Goal: Task Accomplishment & Management: Manage account settings

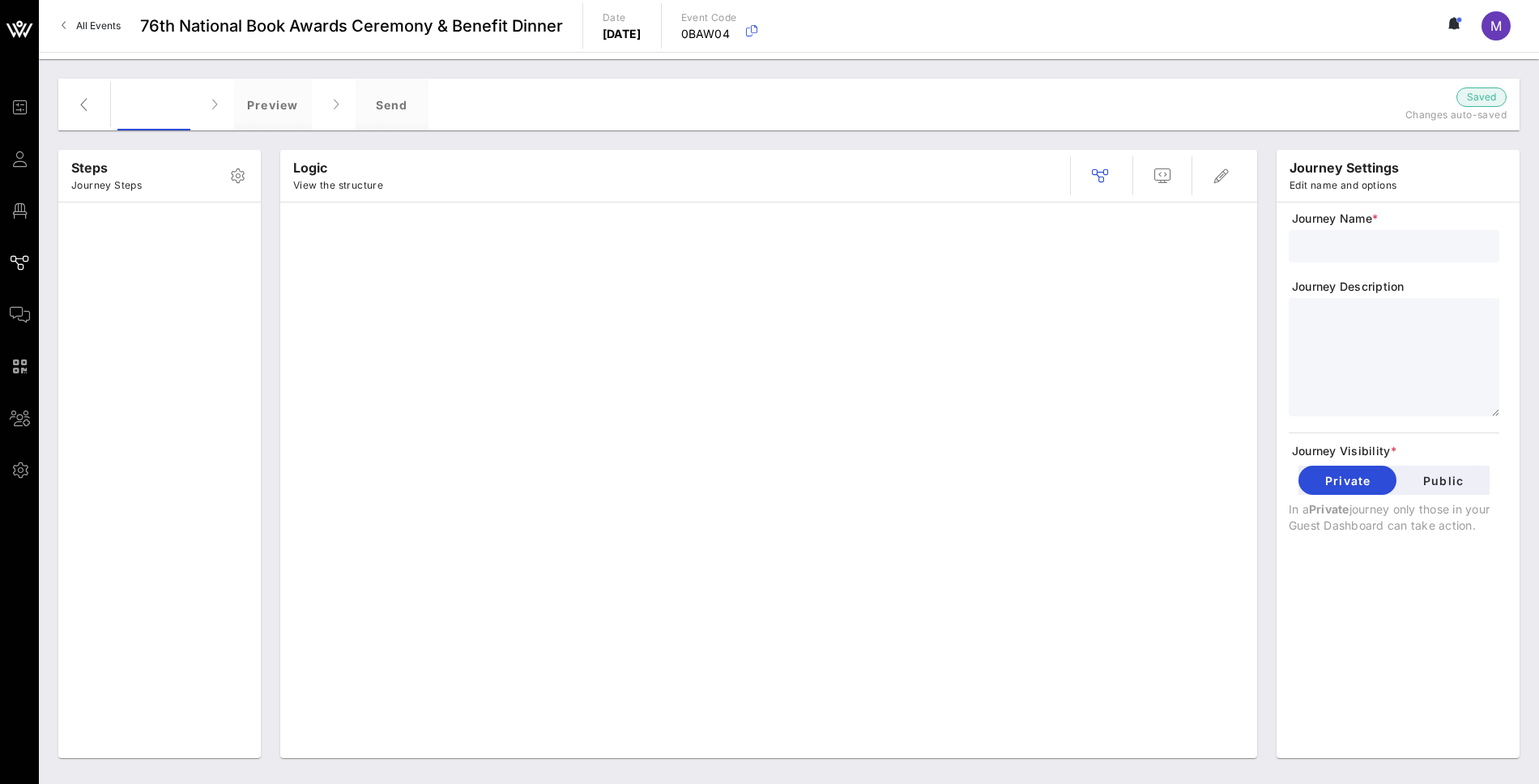
type input "Standard Invite + RSVP + Form"
type textarea "**********"
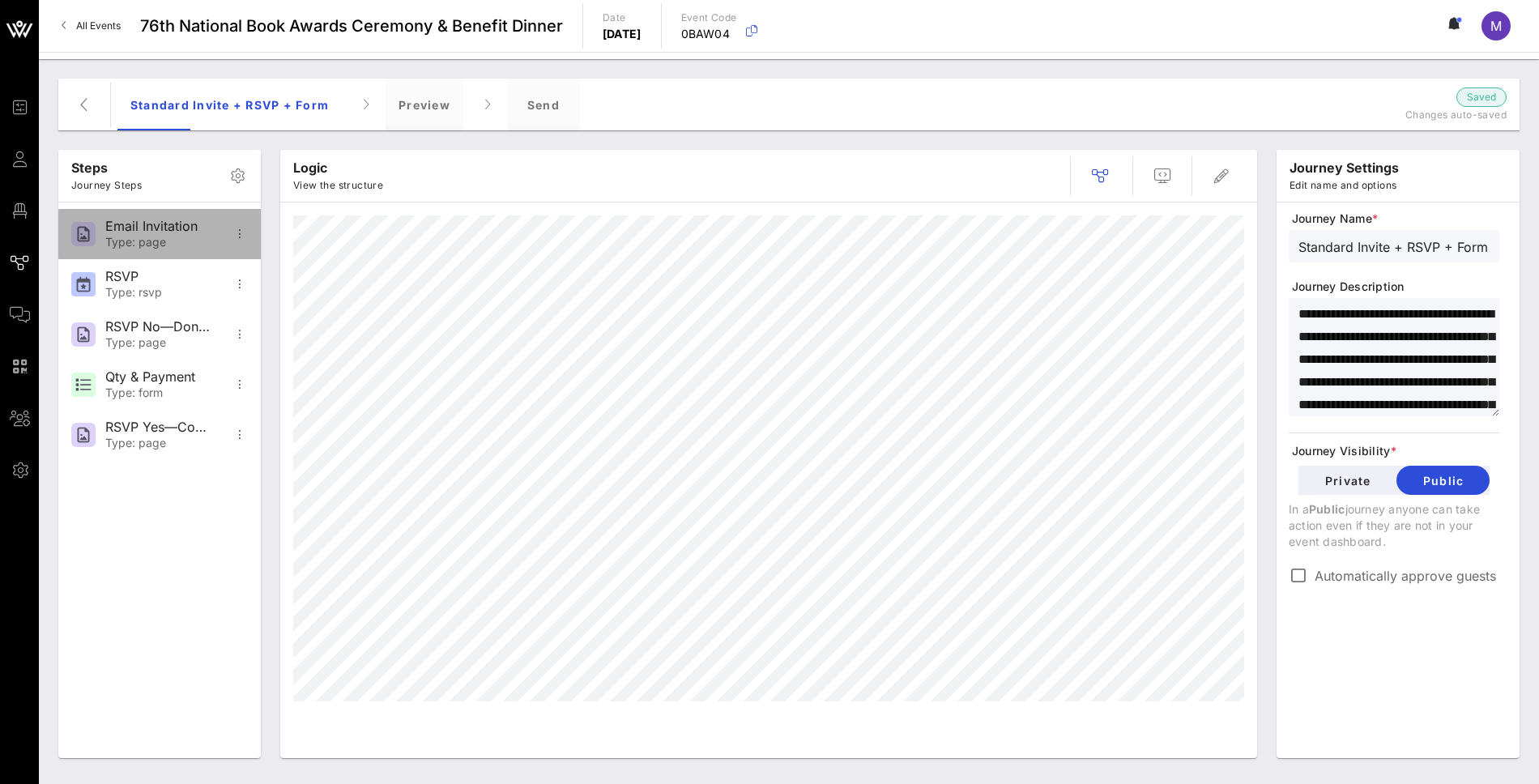
click at [149, 219] on div "Email Invitation" at bounding box center [159, 226] width 106 height 15
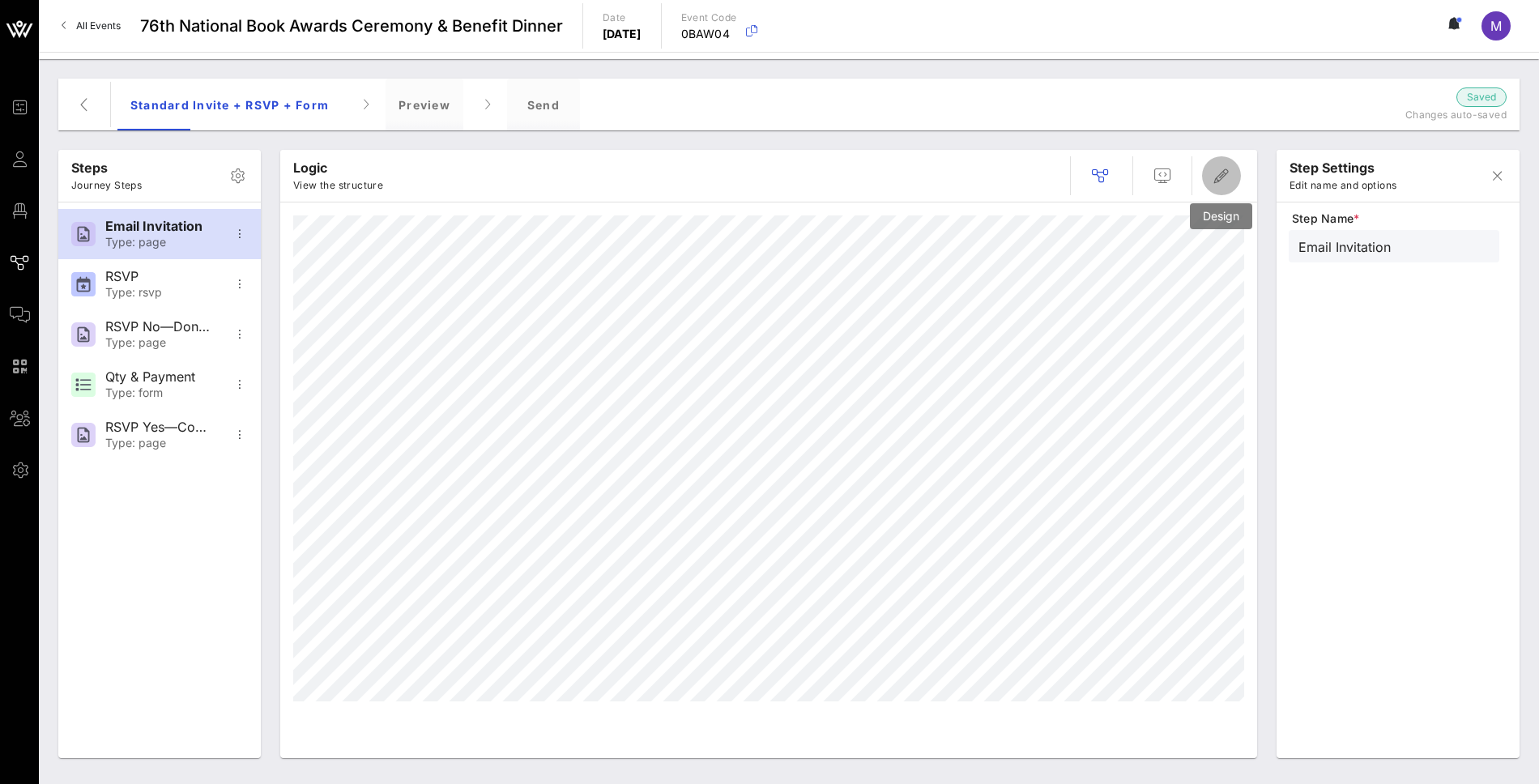
click at [1222, 177] on icon "button" at bounding box center [1222, 176] width 19 height 19
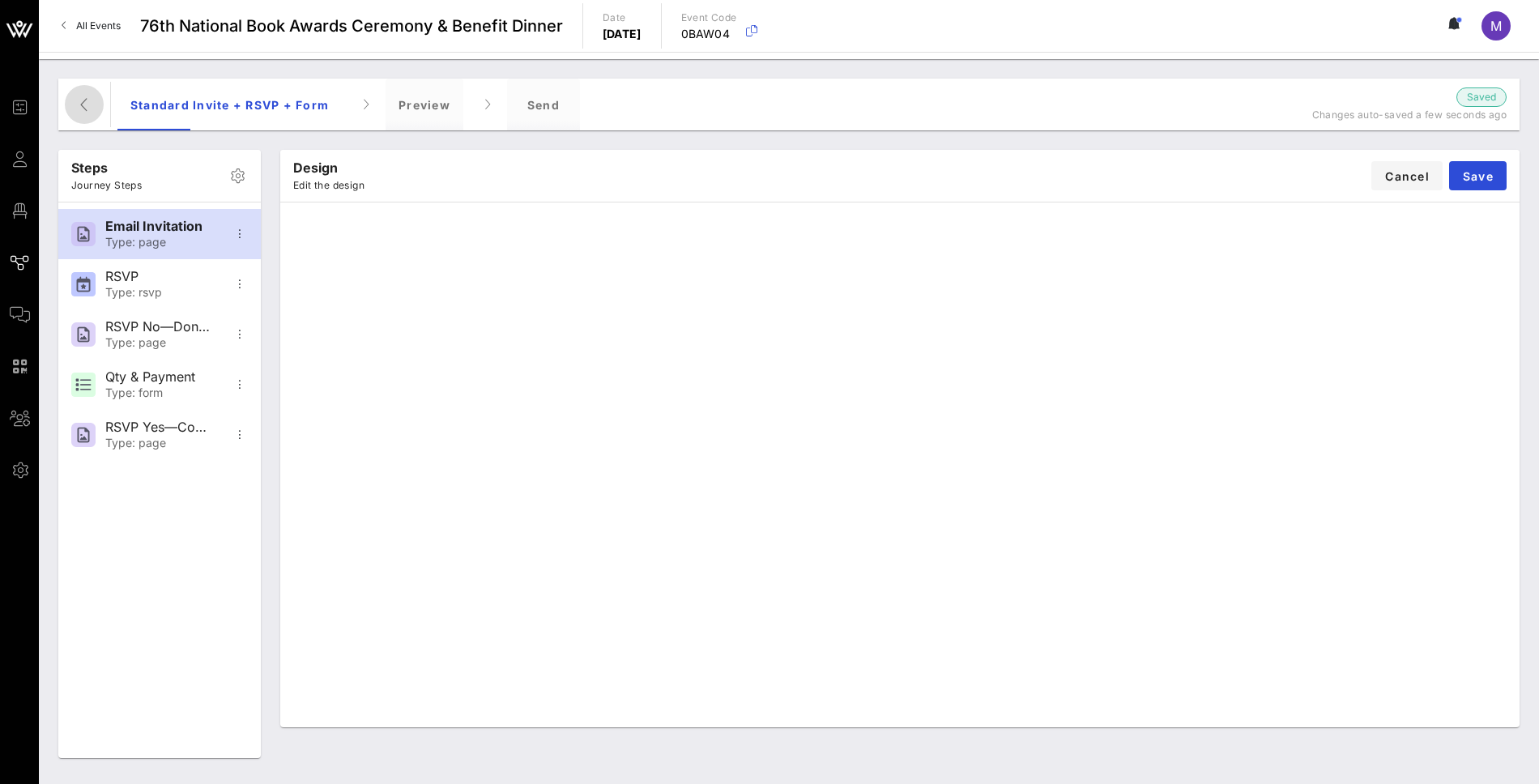
click at [71, 113] on span "button" at bounding box center [84, 105] width 39 height 19
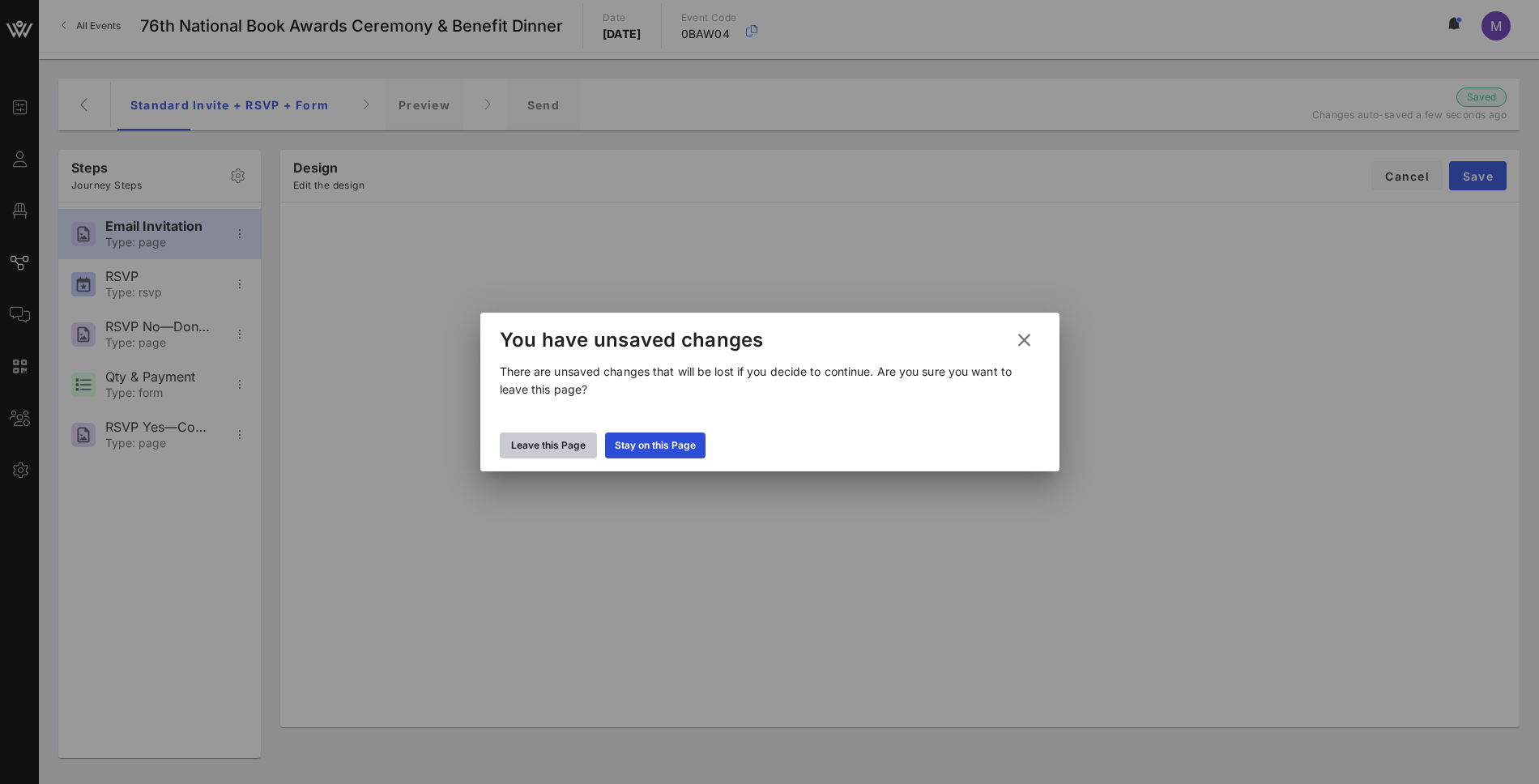
click at [563, 446] on div "Leave this Page" at bounding box center [548, 445] width 75 height 16
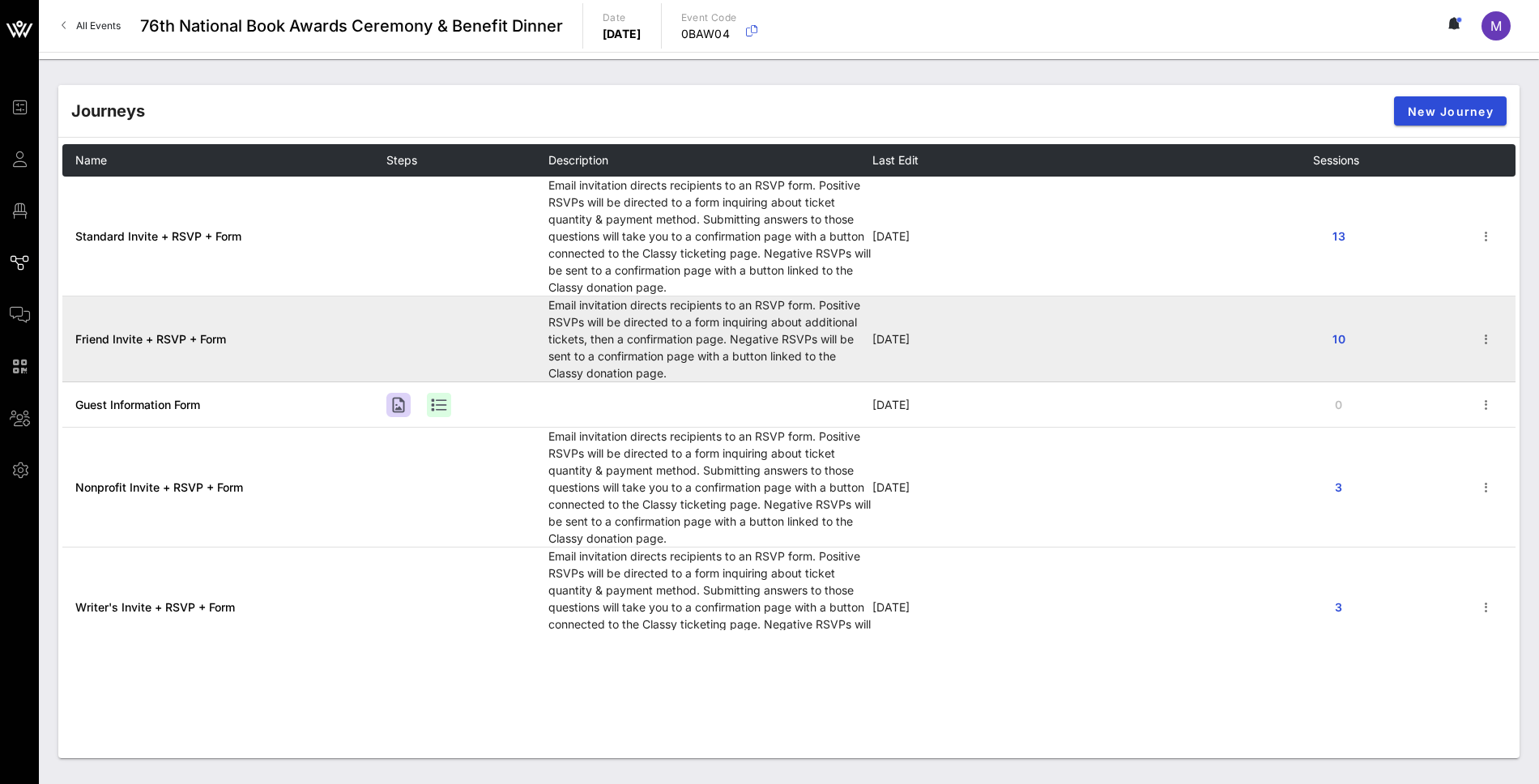
click at [152, 346] on span "Friend Invite + RSVP + Form" at bounding box center [151, 339] width 151 height 14
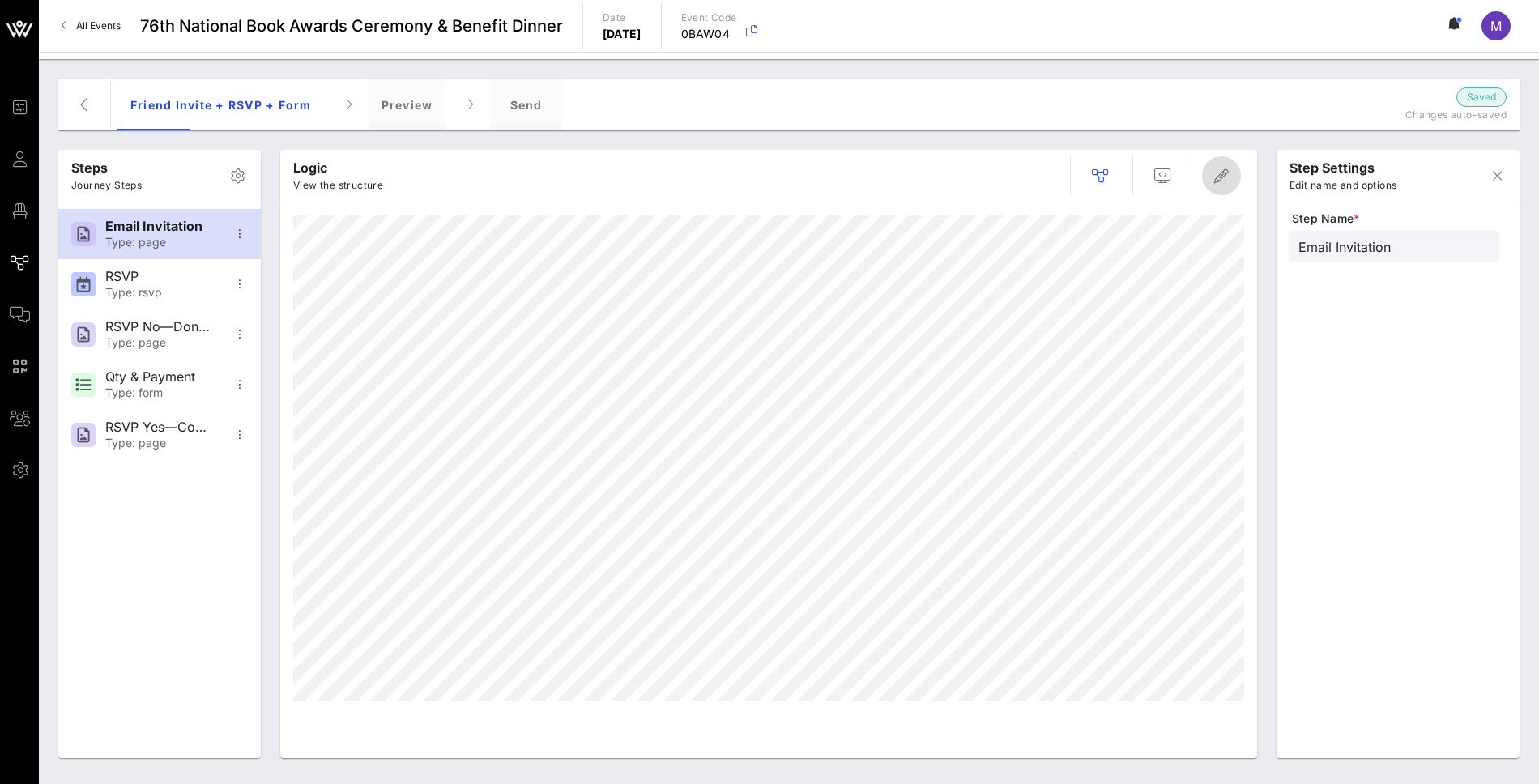
click at [1202, 172] on span "button" at bounding box center [1222, 176] width 39 height 19
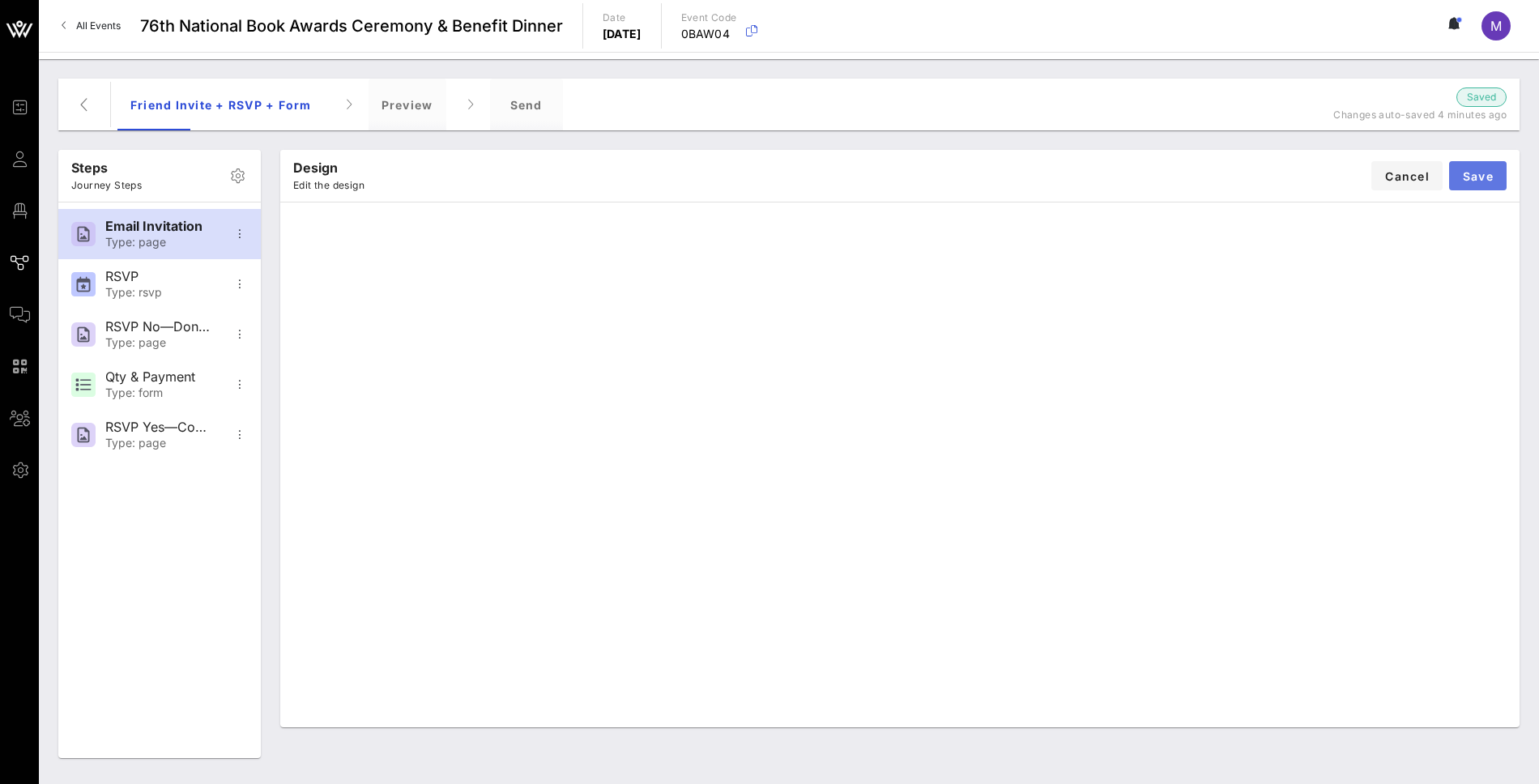
click at [1467, 175] on span "Save" at bounding box center [1477, 176] width 32 height 14
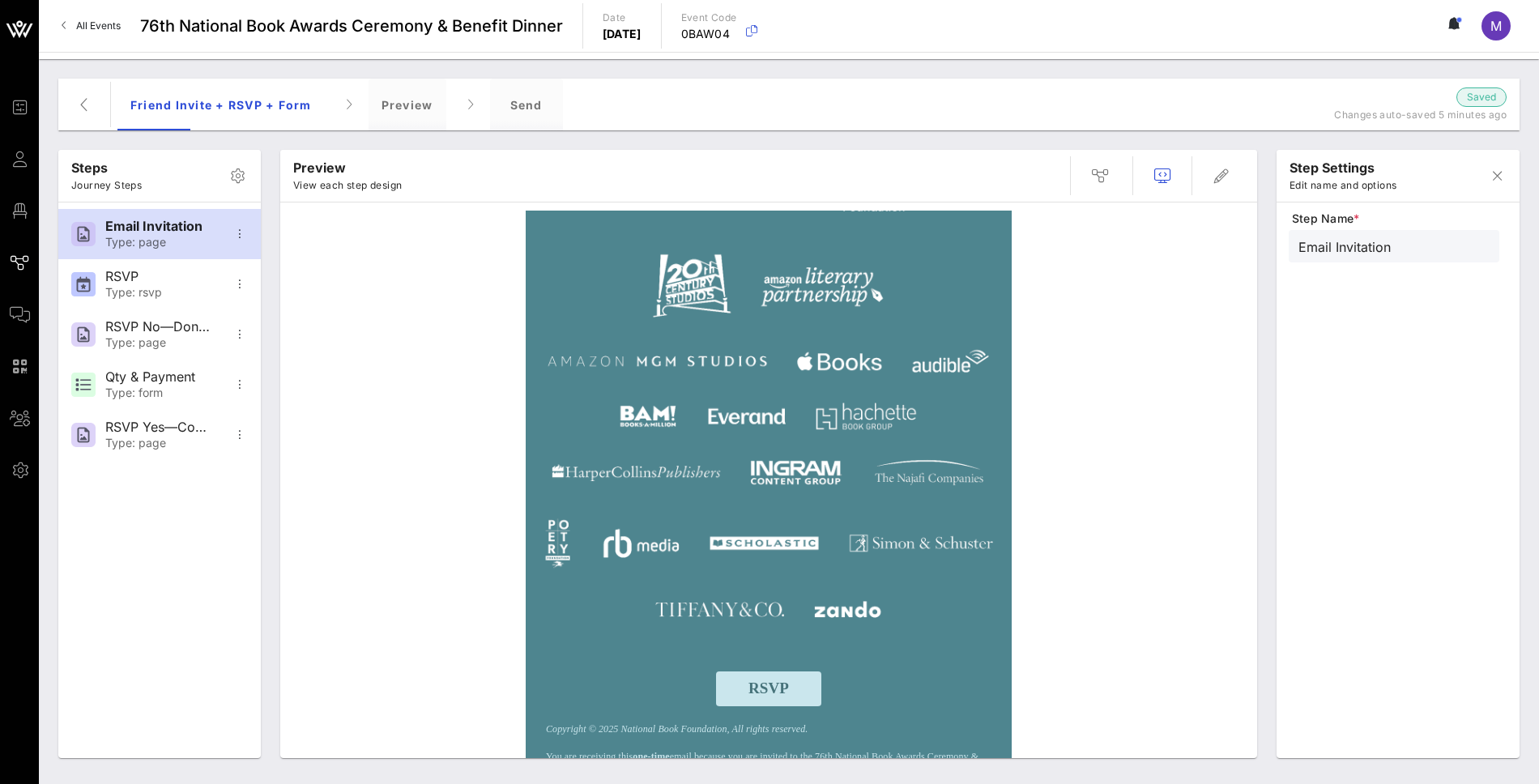
scroll to position [811, 0]
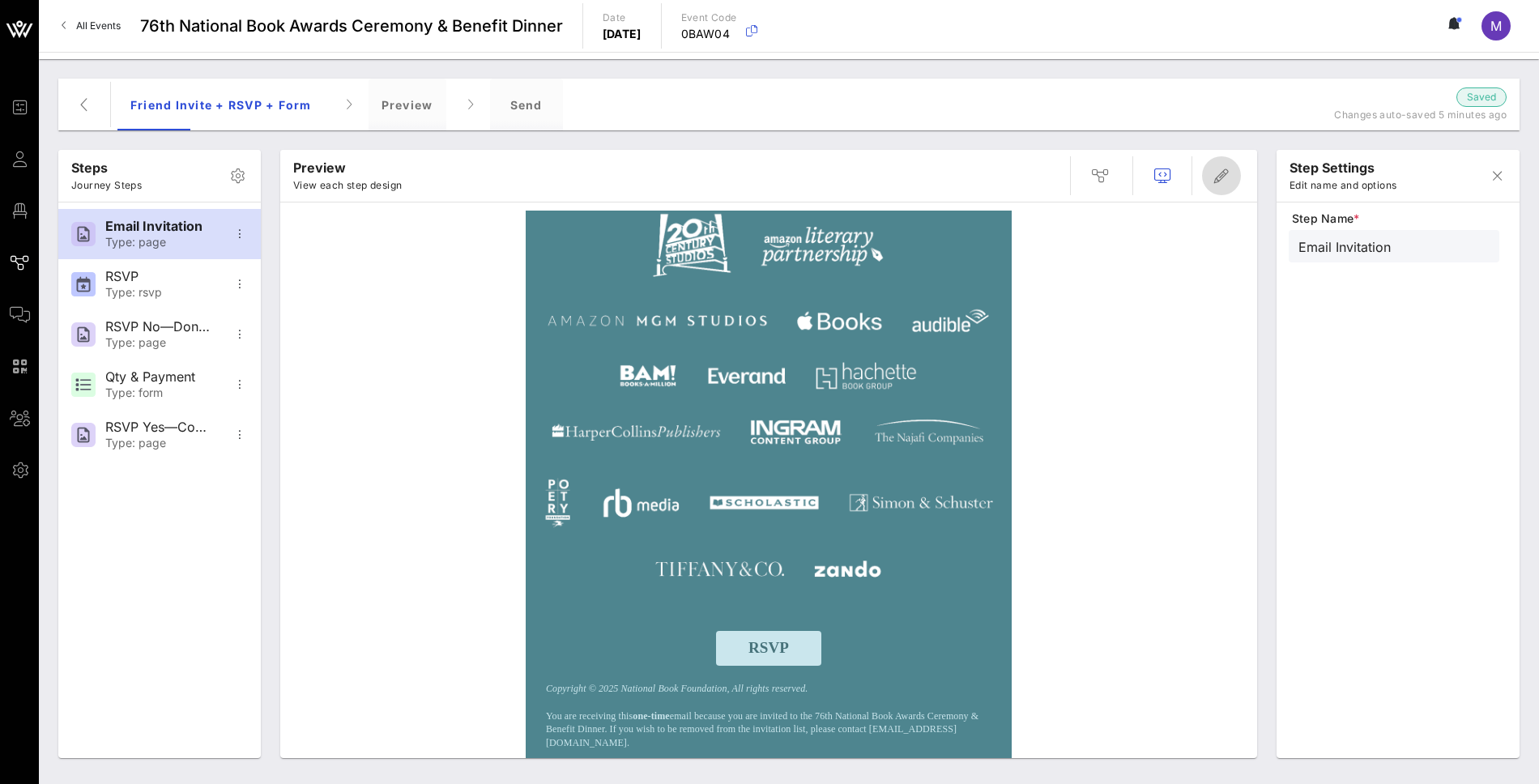
click at [1233, 181] on span "button" at bounding box center [1222, 176] width 39 height 19
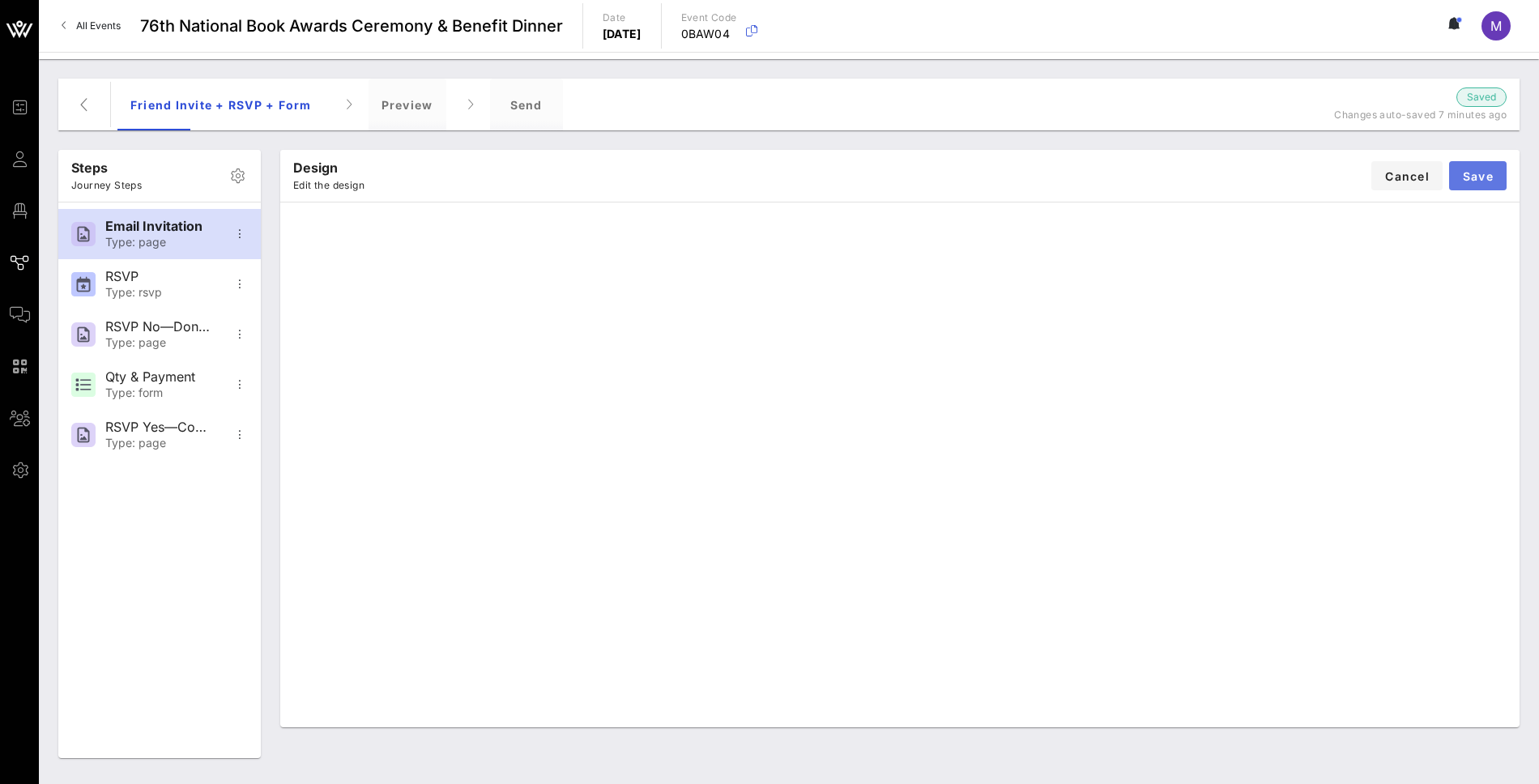
click at [1477, 179] on span "Save" at bounding box center [1477, 176] width 32 height 14
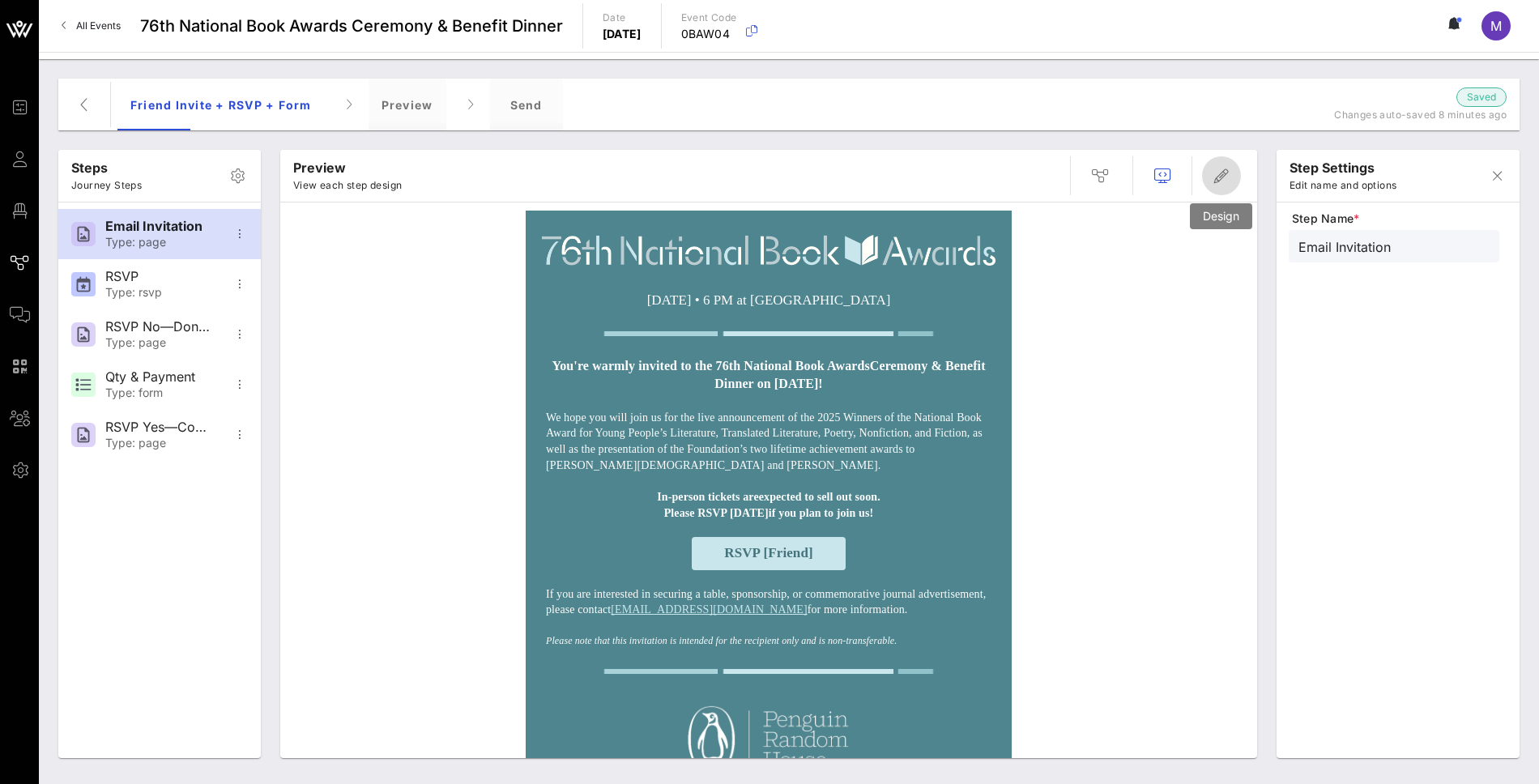
click at [1222, 170] on icon "button" at bounding box center [1222, 176] width 19 height 19
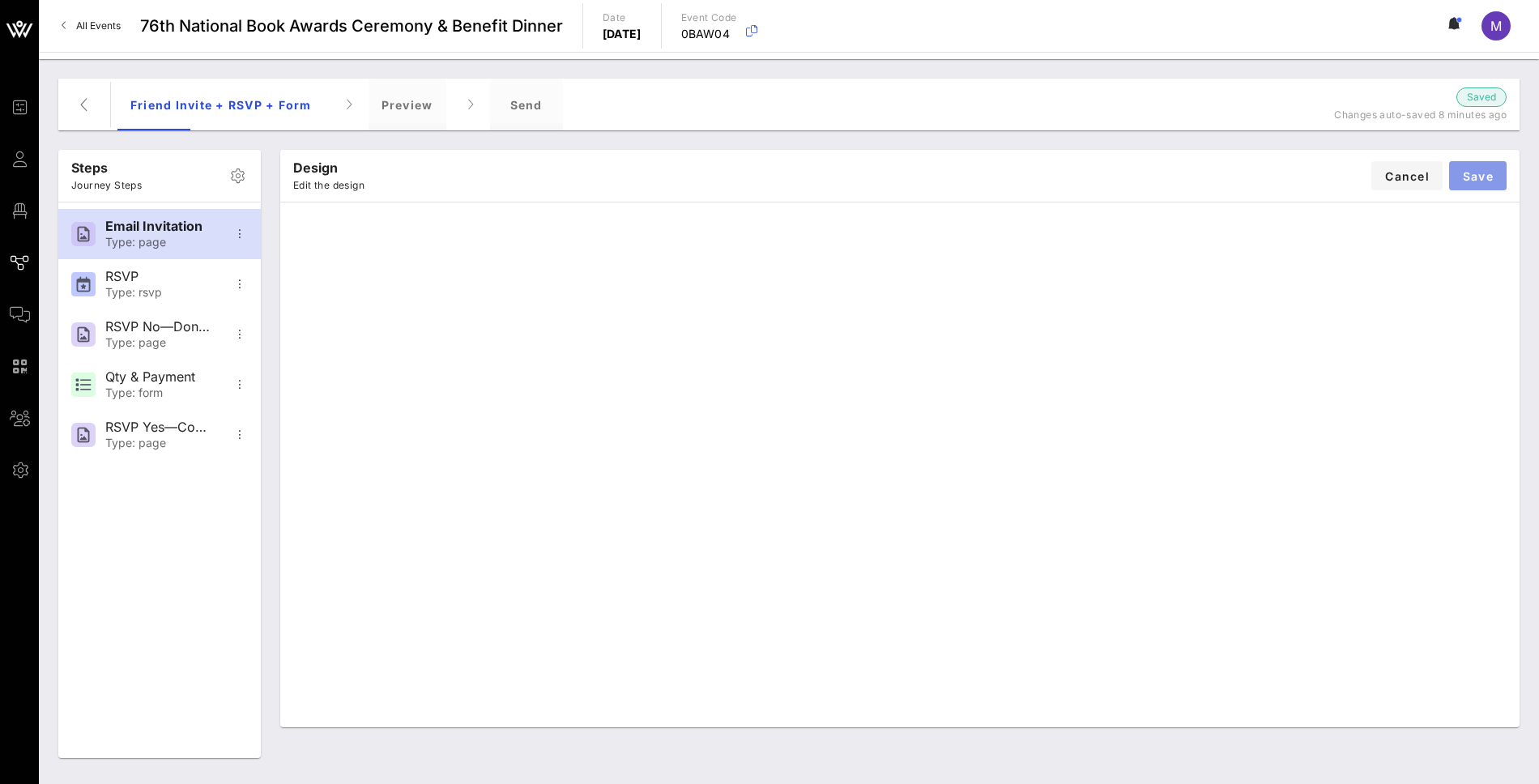
click at [1482, 166] on button "Save" at bounding box center [1477, 175] width 57 height 29
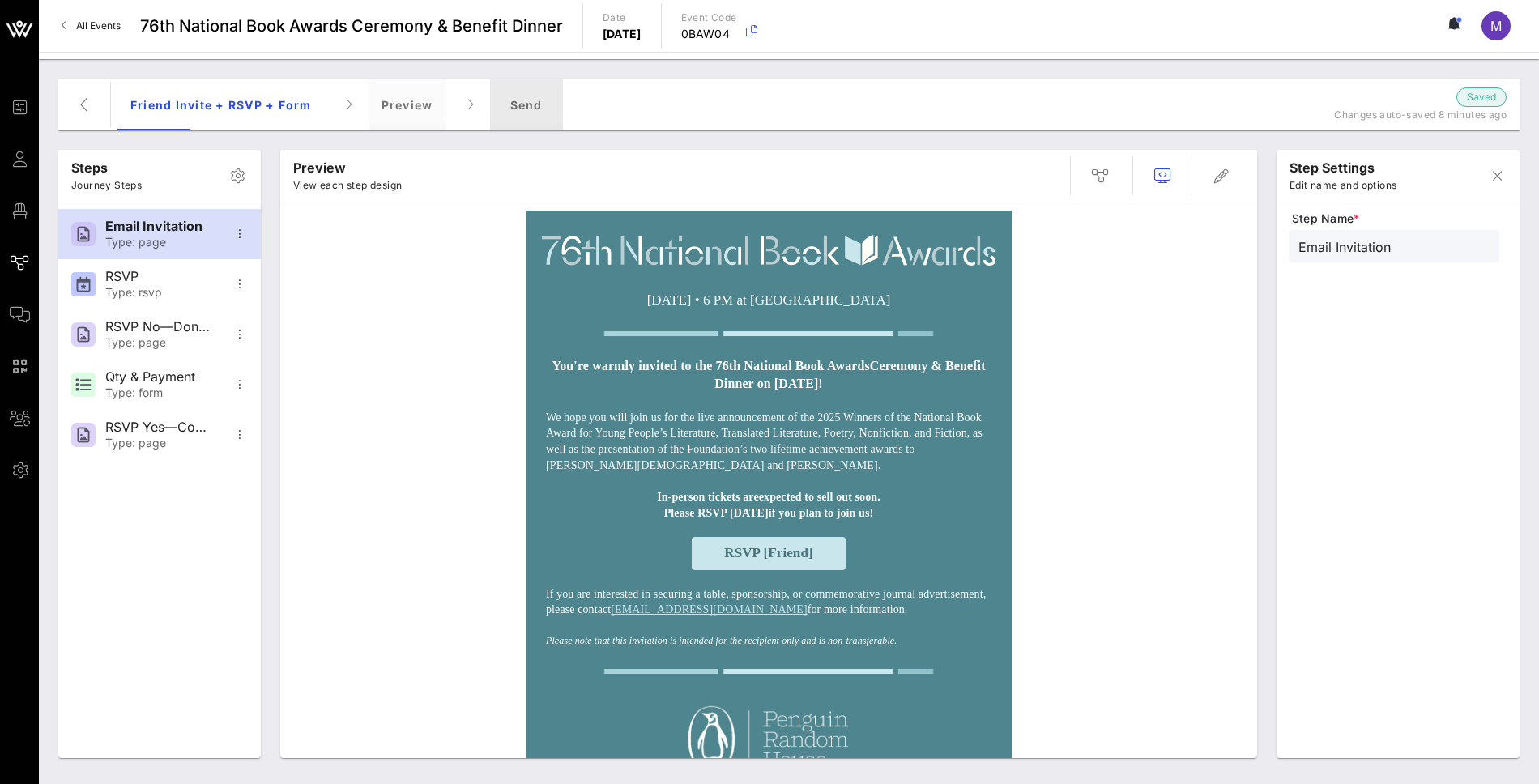
click at [527, 99] on div "Send" at bounding box center [526, 105] width 73 height 52
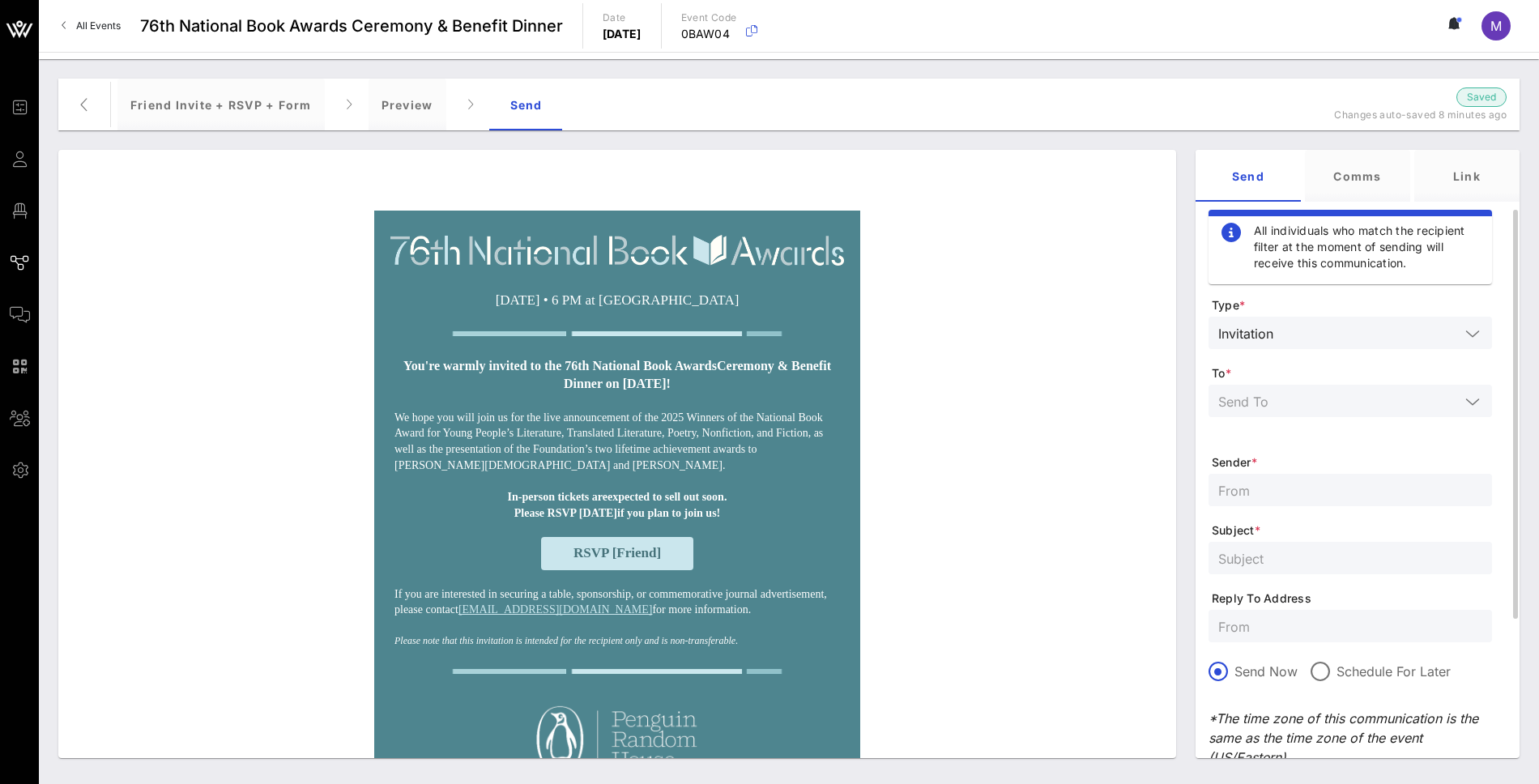
click at [1255, 390] on input "text" at bounding box center [1338, 401] width 241 height 21
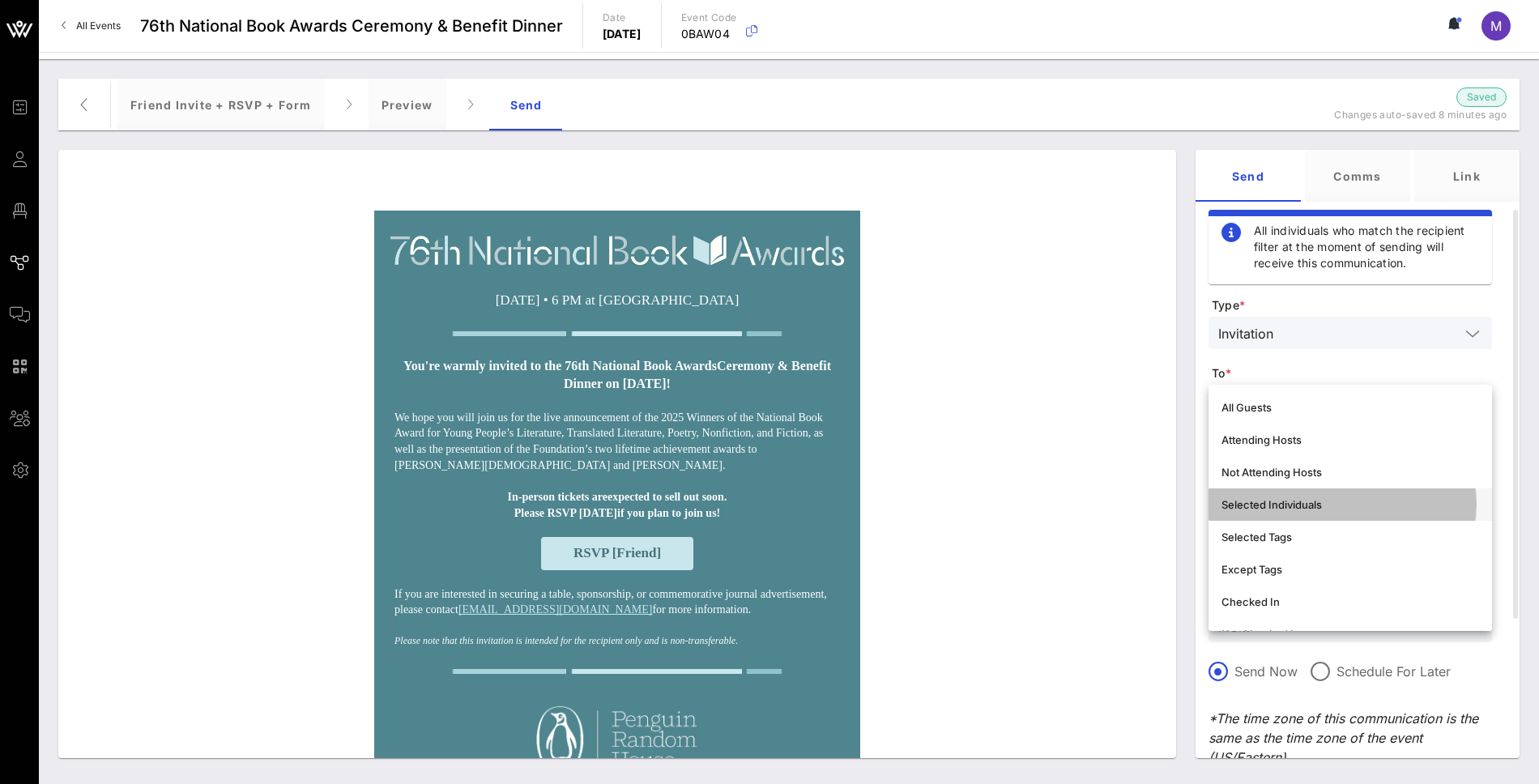
click at [1321, 500] on div "Selected Individuals" at bounding box center [1350, 504] width 257 height 13
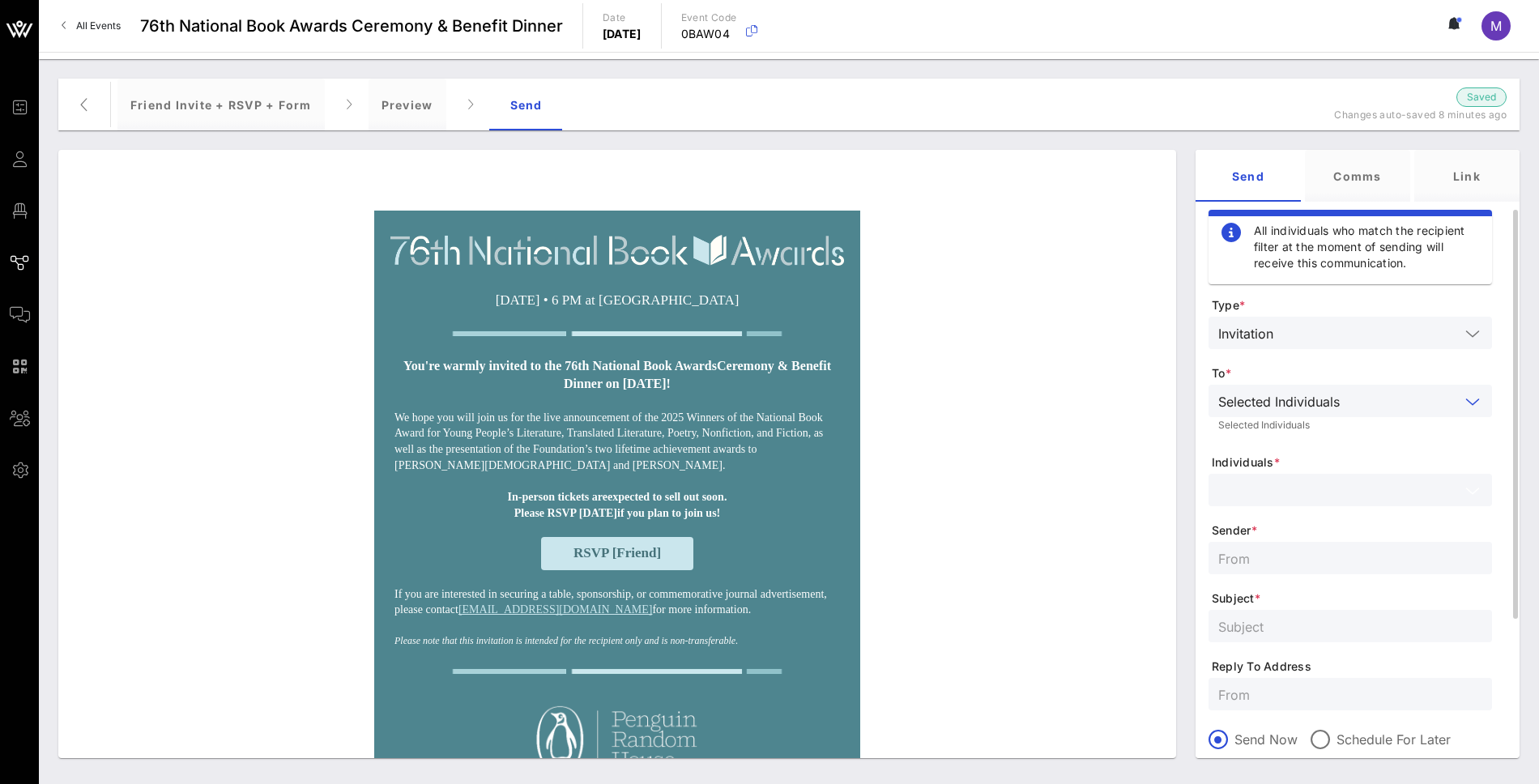
click at [1310, 497] on input "text" at bounding box center [1338, 490] width 241 height 21
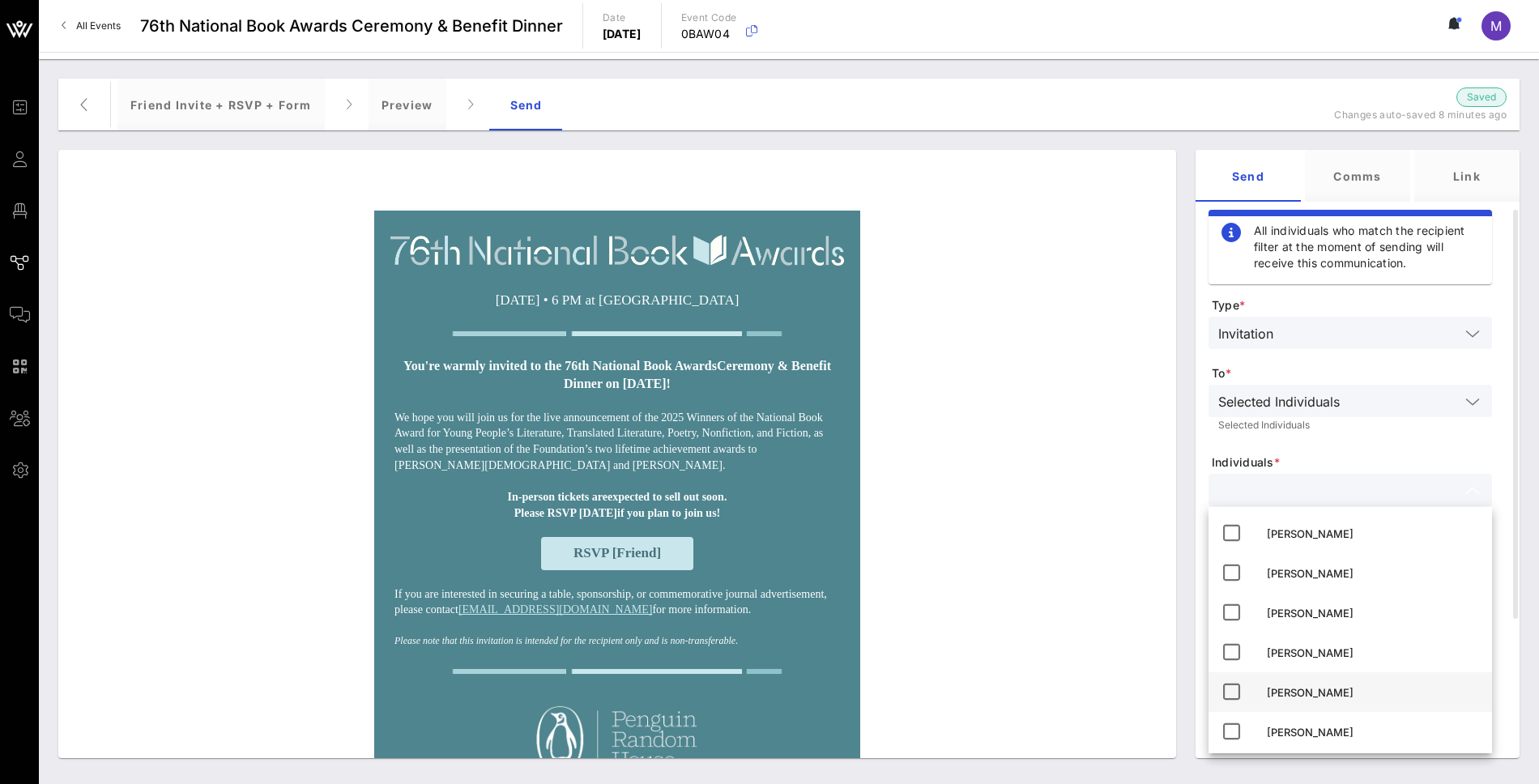
click at [1336, 684] on div "Madeleine Shelton" at bounding box center [1373, 692] width 212 height 26
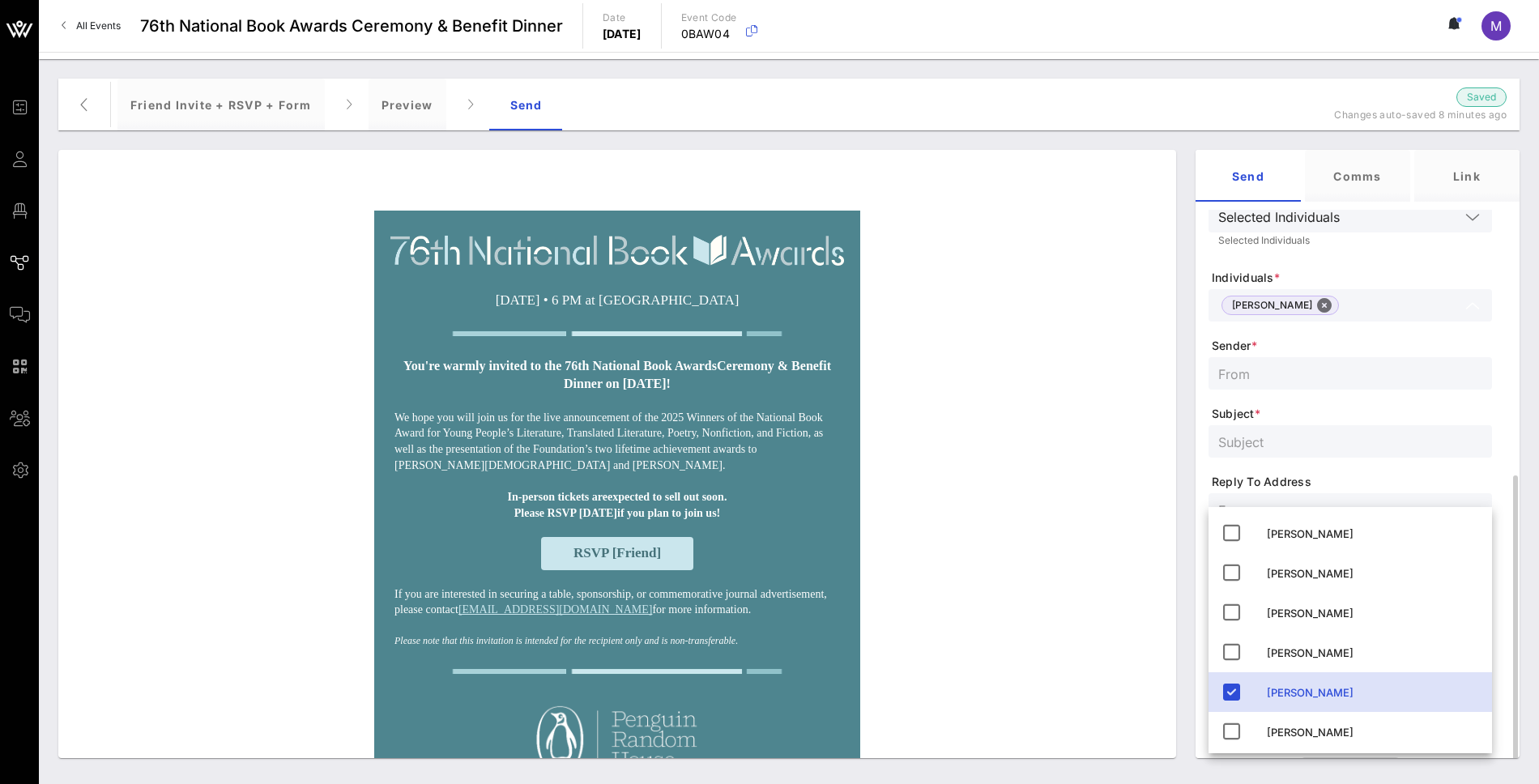
scroll to position [269, 0]
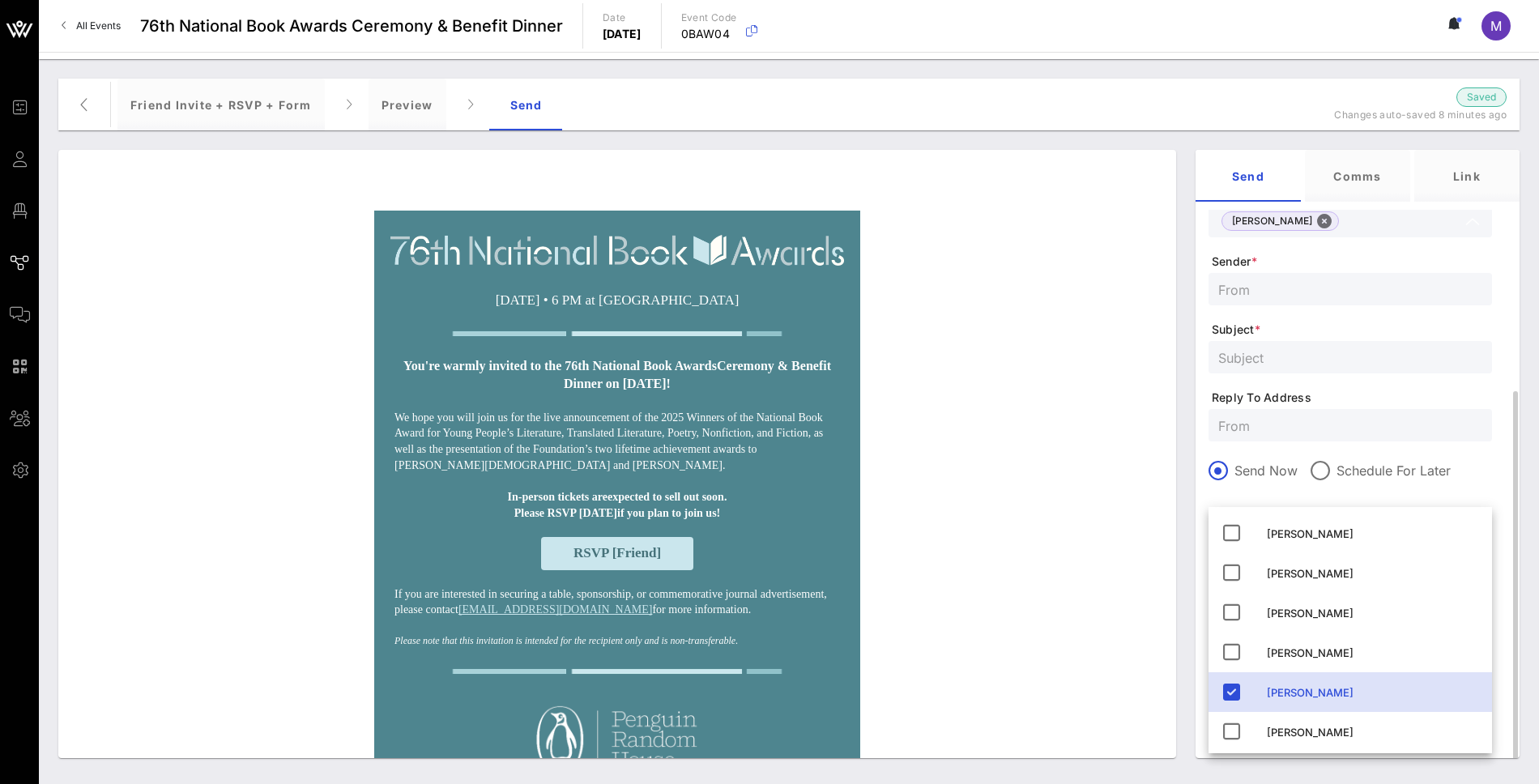
click at [1286, 301] on div at bounding box center [1349, 288] width 264 height 32
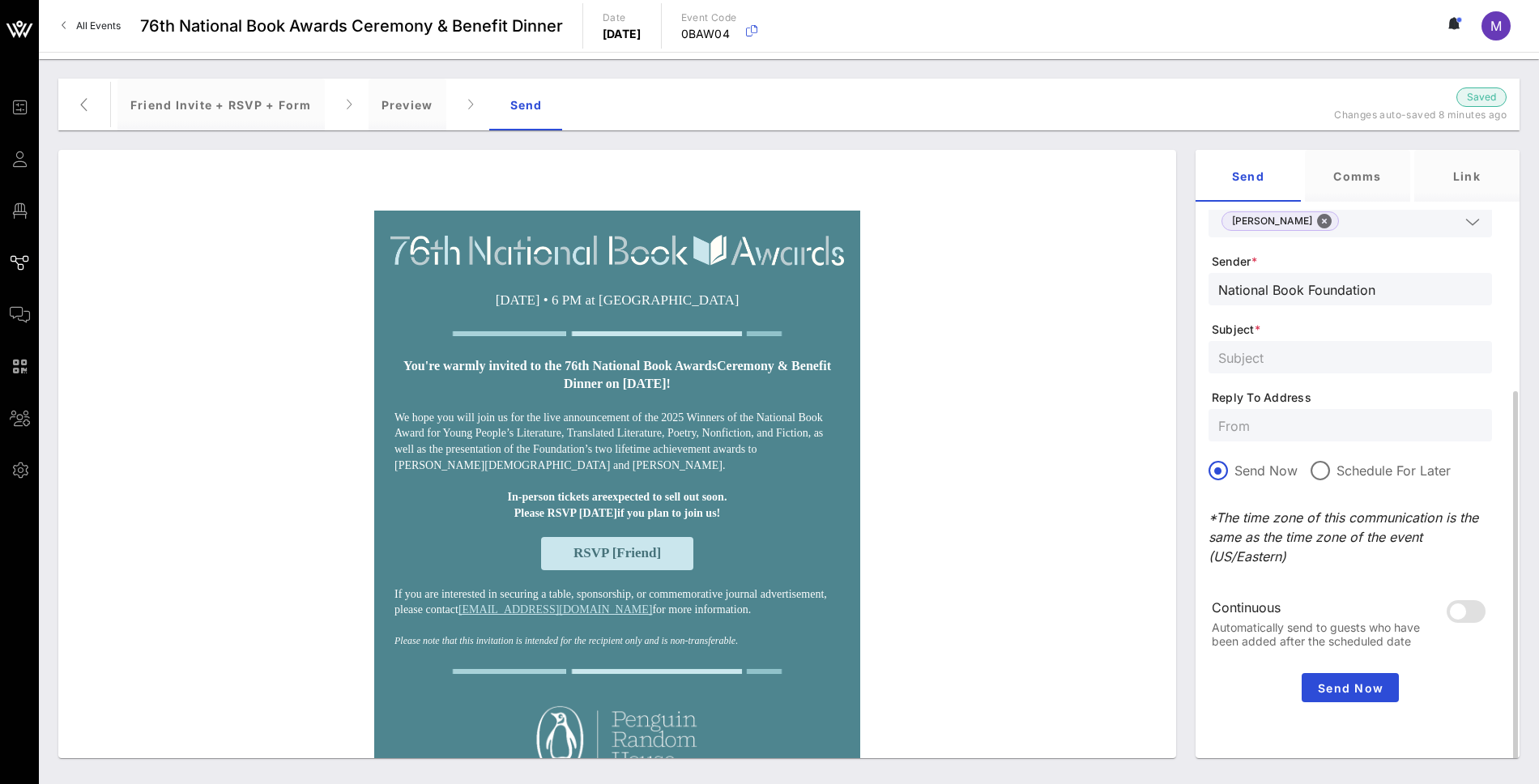
type input "National Book Foundation"
type input "You're invited to the 76th National Bo"
click at [295, 95] on div "Friend Invite + RSVP + Form" at bounding box center [221, 105] width 207 height 52
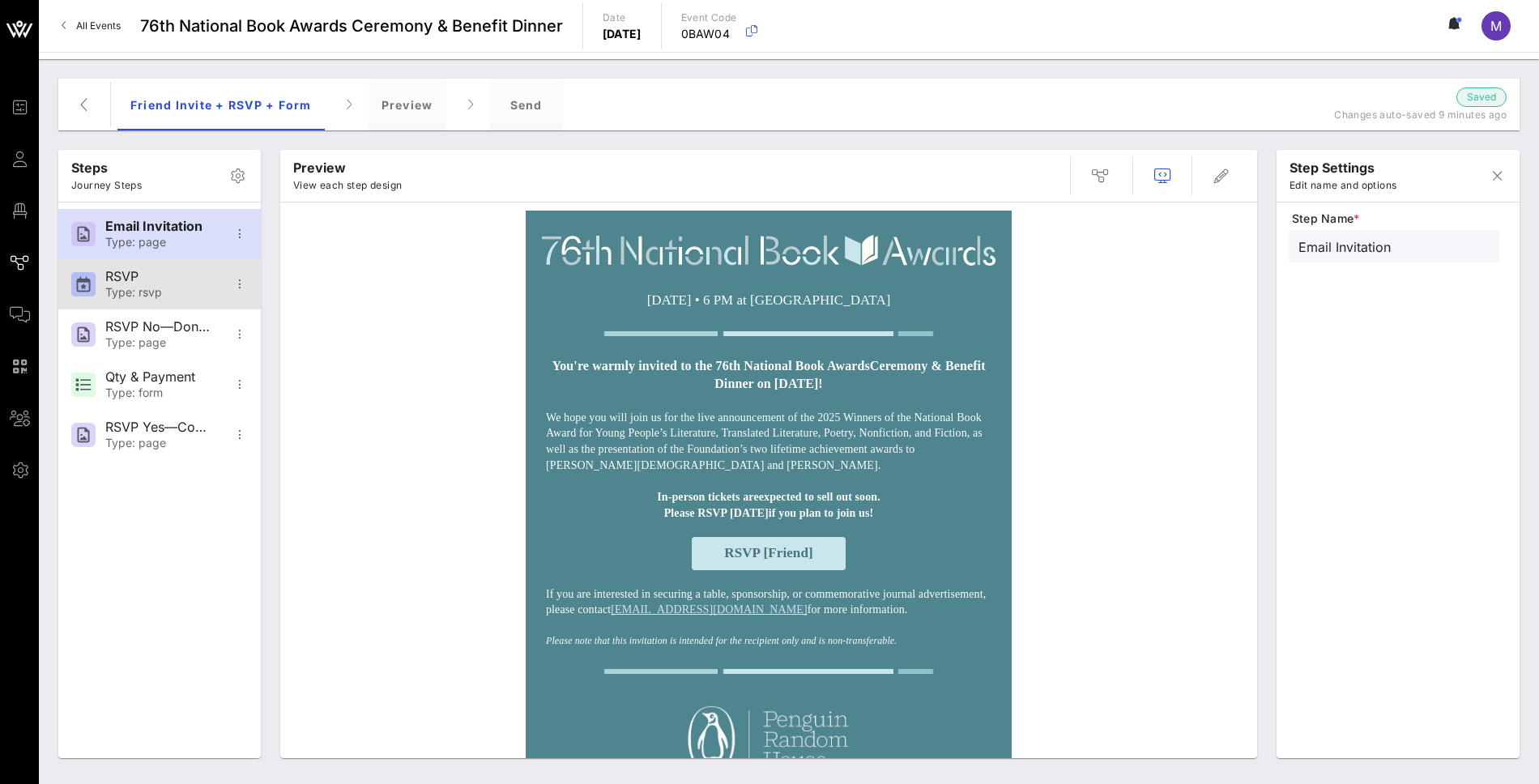
click at [166, 283] on div "RSVP" at bounding box center [159, 277] width 106 height 15
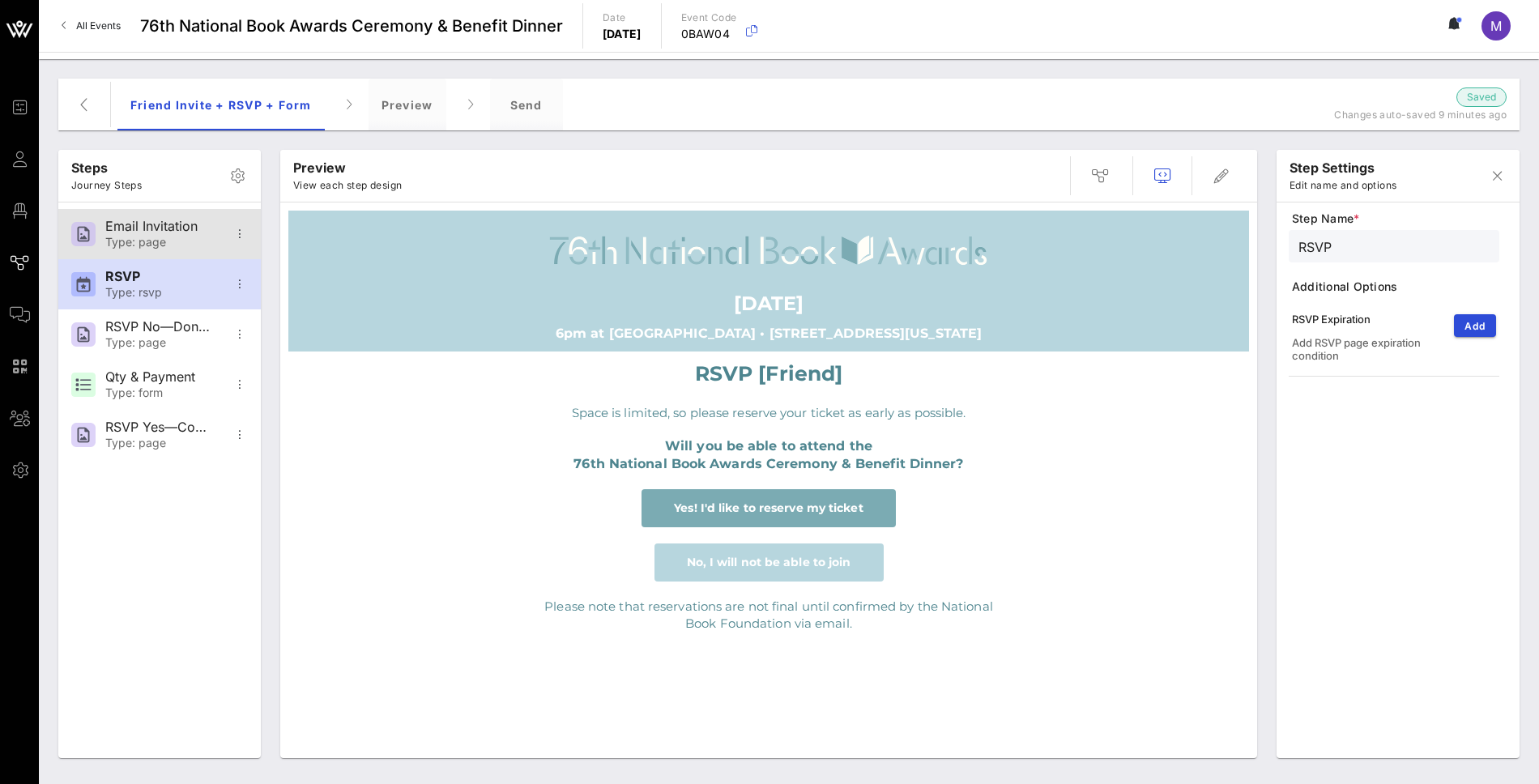
click at [191, 227] on div "Email Invitation" at bounding box center [159, 226] width 106 height 15
type input "Email Invitation"
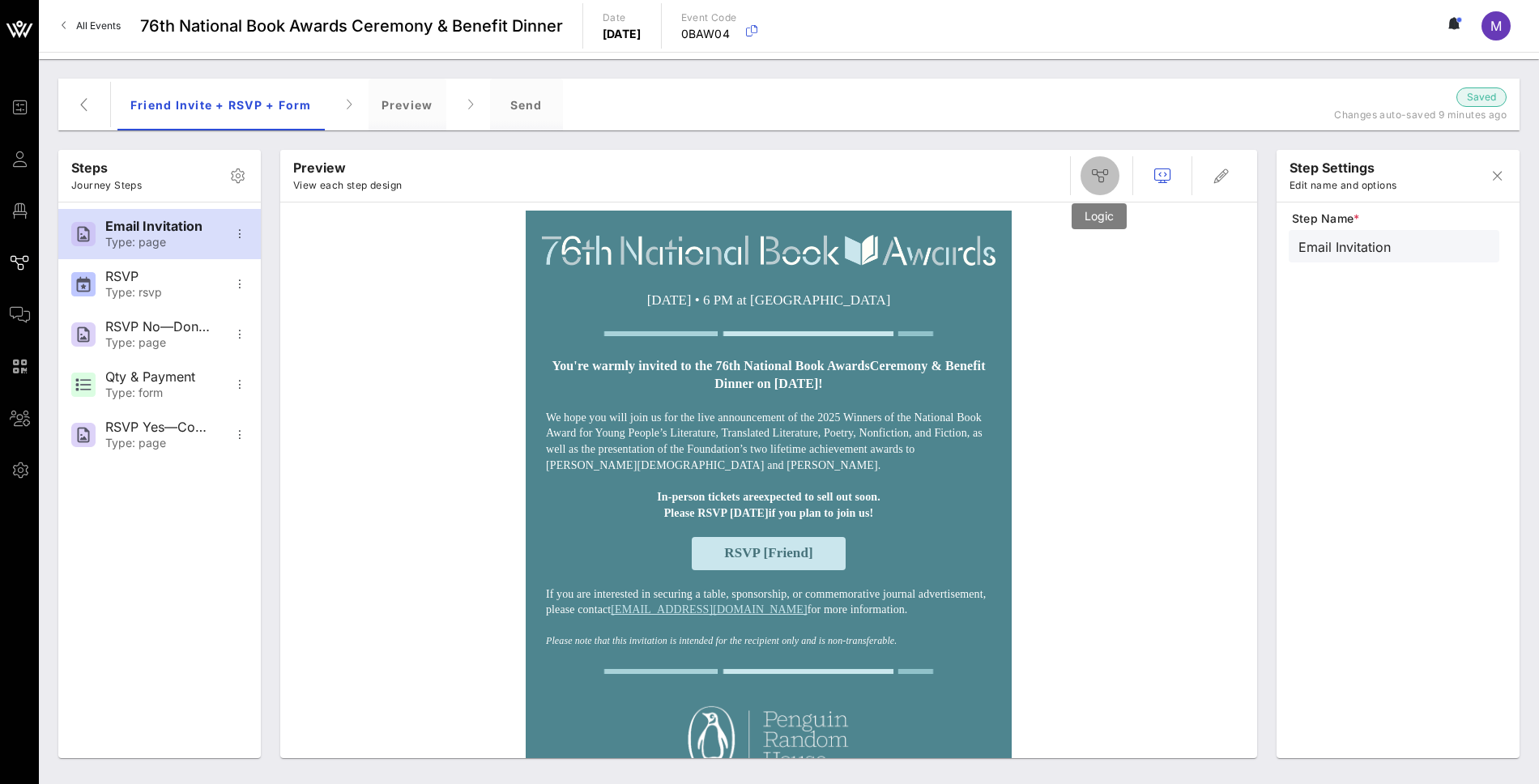
click at [1100, 171] on icon "button" at bounding box center [1100, 176] width 19 height 19
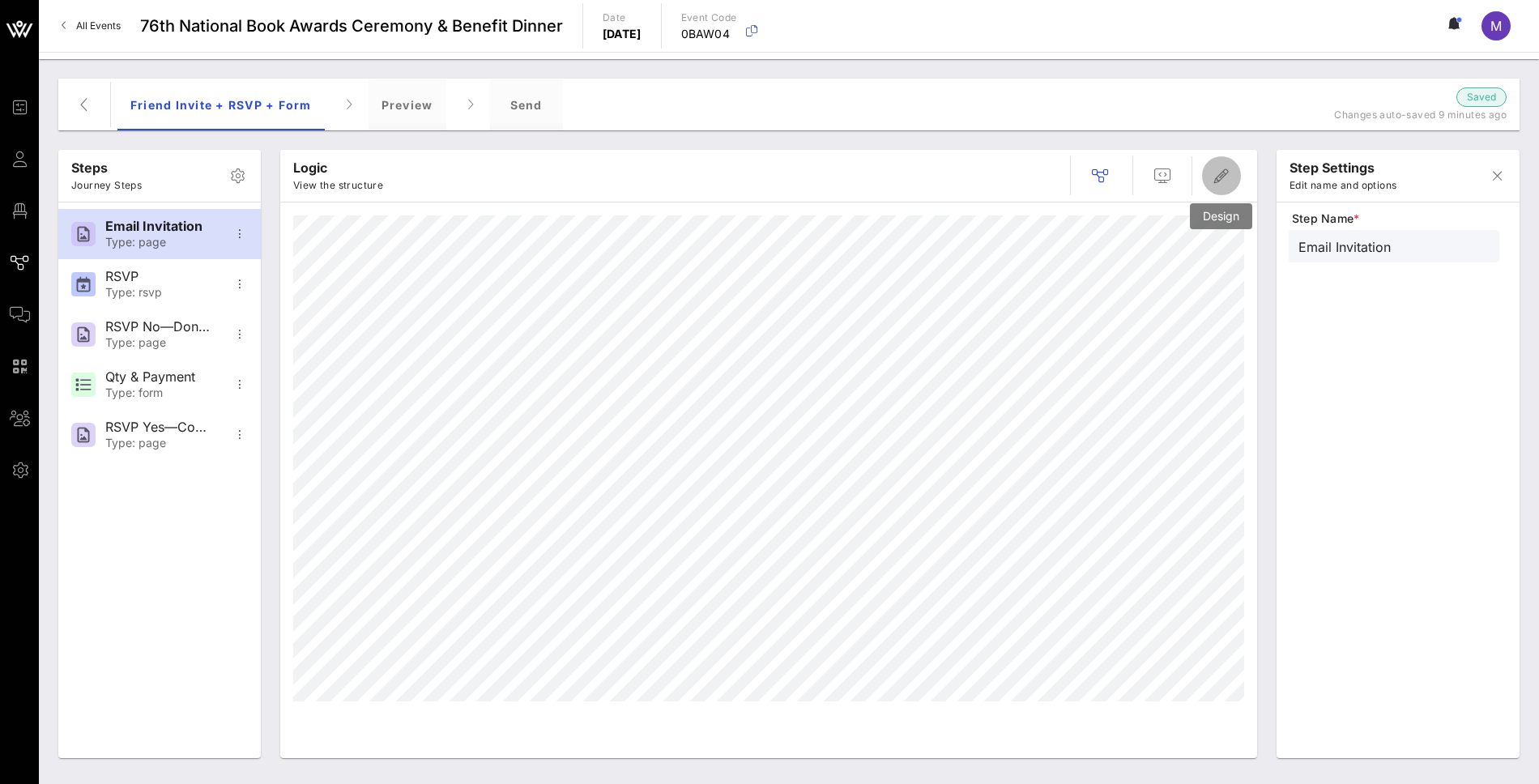
click at [1212, 175] on icon "button" at bounding box center [1222, 176] width 19 height 19
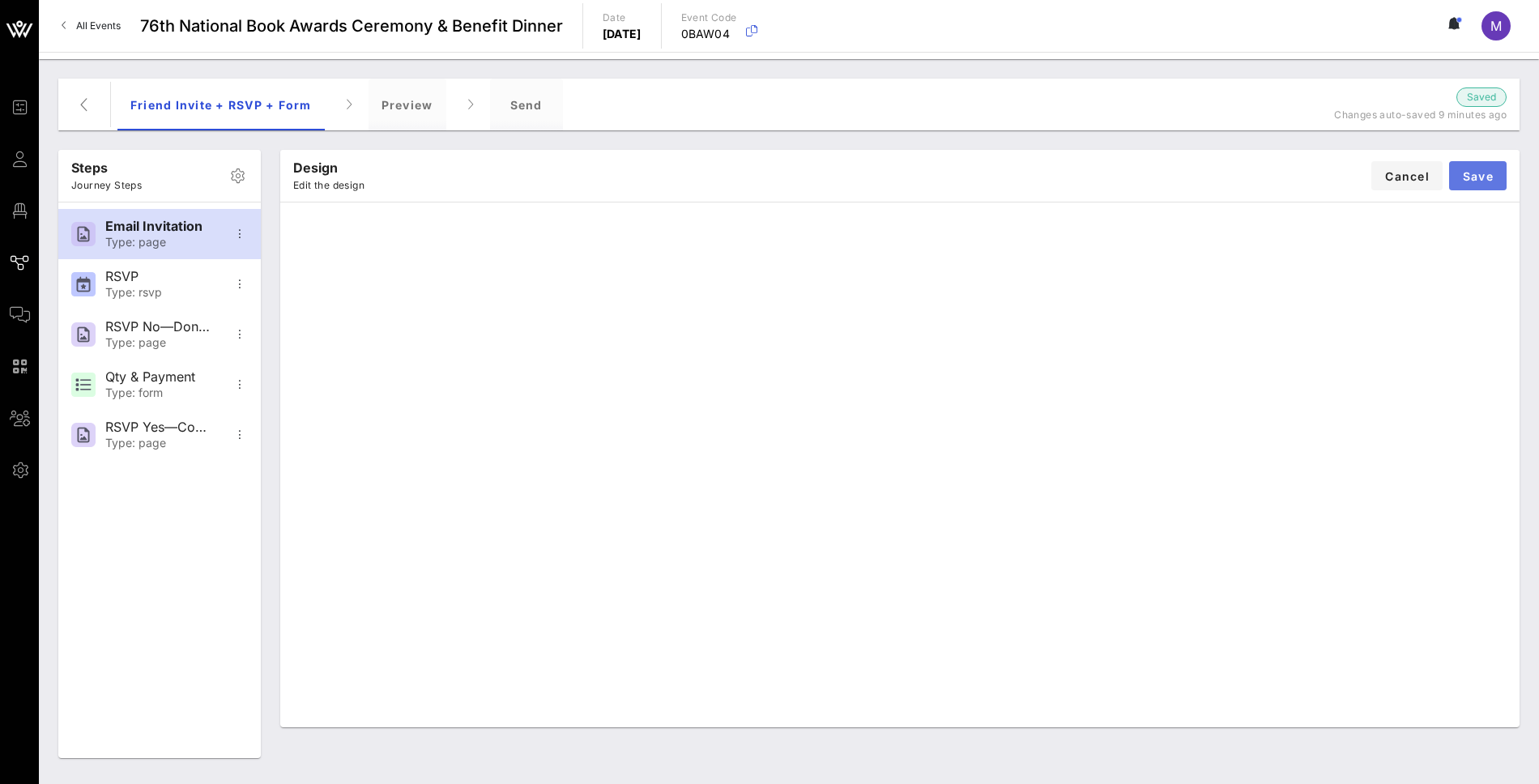
click at [1480, 169] on span "Save" at bounding box center [1477, 176] width 32 height 14
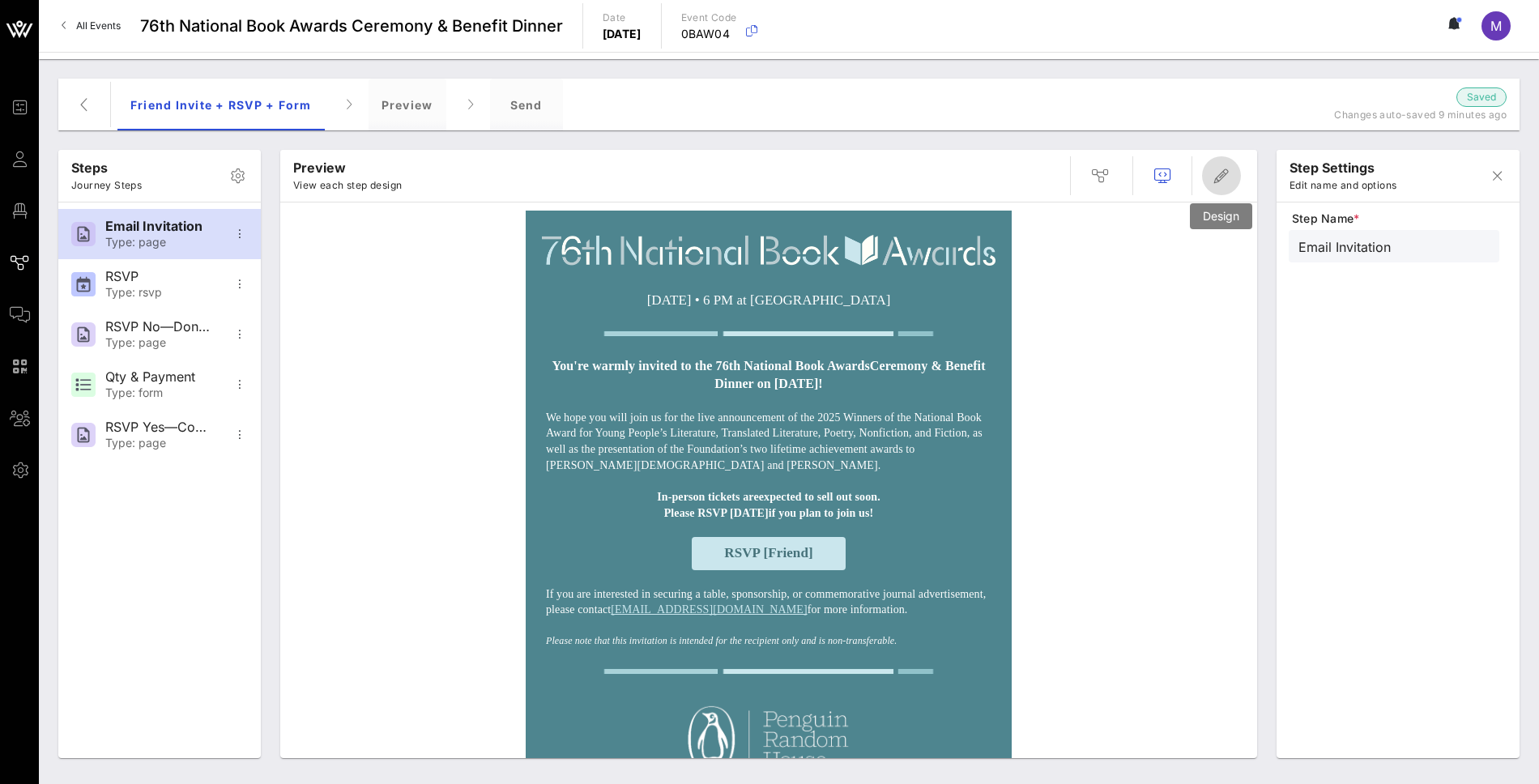
click at [1212, 186] on icon "button" at bounding box center [1222, 176] width 19 height 19
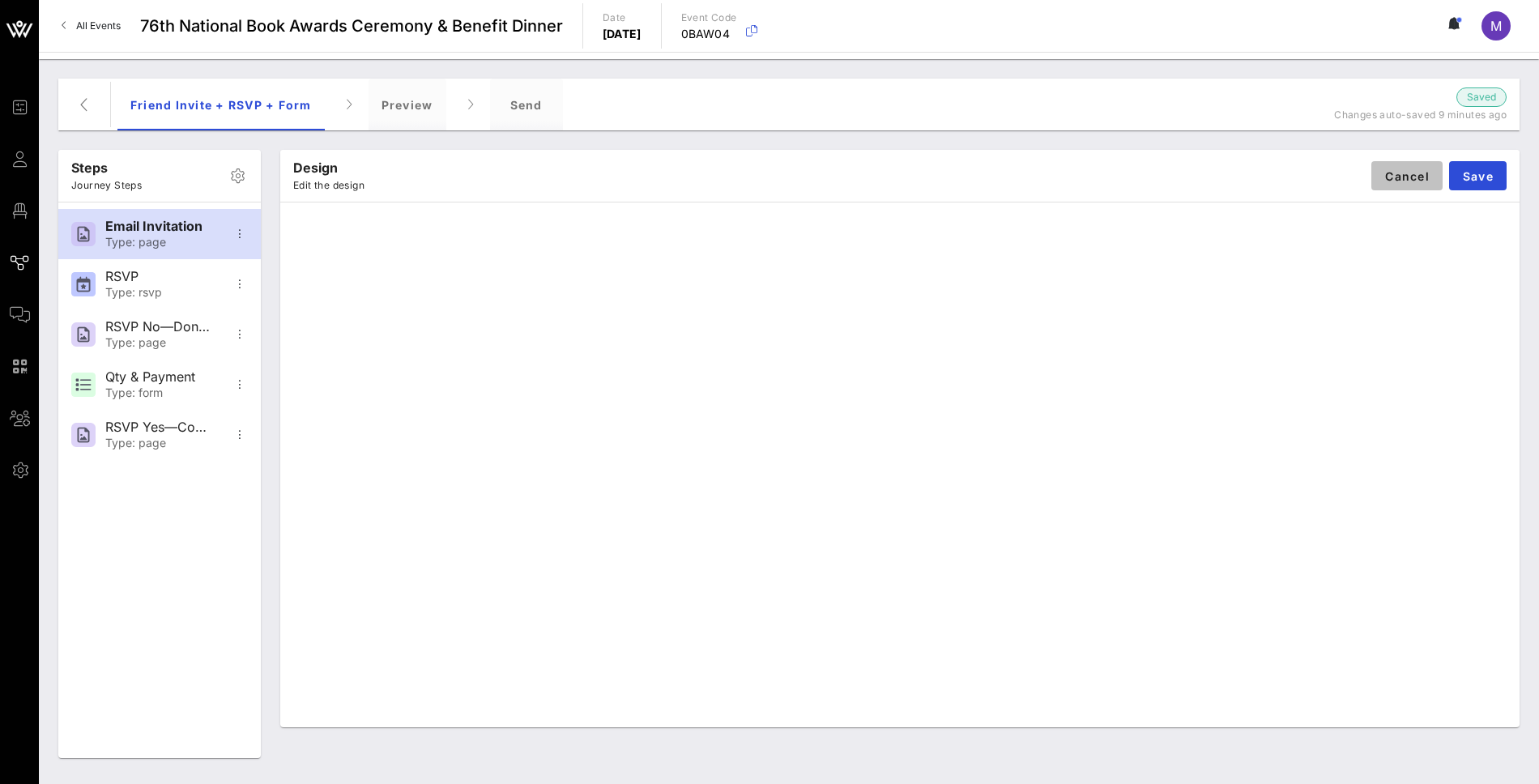
click at [1410, 178] on span "Cancel" at bounding box center [1406, 176] width 45 height 14
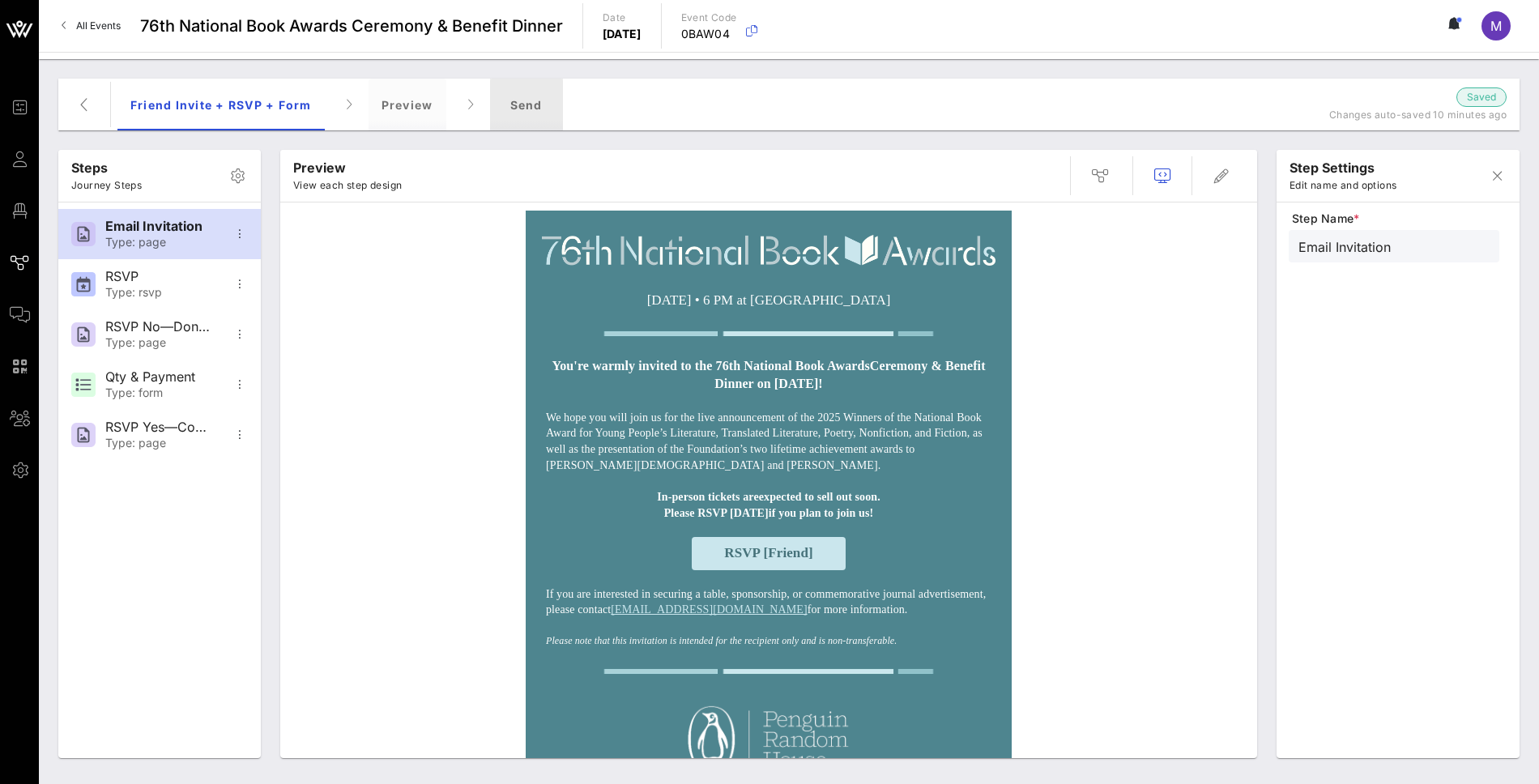
click at [528, 106] on div "Send" at bounding box center [526, 105] width 73 height 52
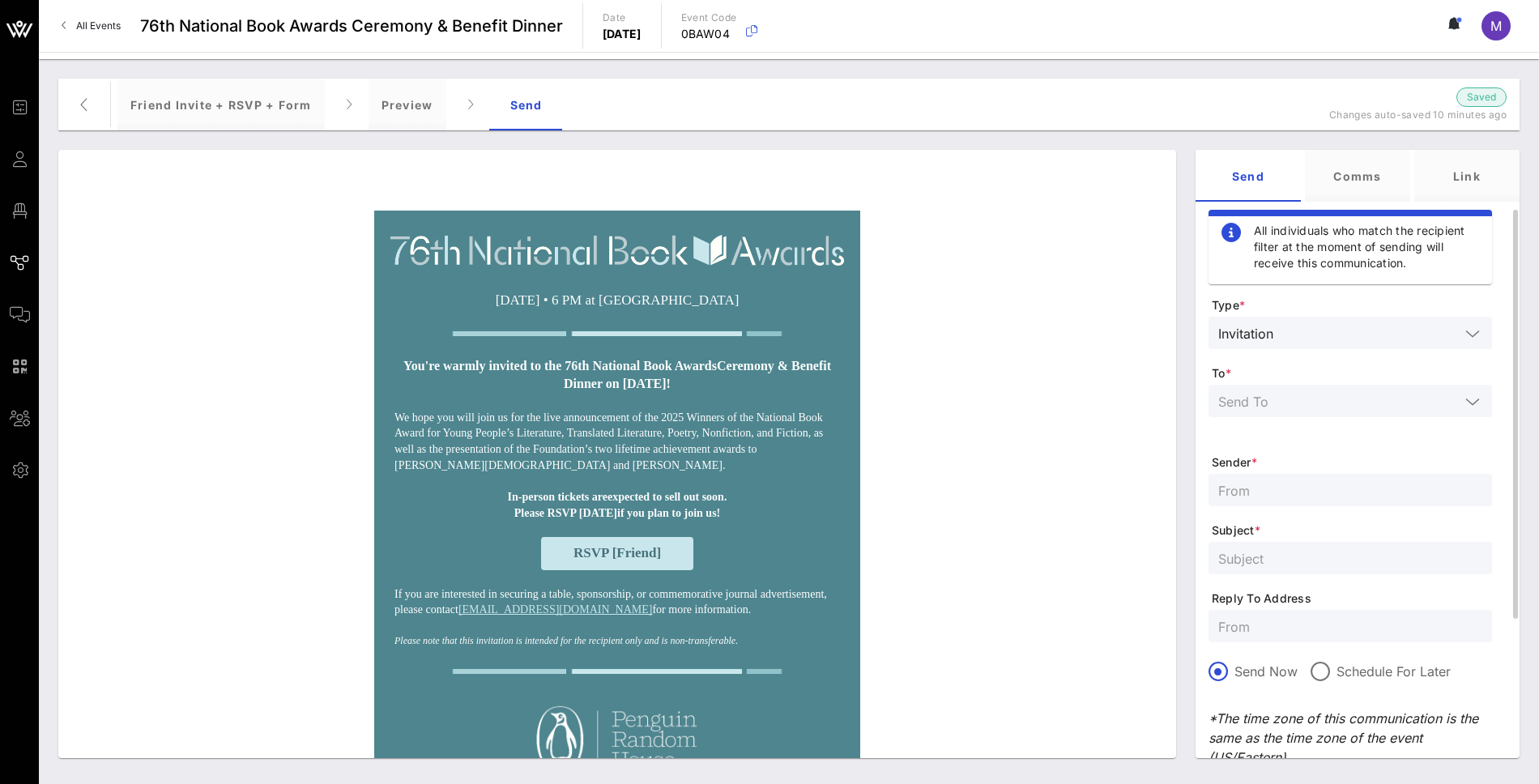
click at [1325, 401] on input "text" at bounding box center [1338, 401] width 241 height 21
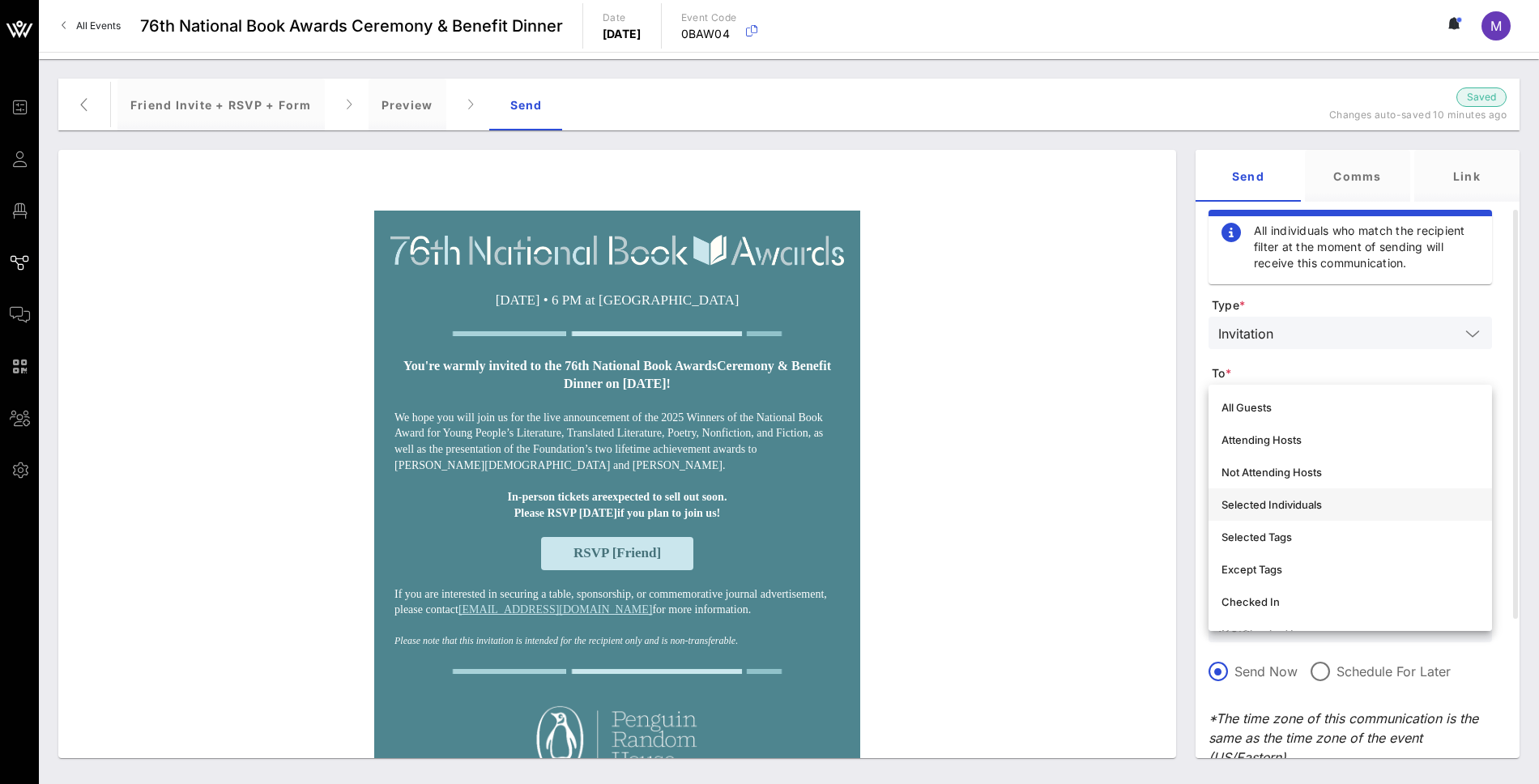
click at [1322, 501] on div "Selected Individuals" at bounding box center [1350, 504] width 257 height 13
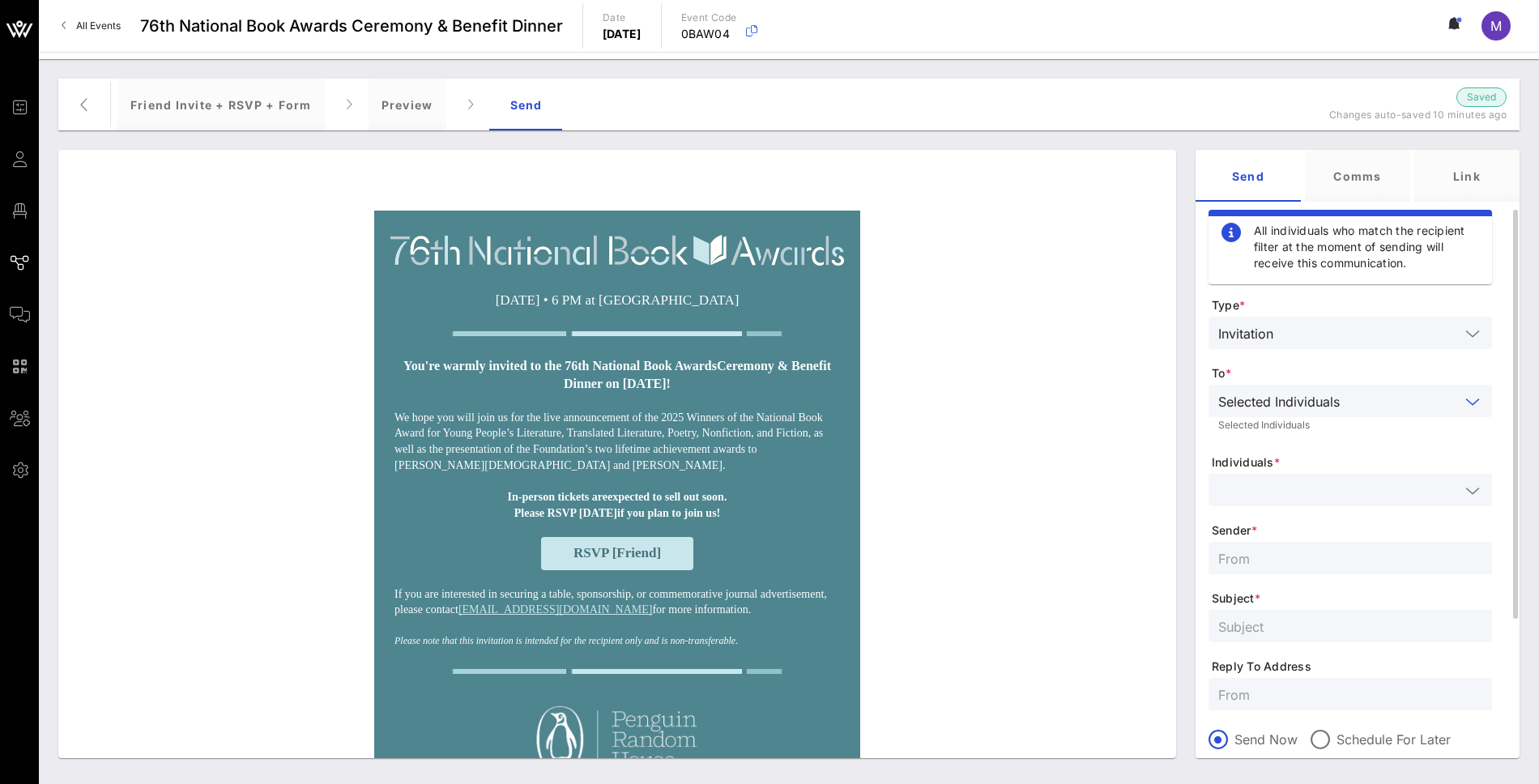
click at [1291, 489] on input "text" at bounding box center [1338, 490] width 241 height 21
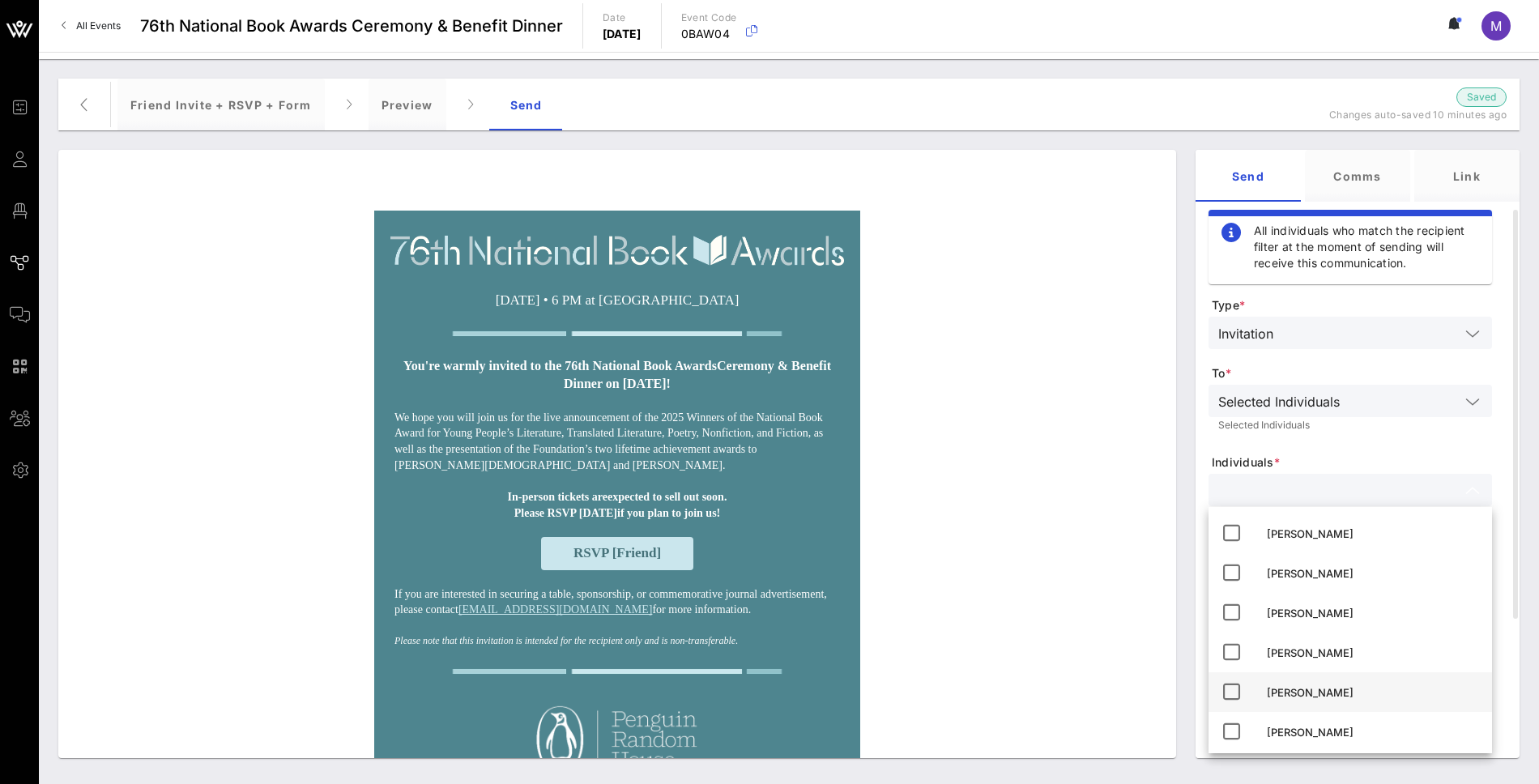
click at [1346, 690] on div "Madeleine Shelton" at bounding box center [1373, 692] width 212 height 13
click at [1407, 448] on form "Type * Invitation To * Selected Individuals Selected Individuals Individuals * …" at bounding box center [1349, 616] width 284 height 638
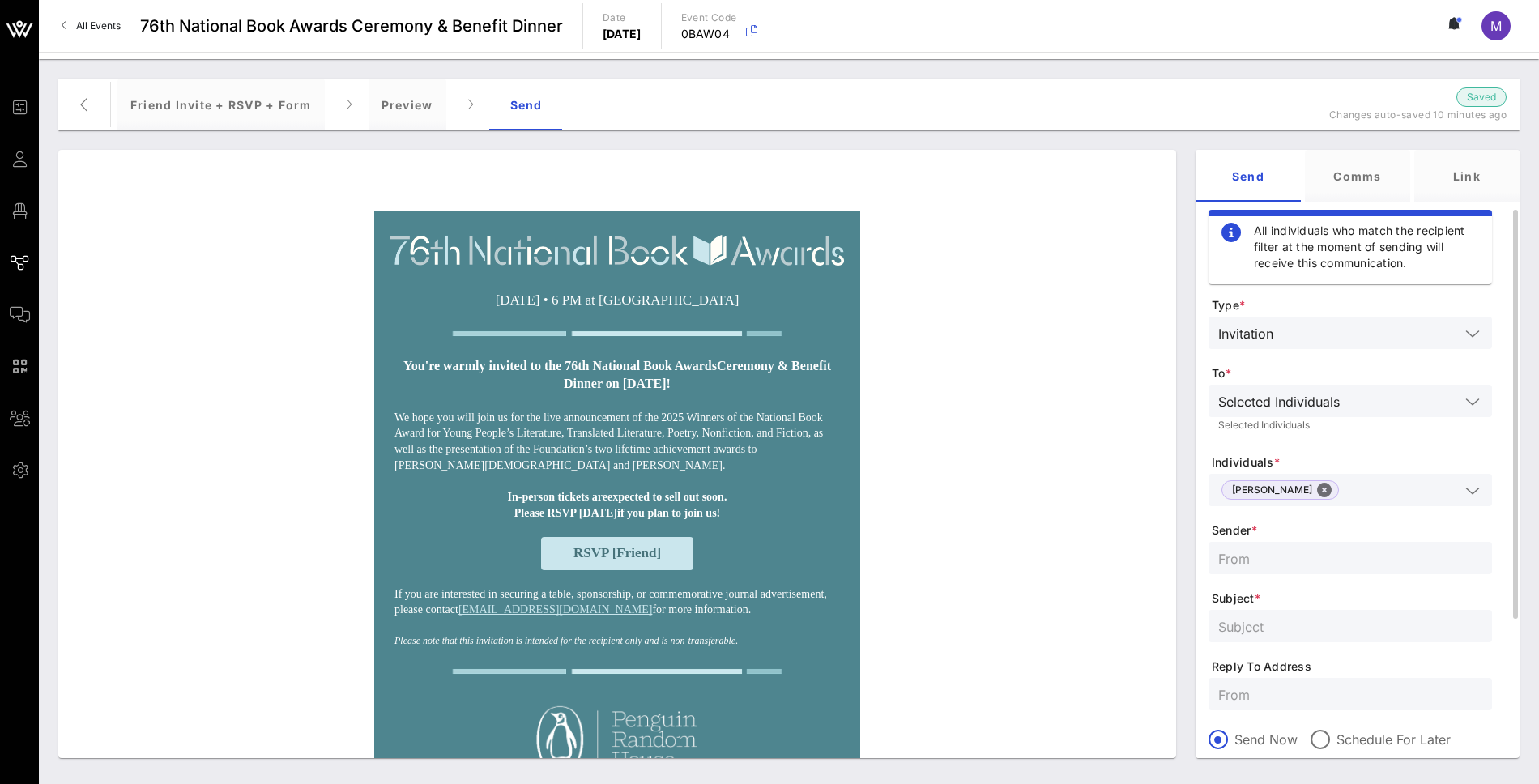
click at [1321, 554] on input "text" at bounding box center [1349, 558] width 264 height 21
type input "National Book Foundation"
click at [1361, 620] on input "text" at bounding box center [1349, 626] width 264 height 21
type input "You're invited to the 76th National Book Awards!"
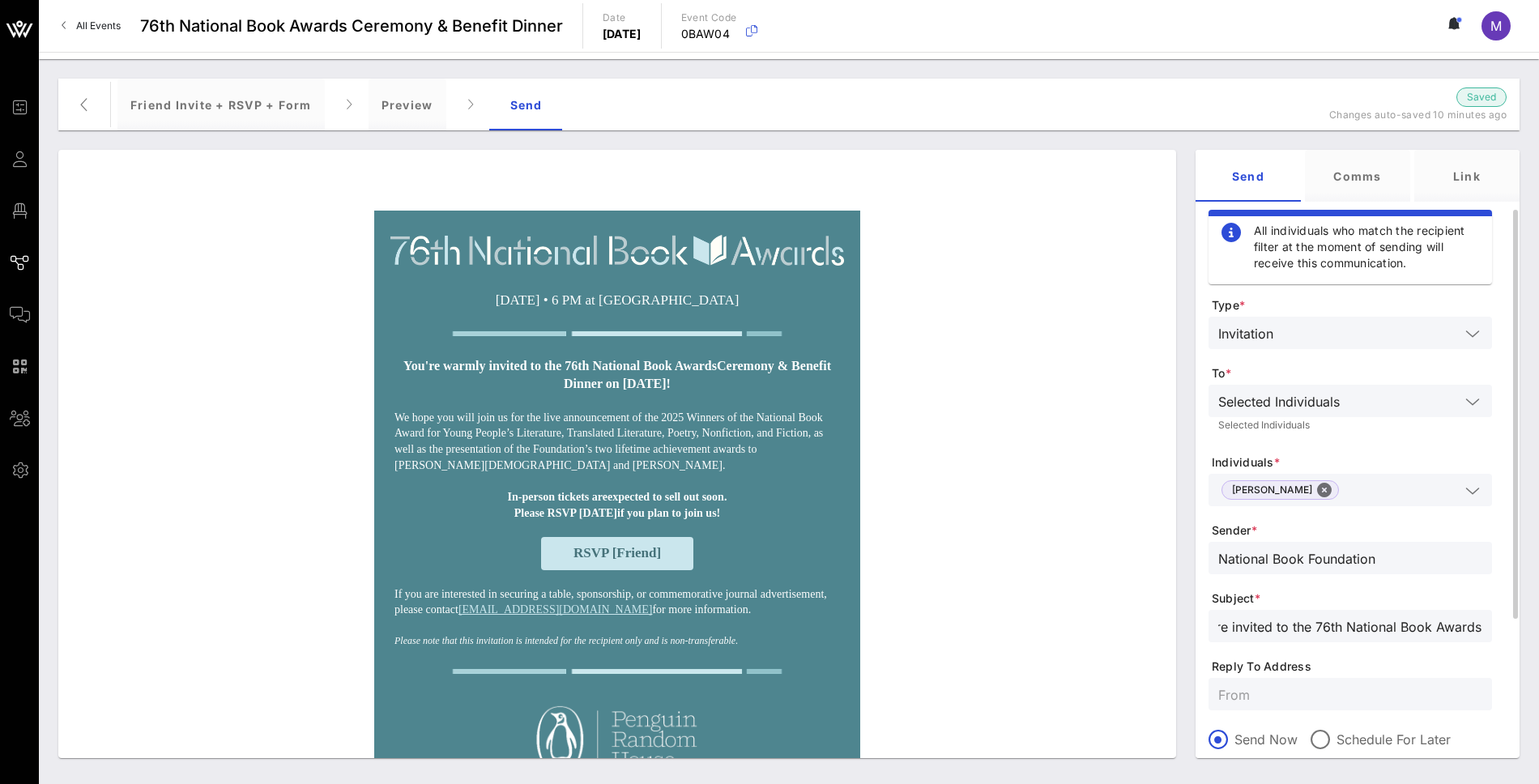
click at [1314, 693] on input "text" at bounding box center [1349, 694] width 264 height 21
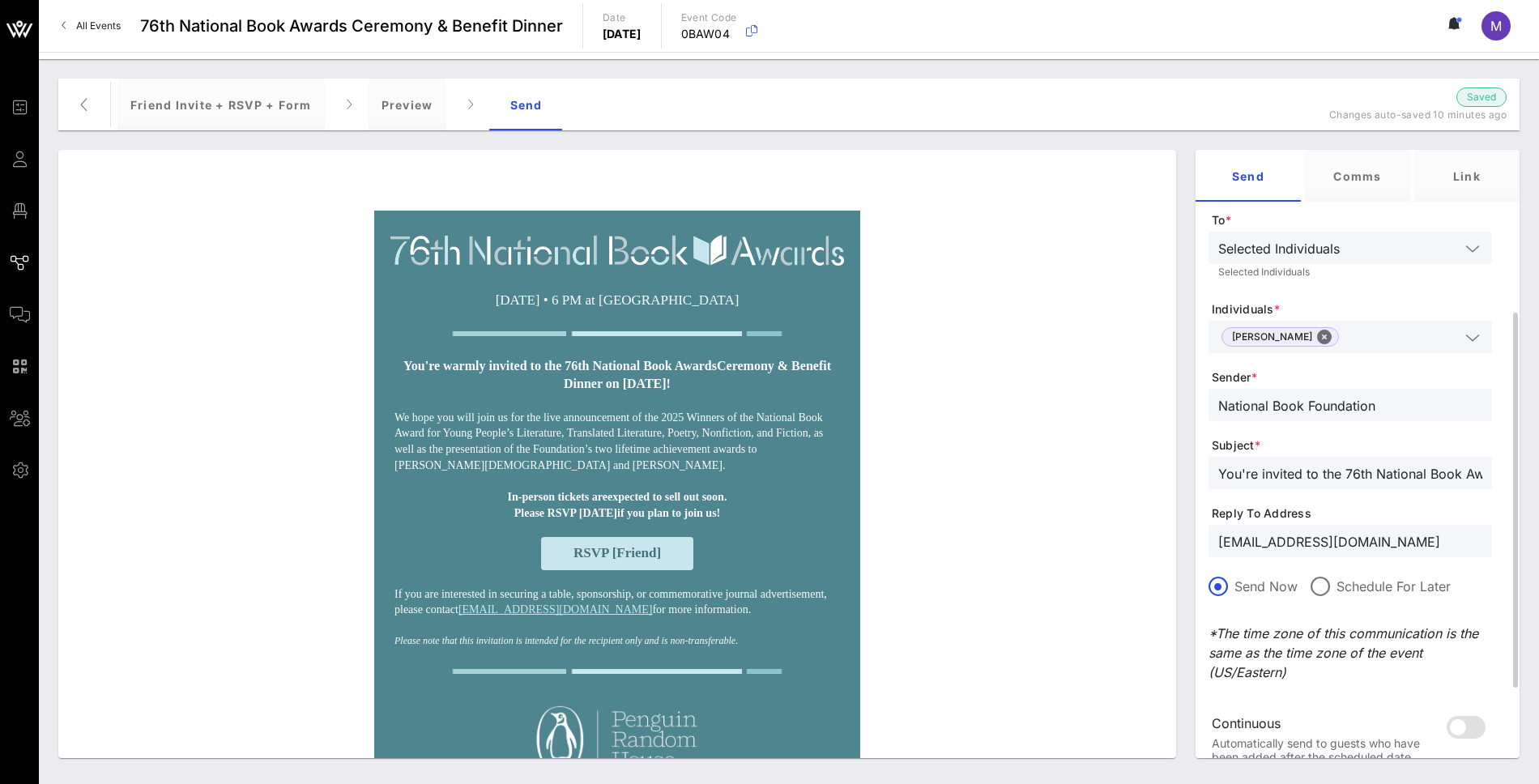
scroll to position [269, 0]
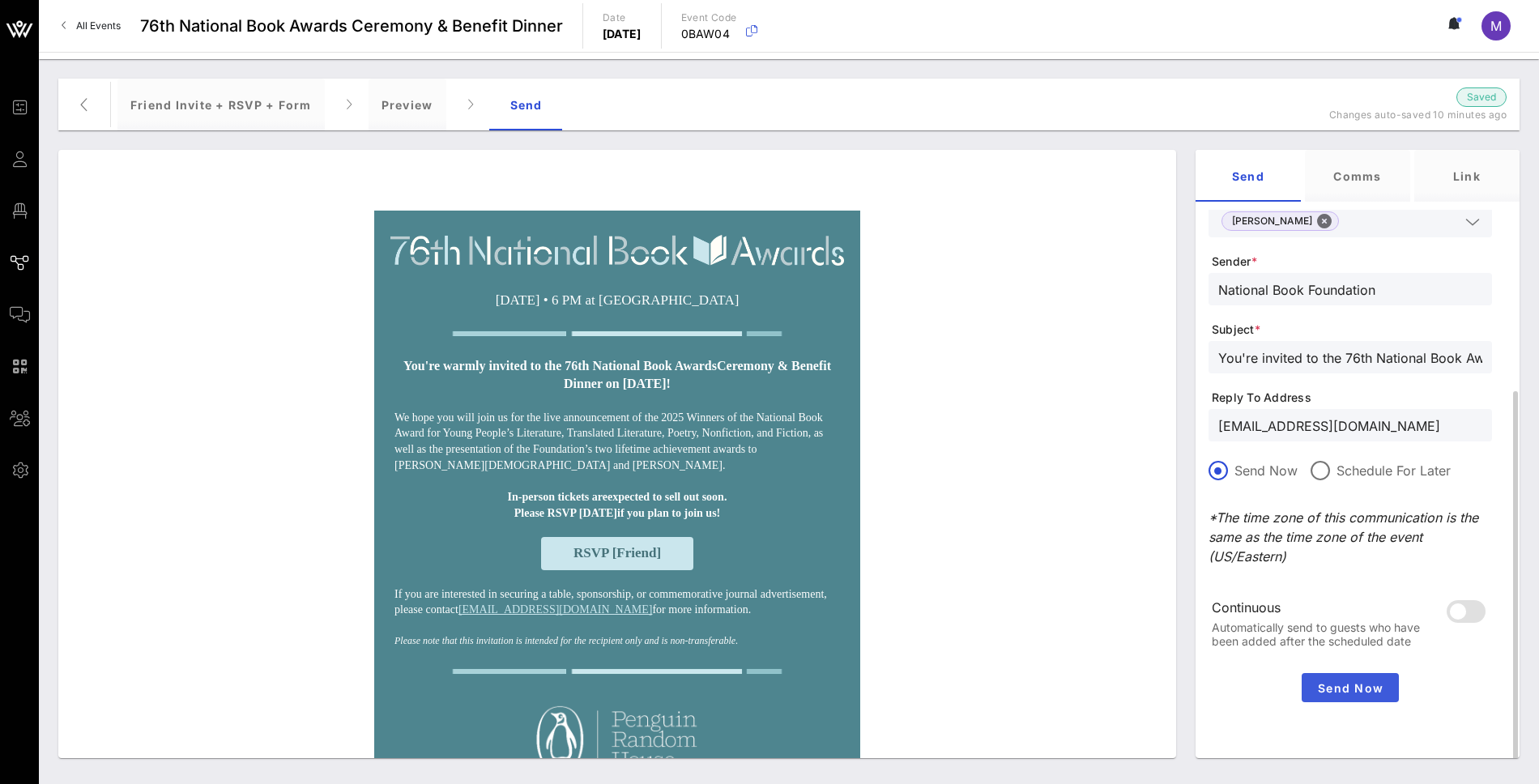
type input "[EMAIL_ADDRESS][DOMAIN_NAME]"
click at [1361, 681] on span "Send Now" at bounding box center [1349, 688] width 84 height 14
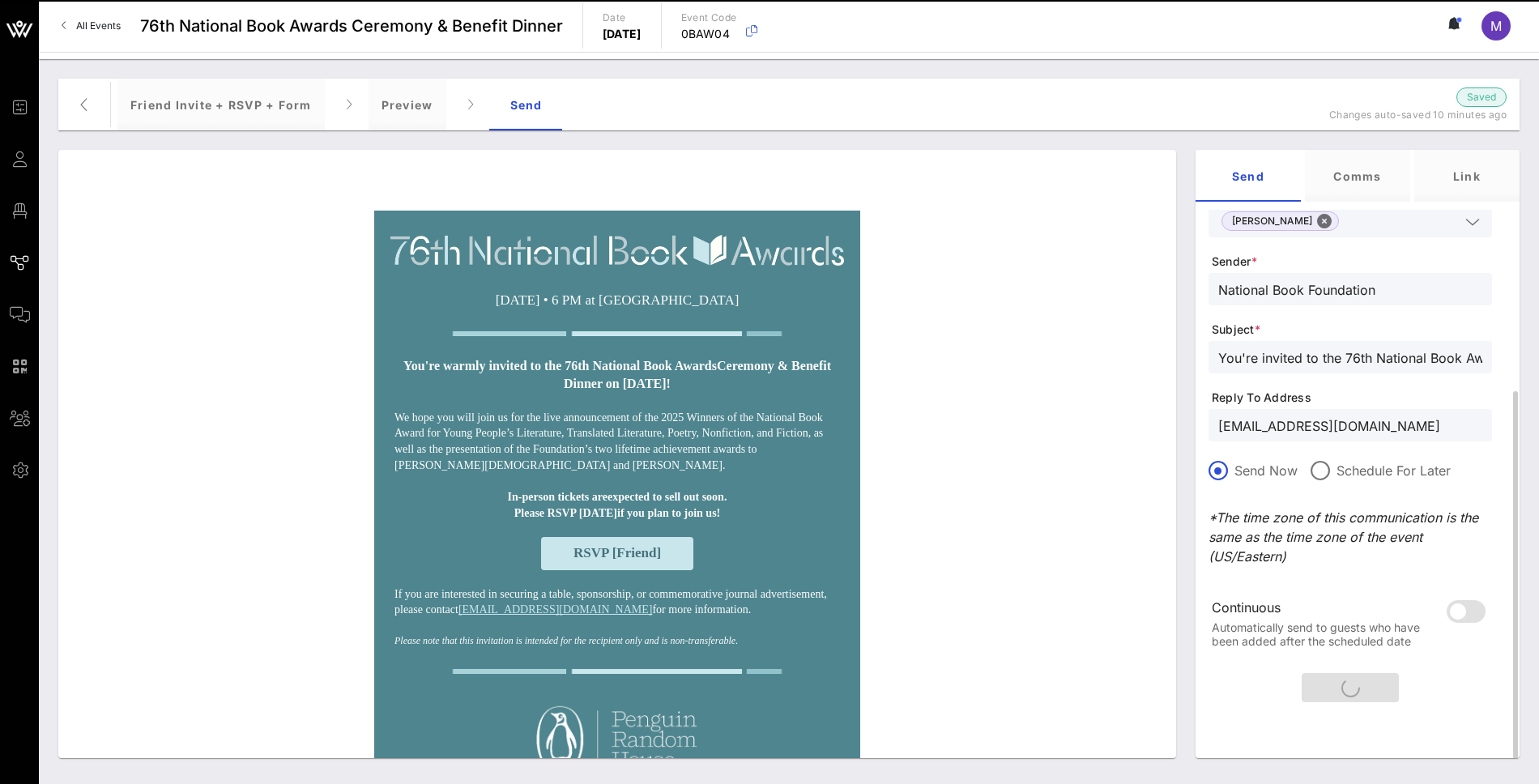
scroll to position [0, 0]
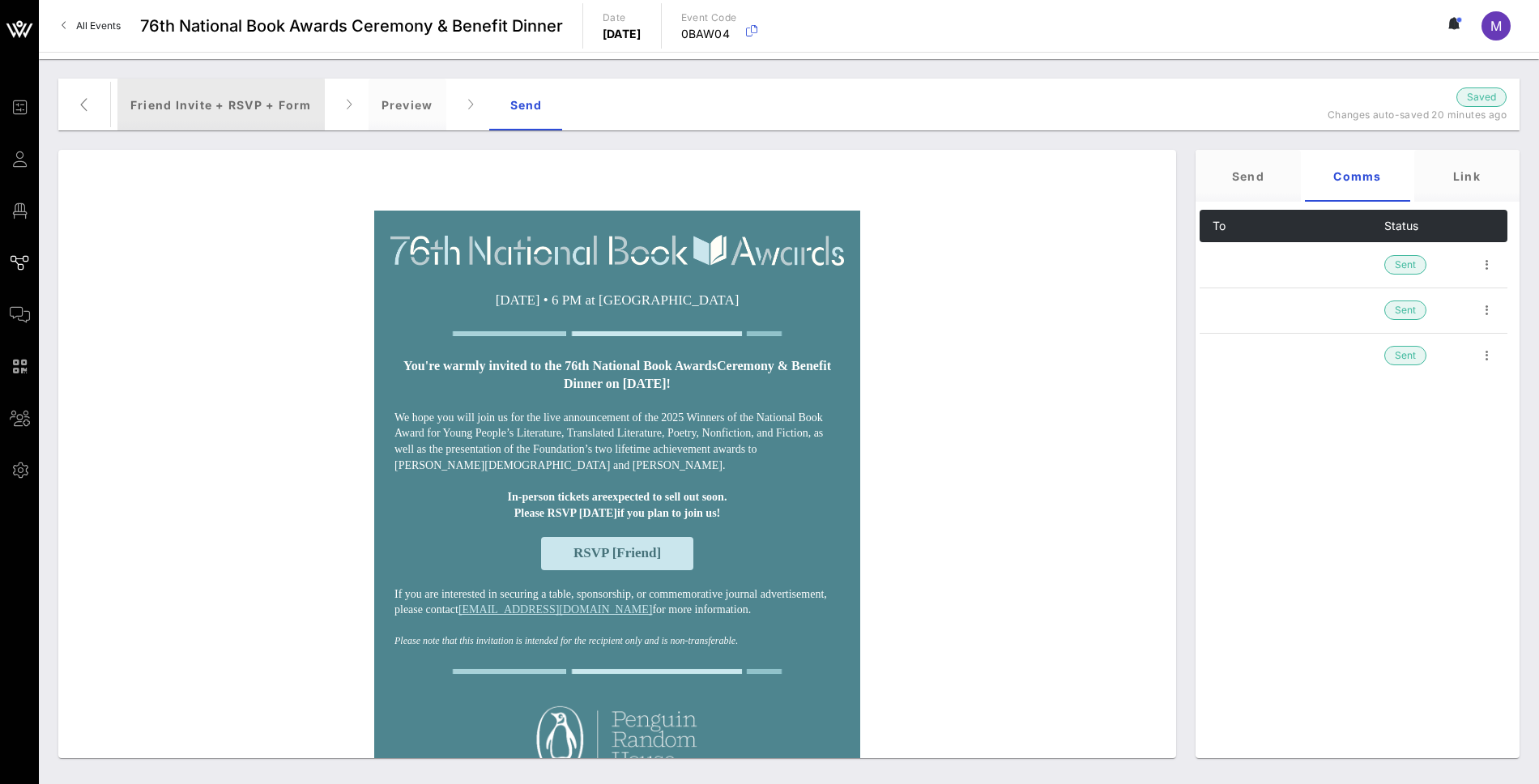
click at [223, 110] on div "Friend Invite + RSVP + Form" at bounding box center [221, 105] width 207 height 52
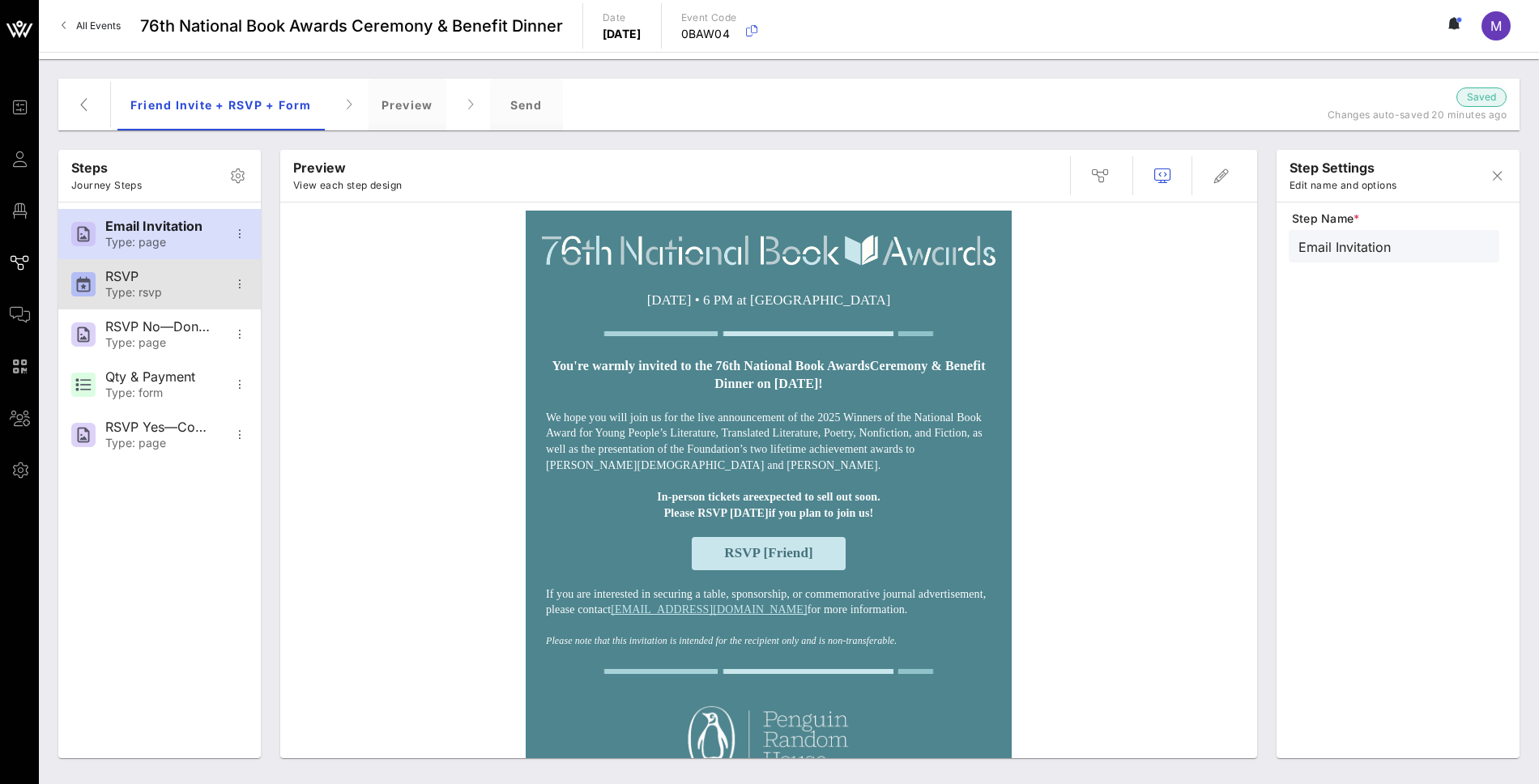
click at [176, 286] on div "Type: rsvp" at bounding box center [159, 292] width 106 height 14
type input "RSVP"
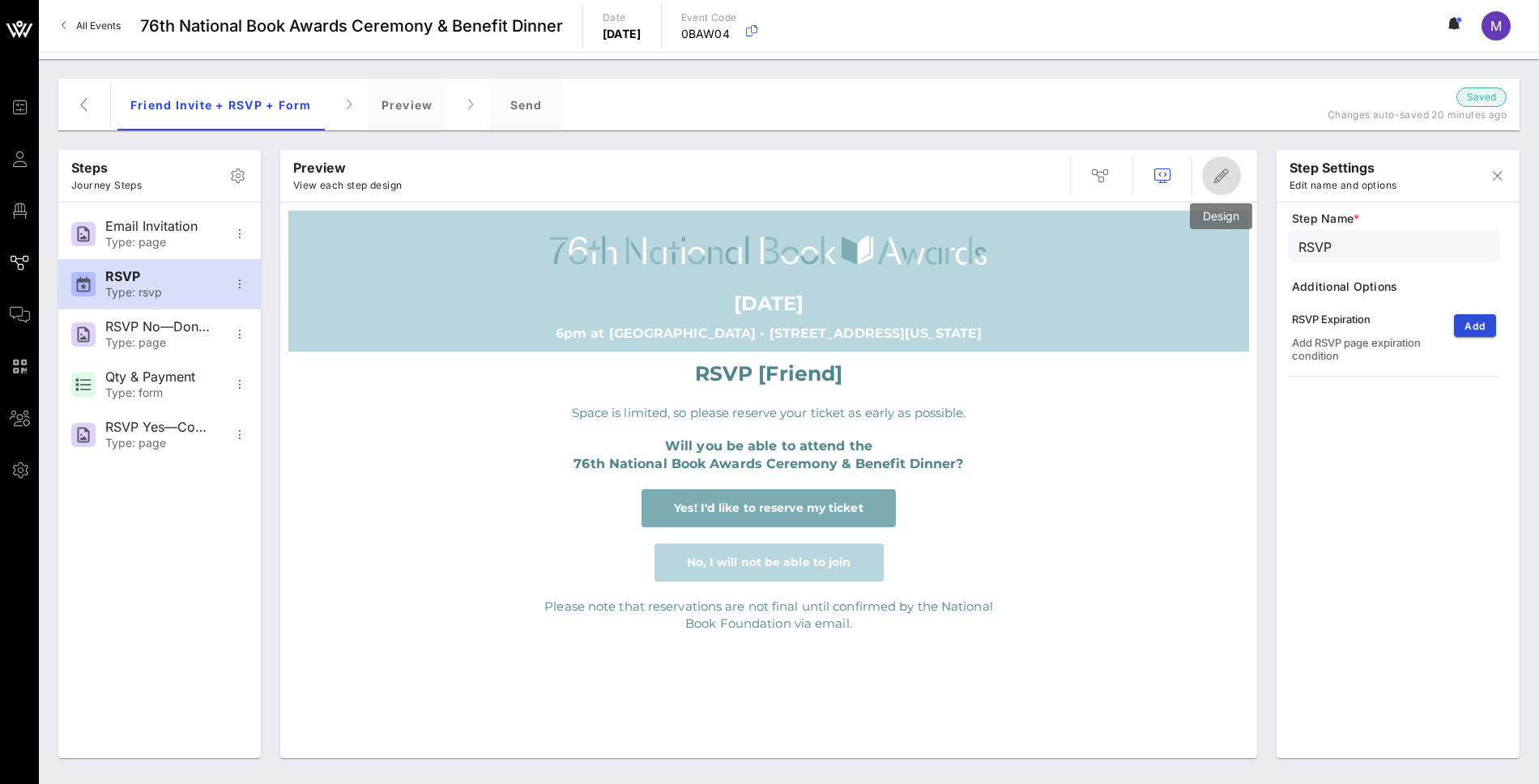
click at [1206, 184] on span "button" at bounding box center [1222, 176] width 39 height 19
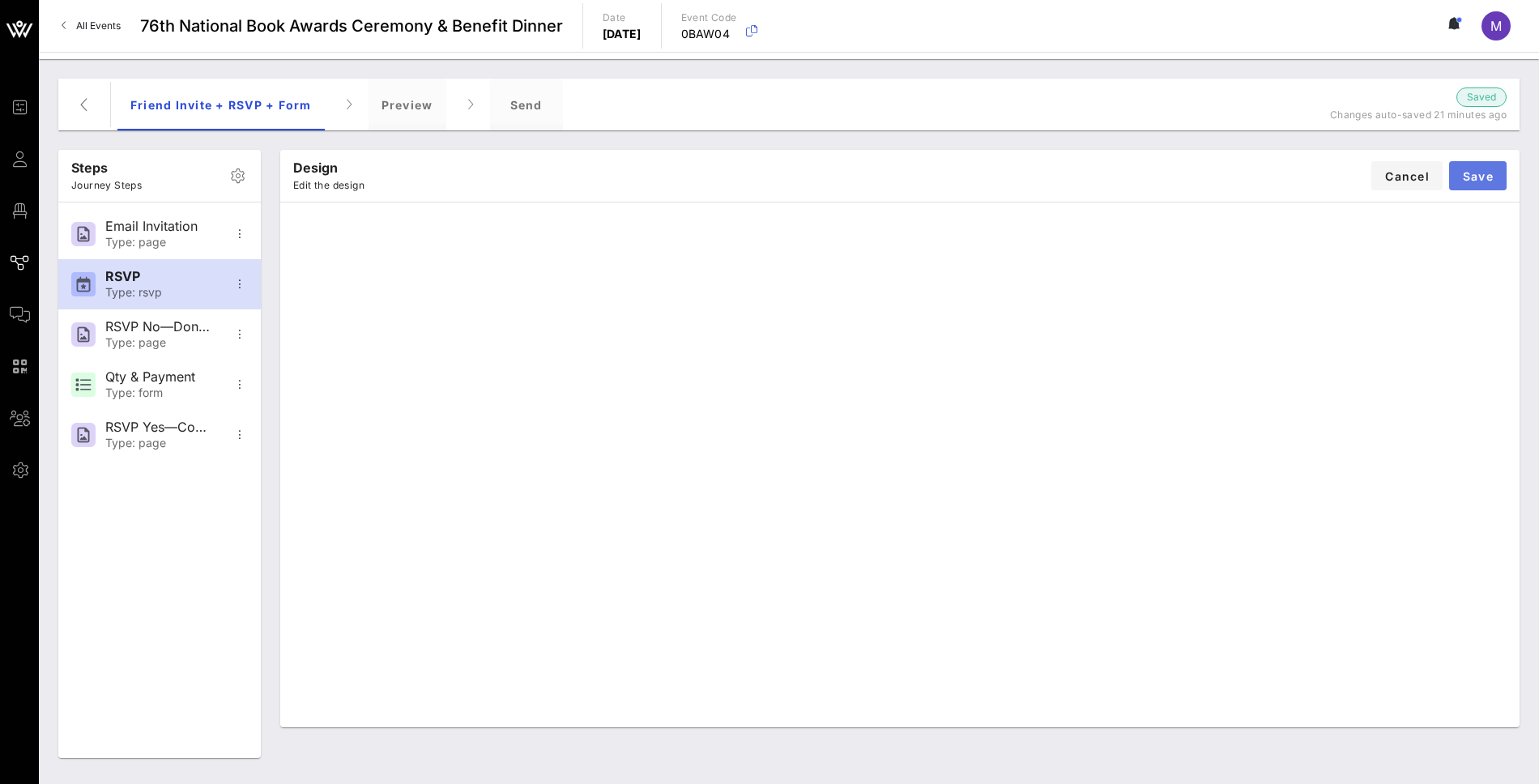
click at [1468, 181] on span "Save" at bounding box center [1477, 176] width 32 height 14
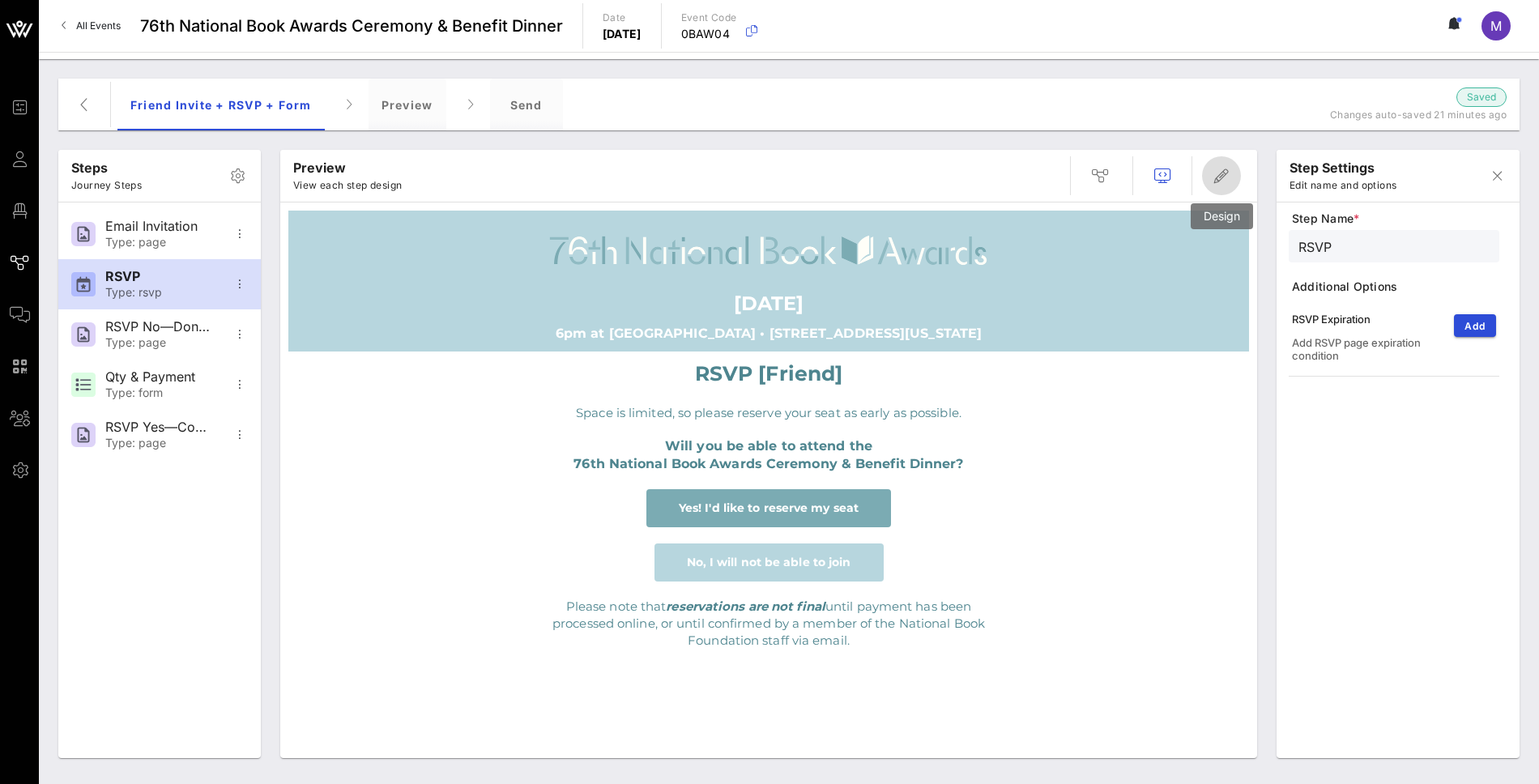
click at [1219, 171] on icon "button" at bounding box center [1222, 176] width 19 height 19
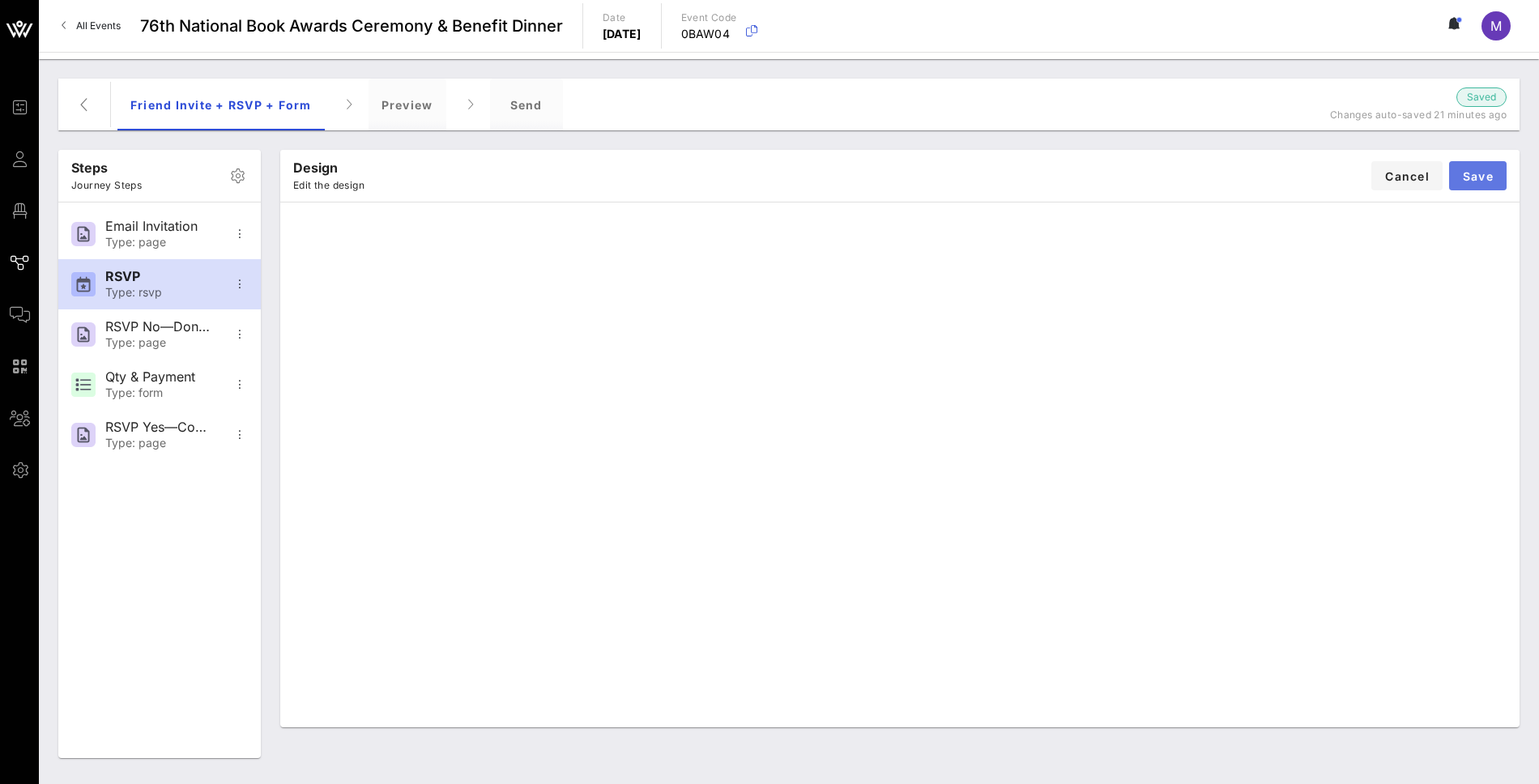
click at [1477, 171] on span "Save" at bounding box center [1477, 176] width 32 height 14
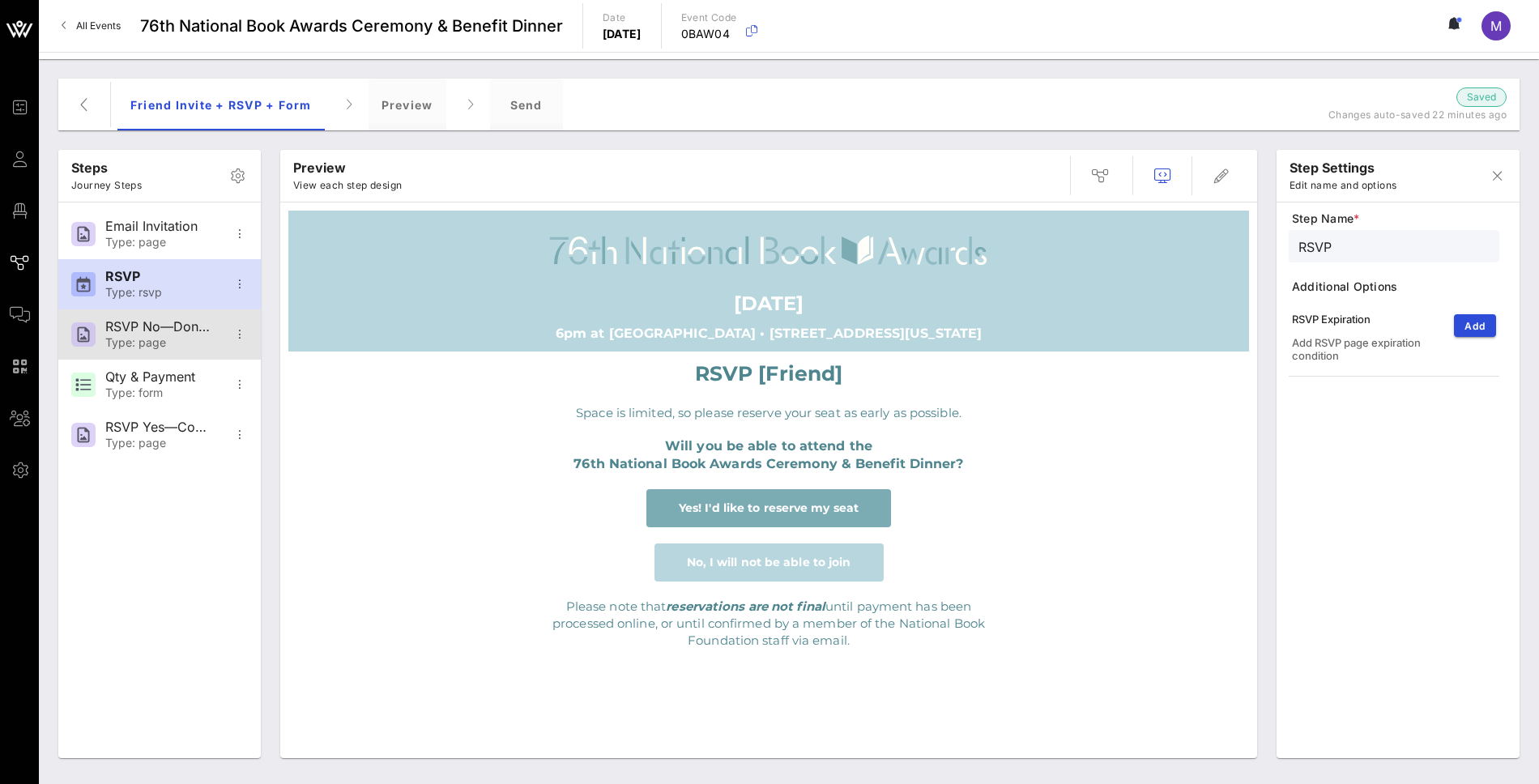
click at [161, 324] on div "RSVP No—Donation Page" at bounding box center [159, 327] width 106 height 15
type input "RSVP No—Donation Page"
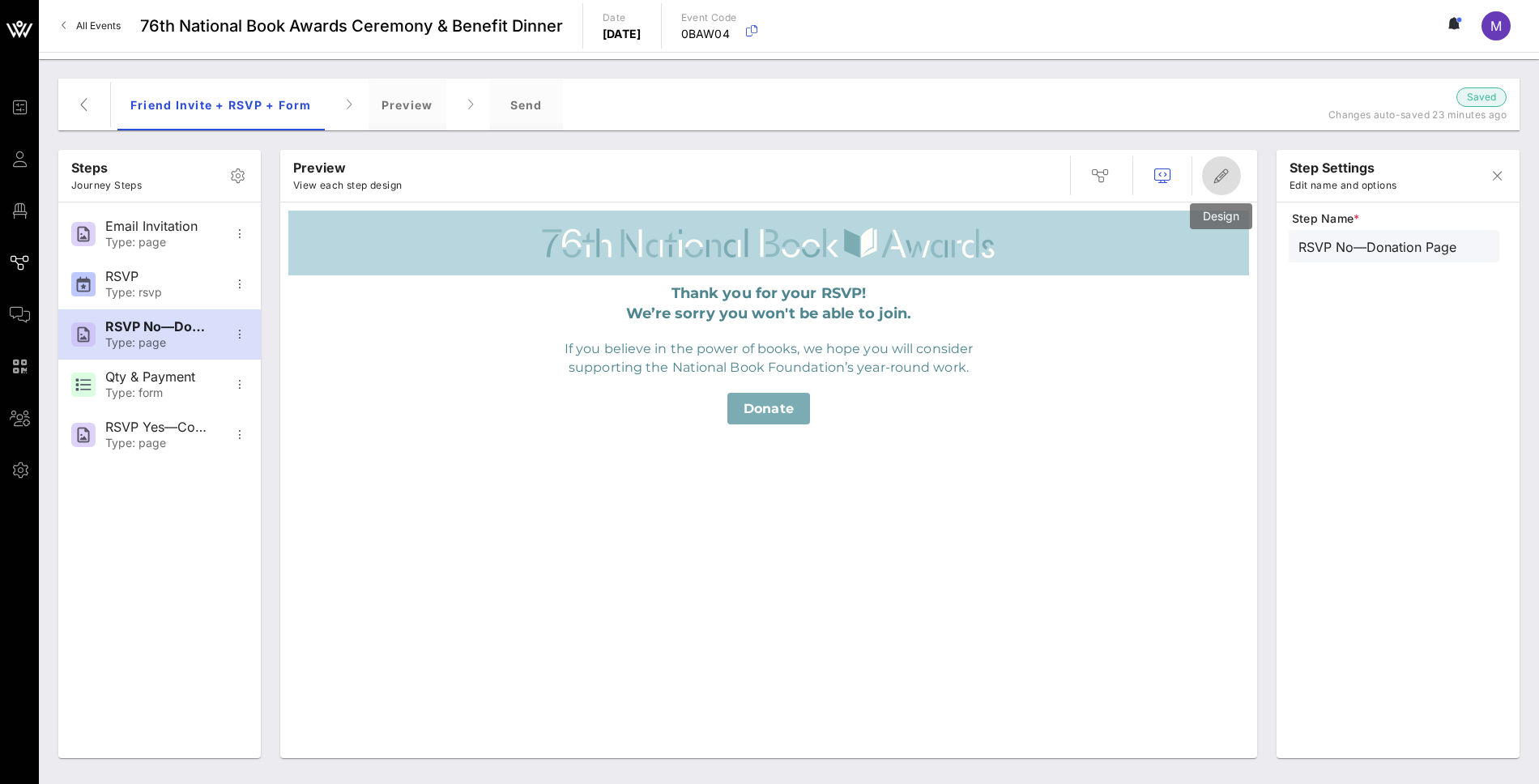
click at [1232, 176] on span "button" at bounding box center [1222, 176] width 39 height 19
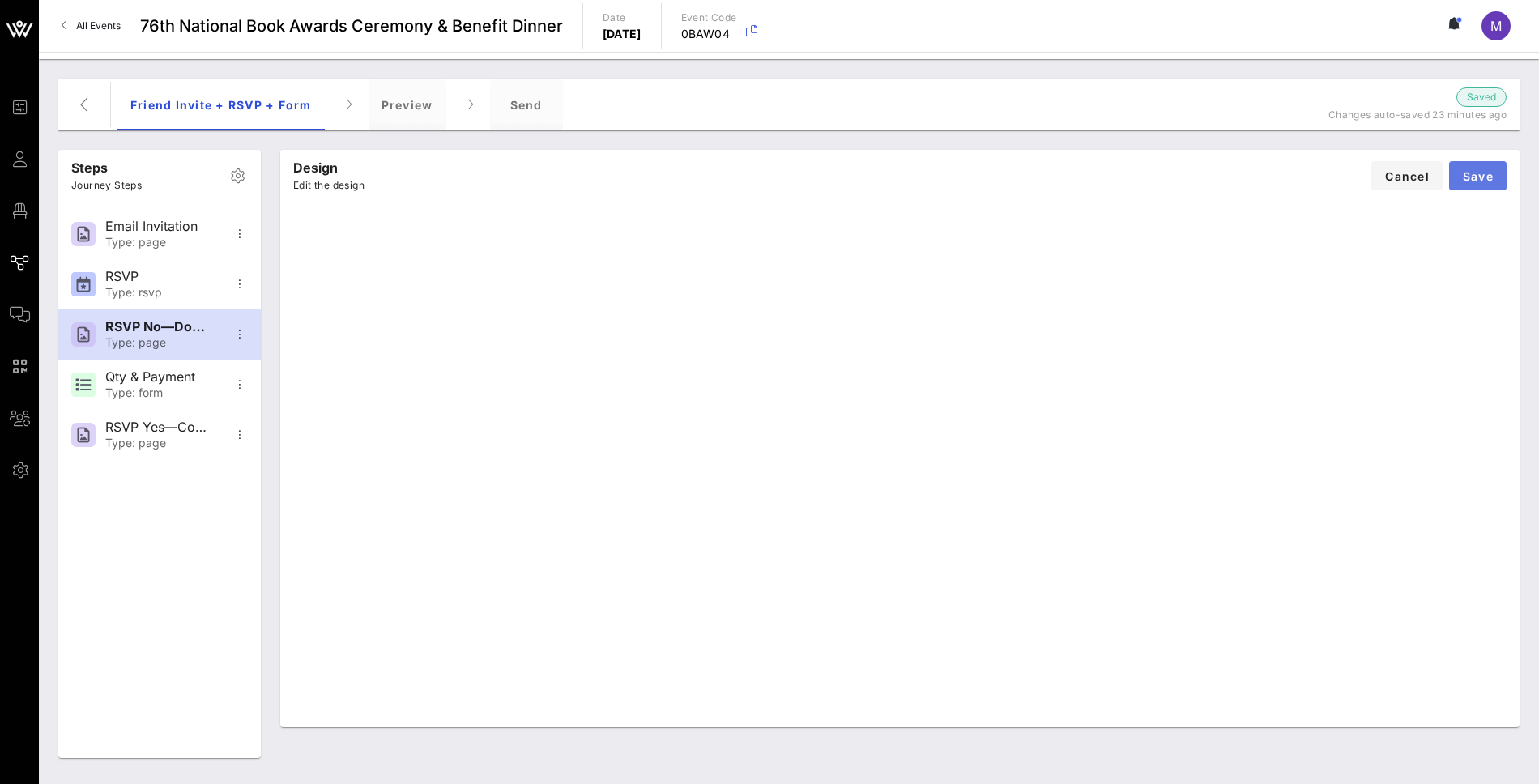
click at [1477, 185] on button "Save" at bounding box center [1477, 175] width 57 height 29
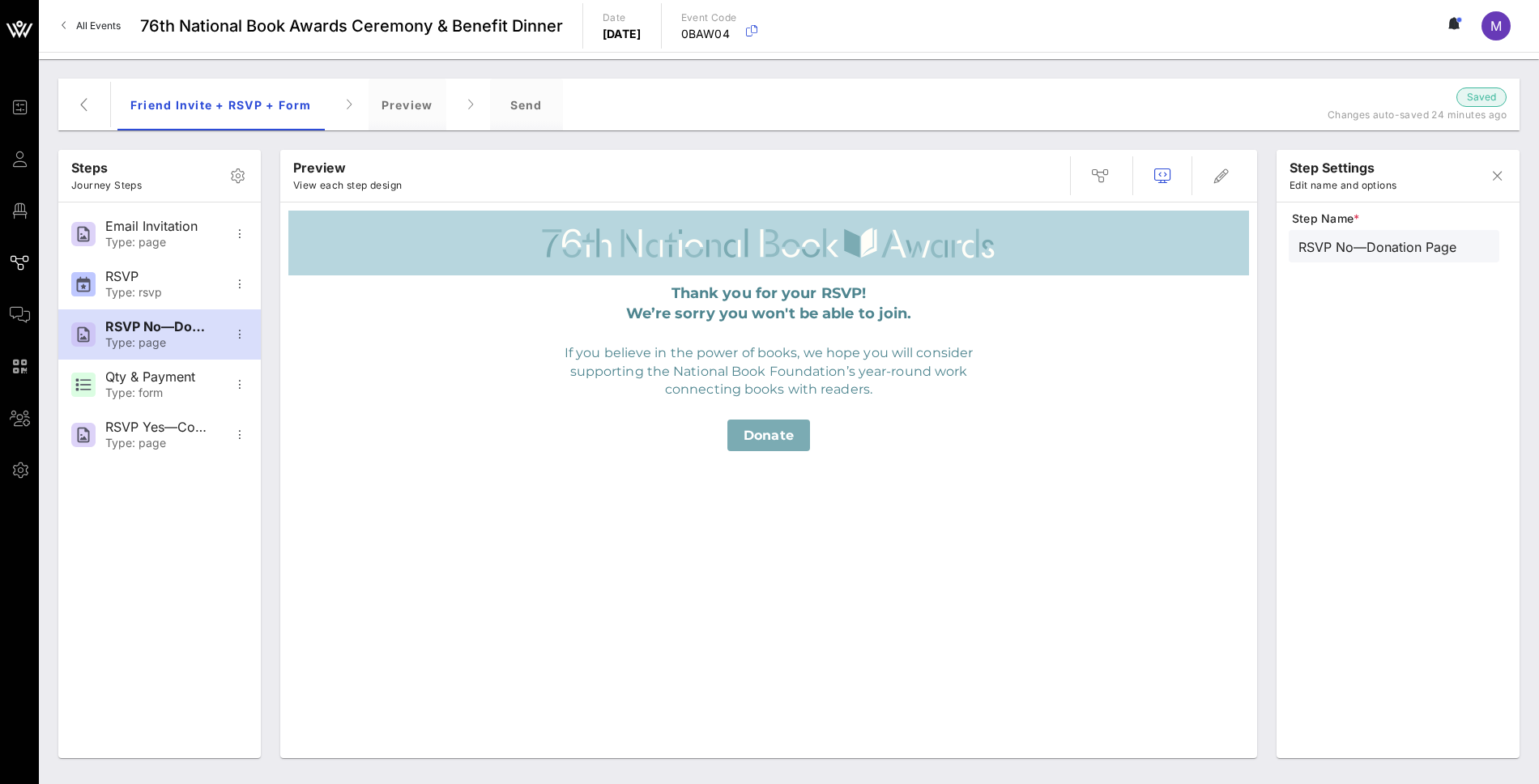
click at [780, 440] on span "Donate" at bounding box center [769, 436] width 50 height 15
click at [106, 394] on div "Type: form" at bounding box center [159, 393] width 106 height 14
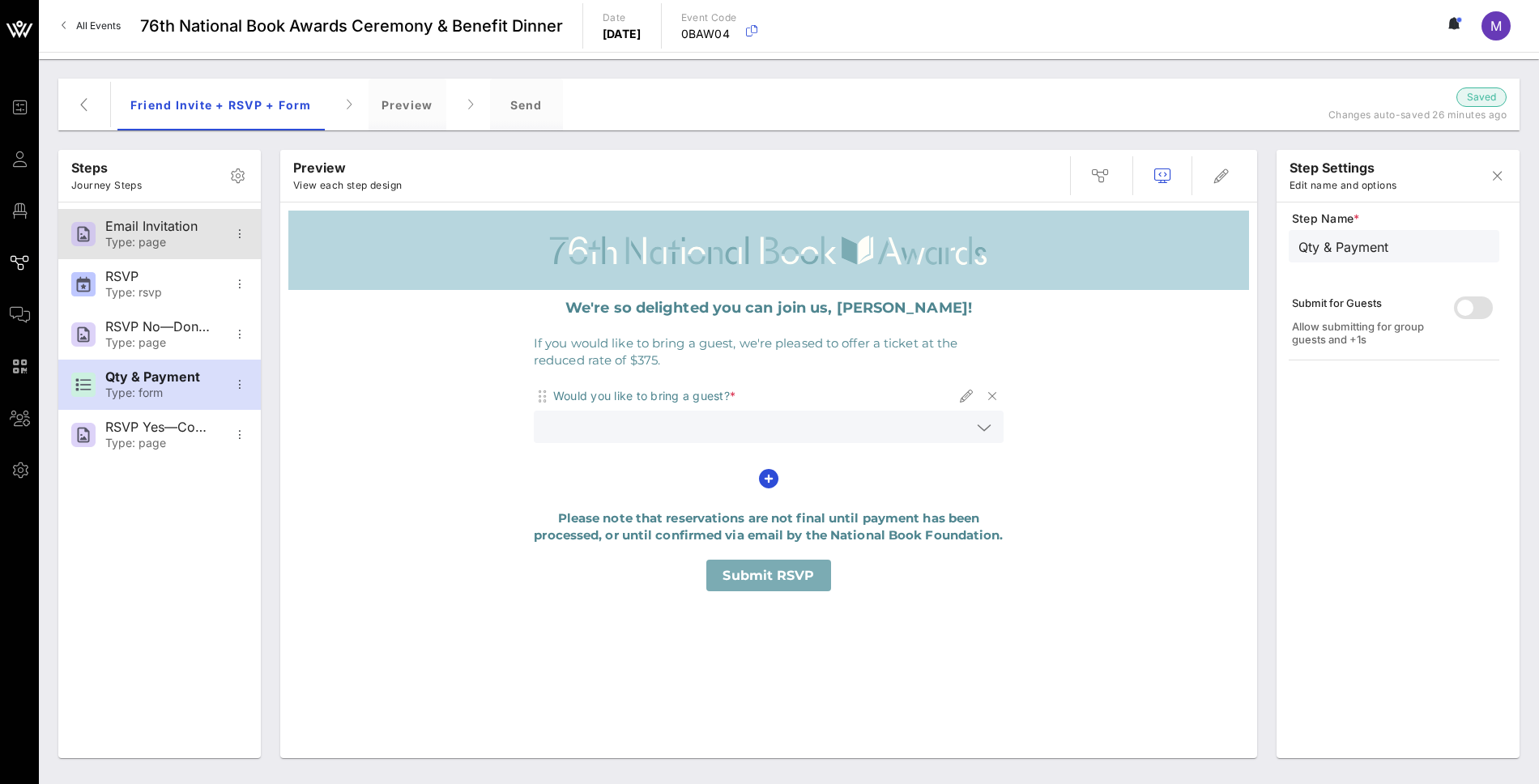
click at [170, 226] on div "Email Invitation" at bounding box center [159, 226] width 106 height 15
type input "Email Invitation"
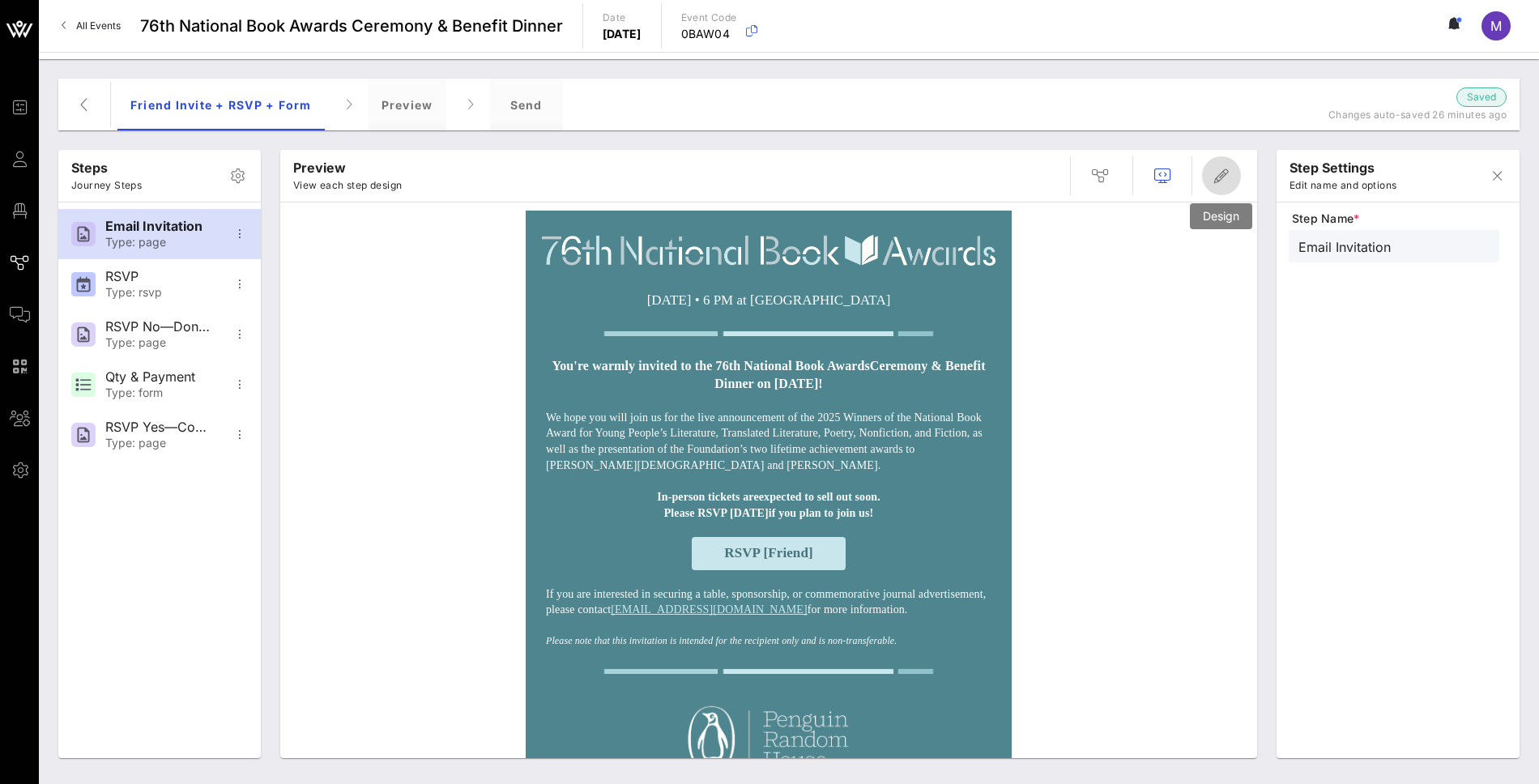
click at [1218, 184] on icon "button" at bounding box center [1222, 176] width 19 height 19
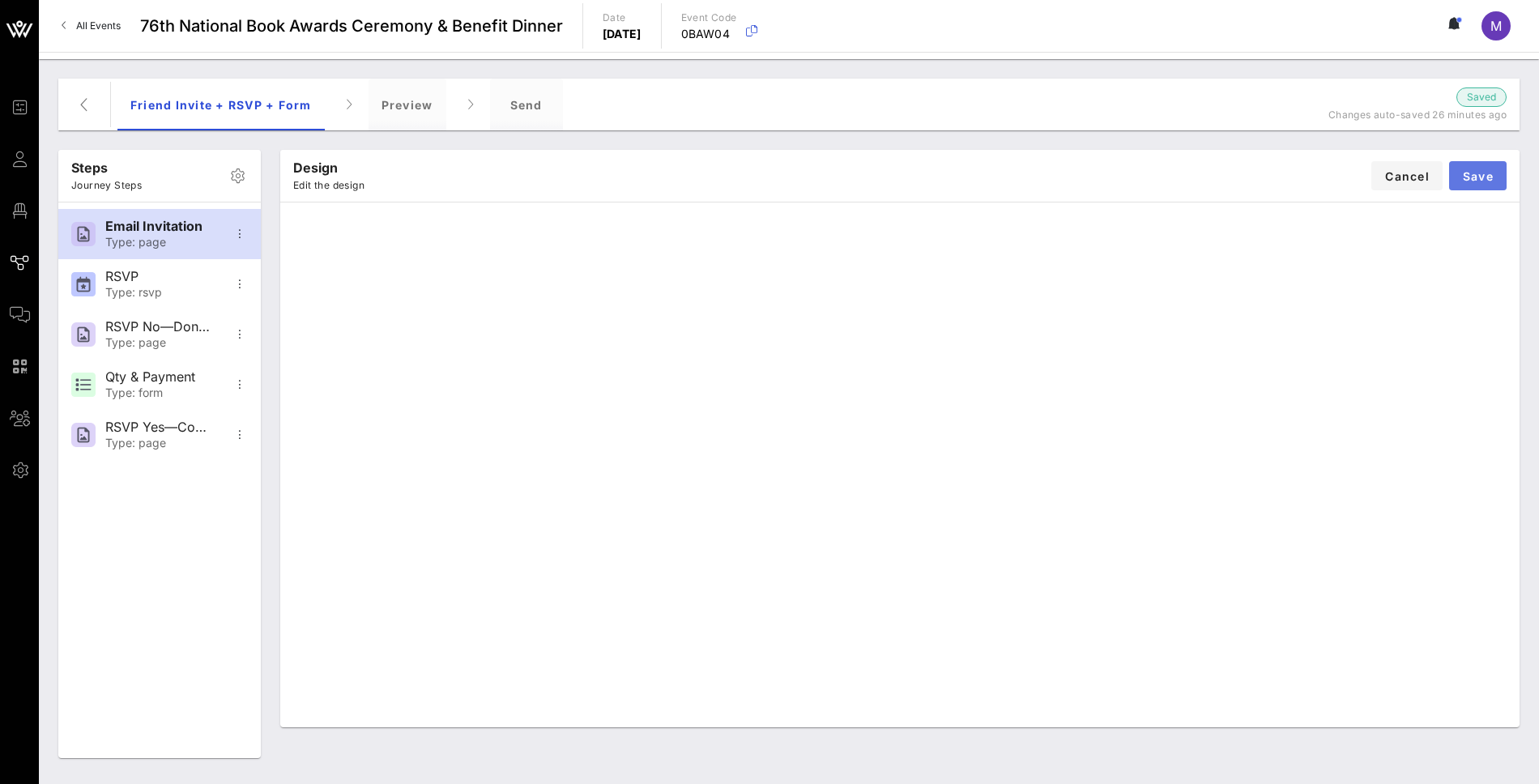
click at [1484, 172] on span "Save" at bounding box center [1477, 176] width 32 height 14
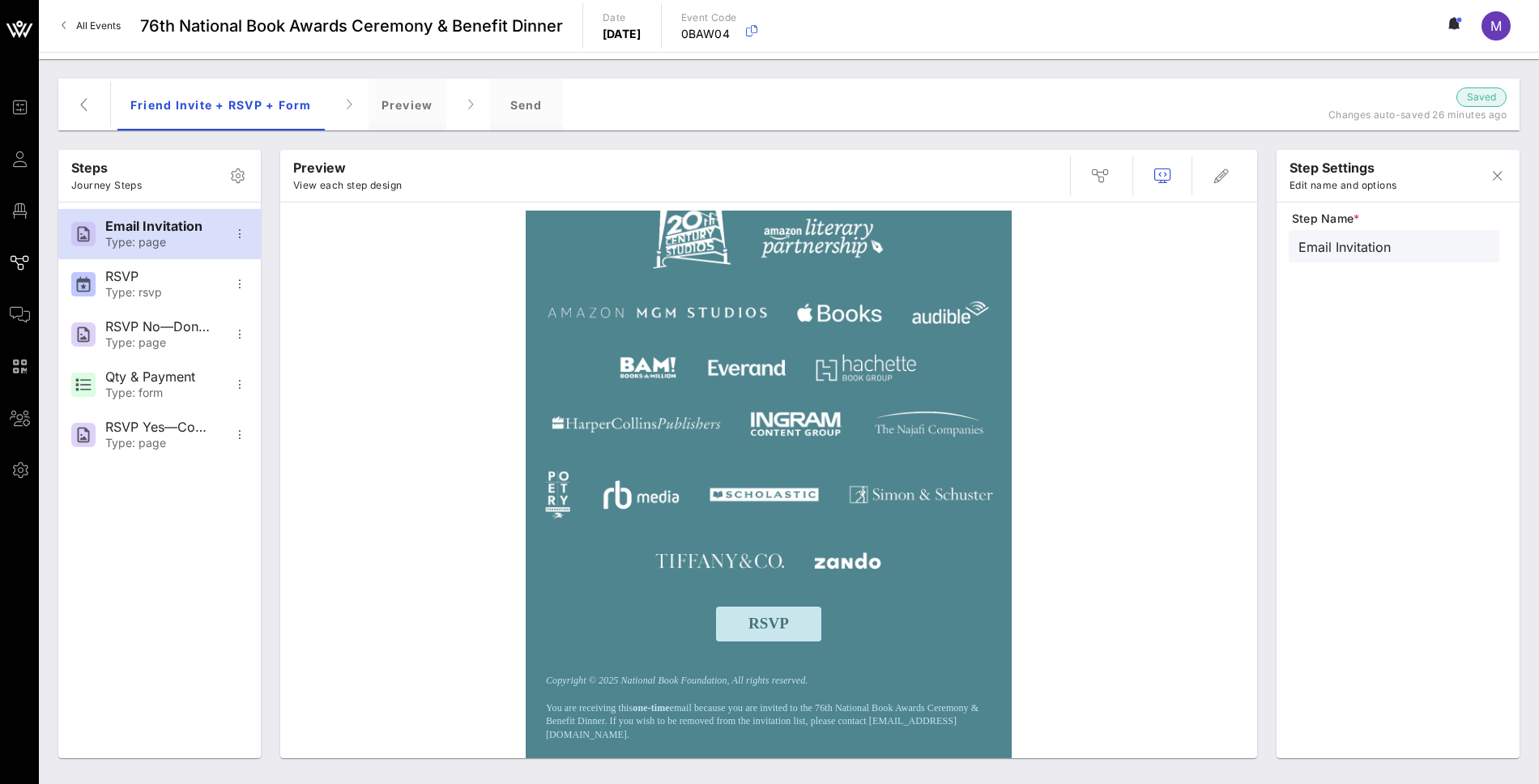
scroll to position [741, 0]
click at [1227, 175] on icon "button" at bounding box center [1222, 176] width 19 height 19
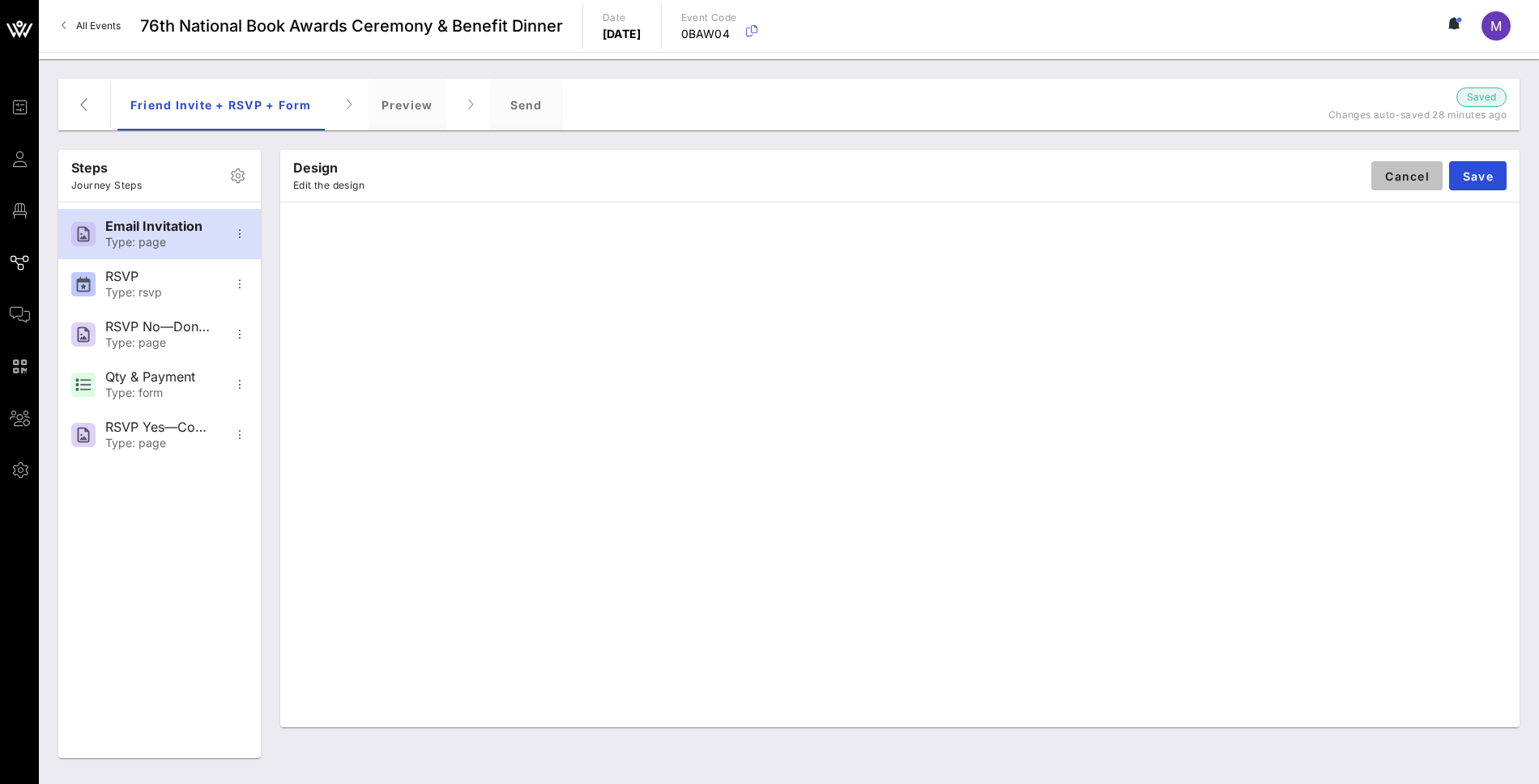
click at [1401, 181] on span "Cancel" at bounding box center [1406, 176] width 45 height 14
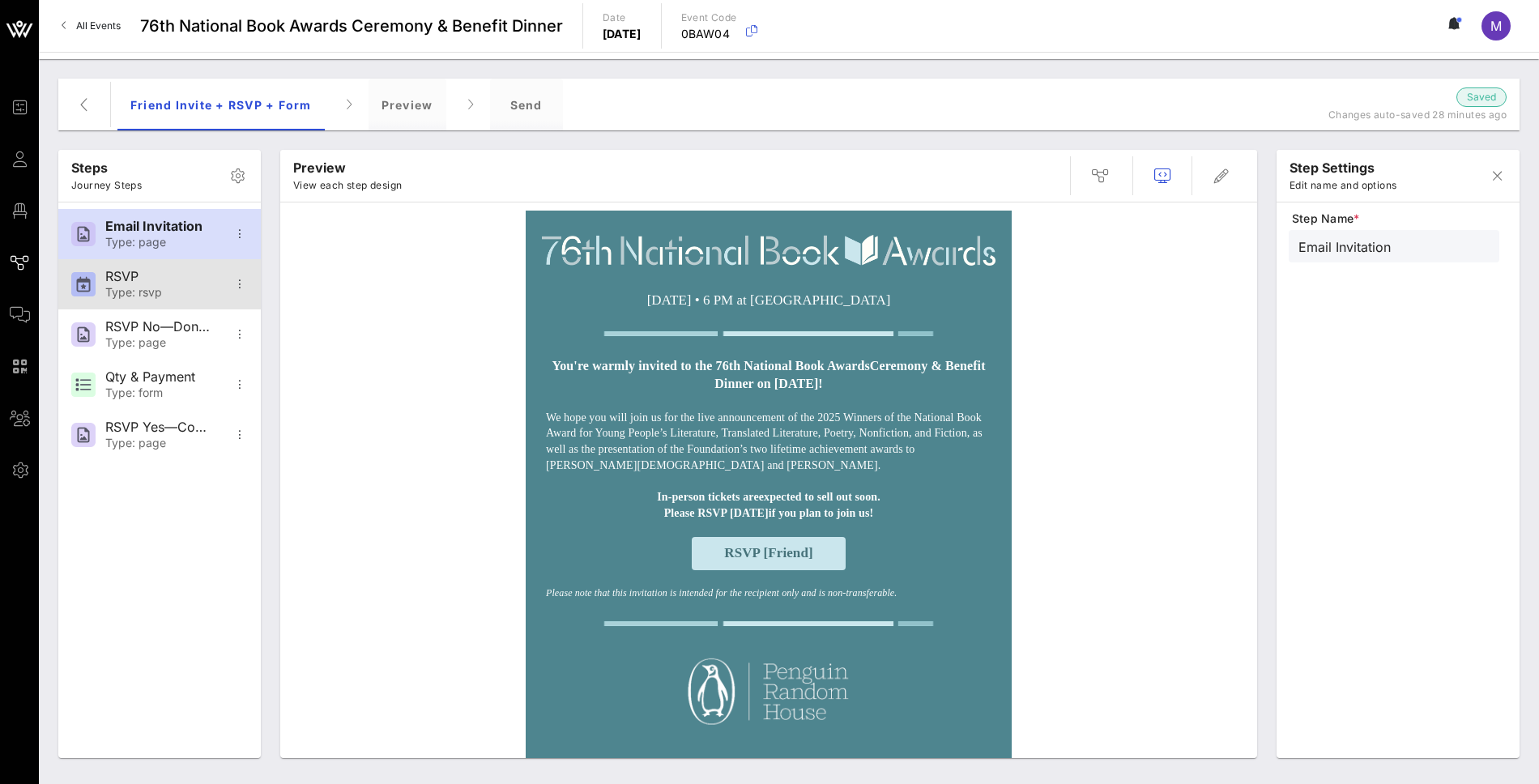
click at [174, 282] on div "RSVP" at bounding box center [159, 277] width 106 height 15
type input "RSVP"
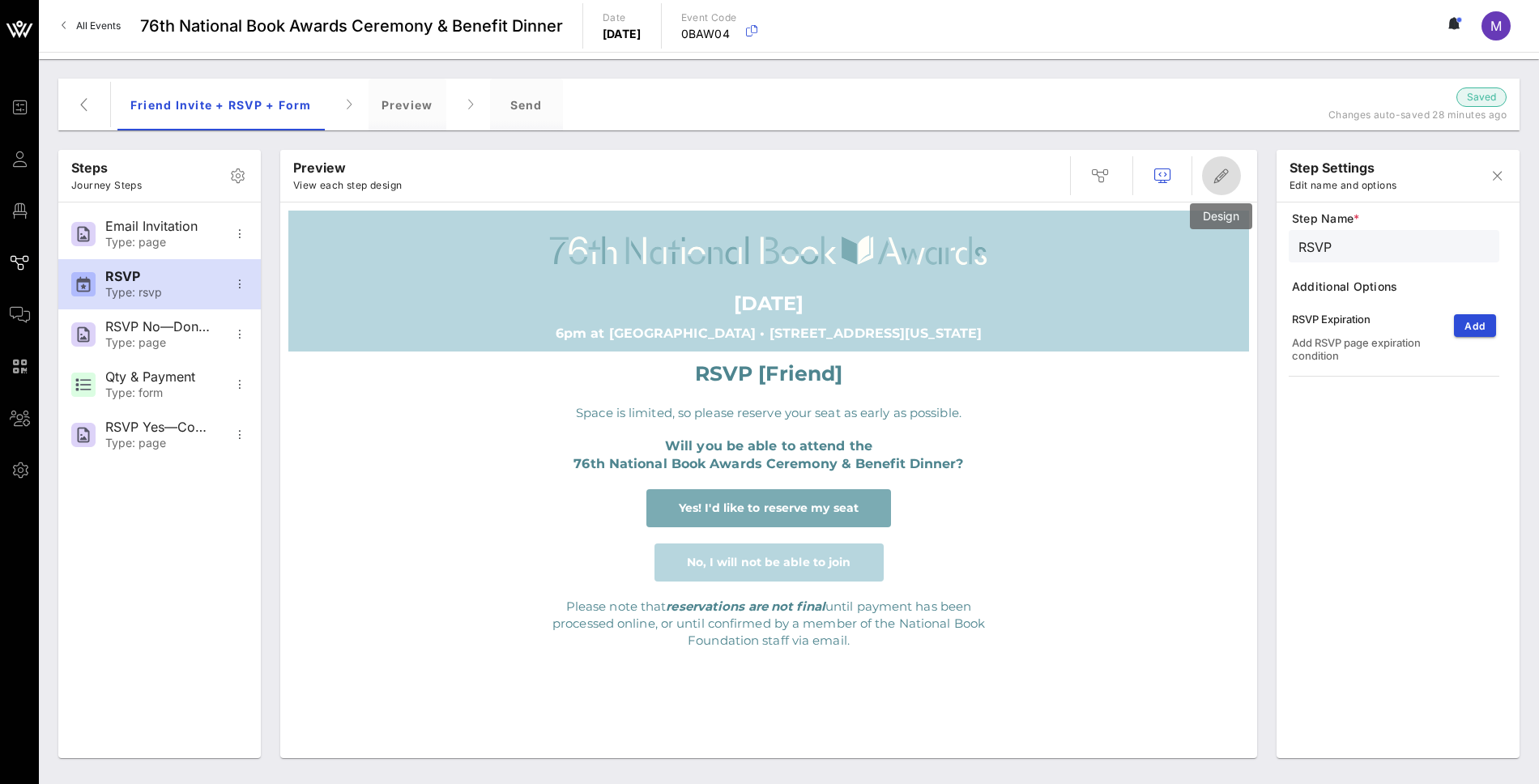
click at [1214, 177] on icon "button" at bounding box center [1222, 176] width 19 height 19
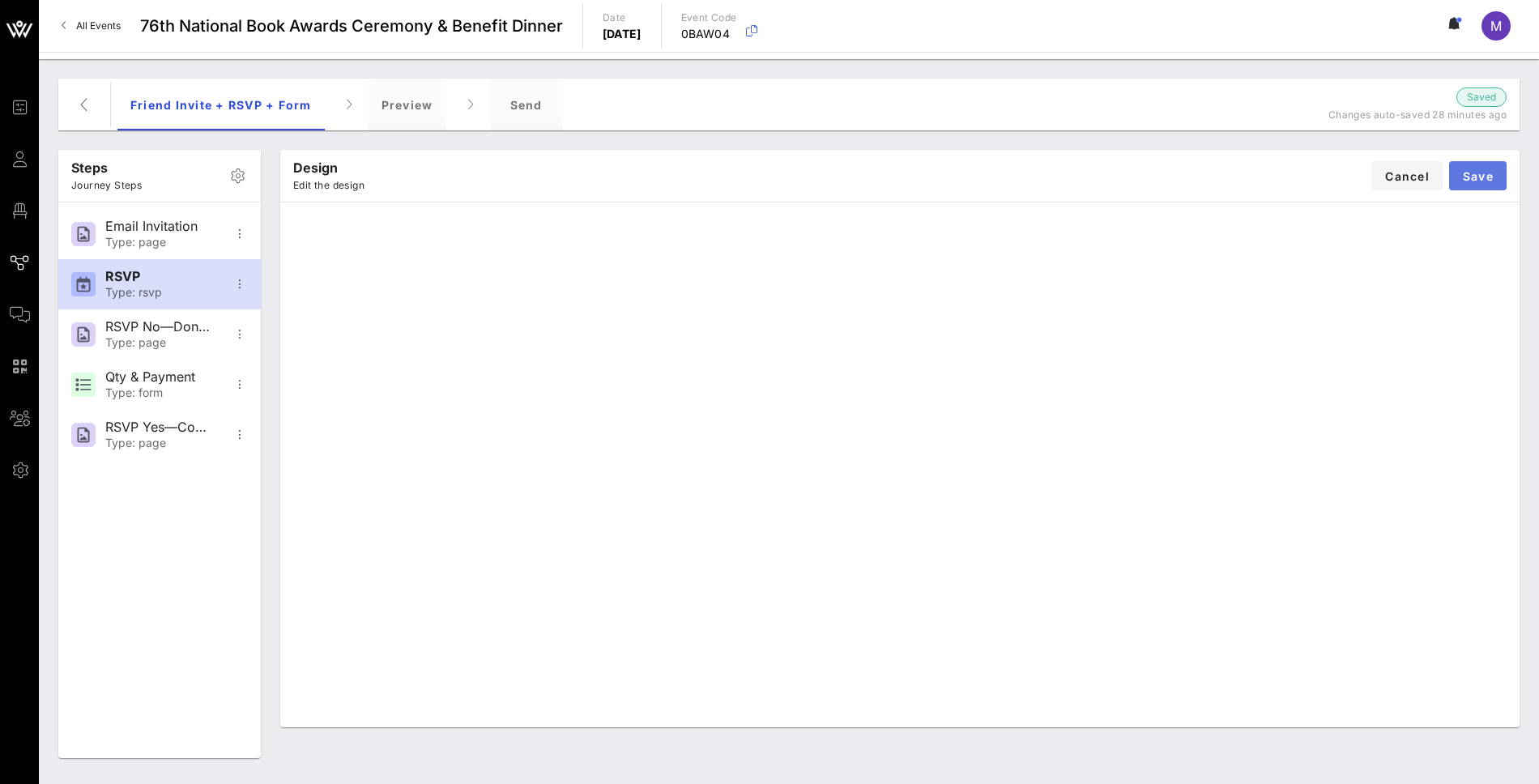
click at [1488, 169] on span "Save" at bounding box center [1477, 176] width 32 height 14
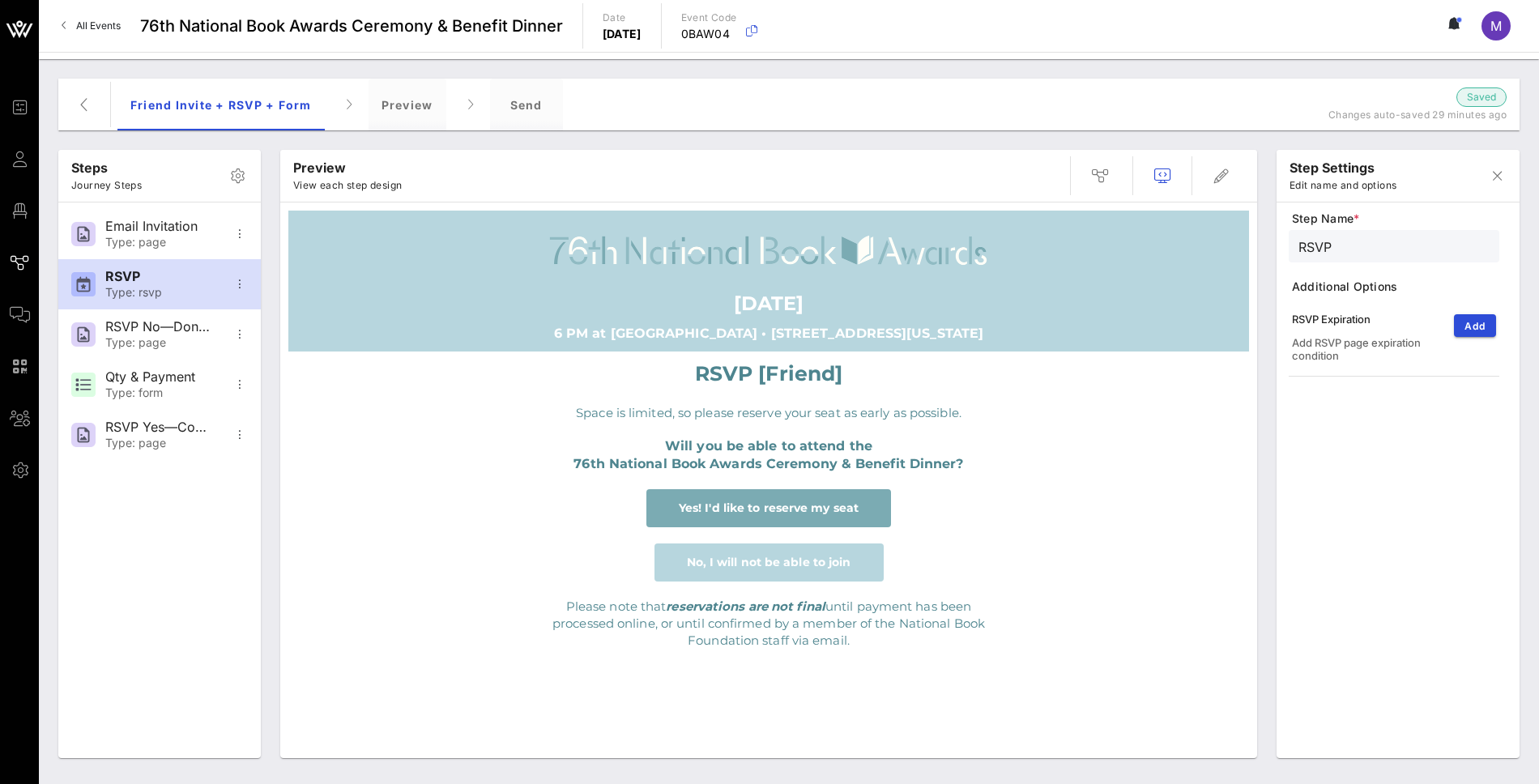
drag, startPoint x: 890, startPoint y: 644, endPoint x: 535, endPoint y: 608, distance: 356.8
click at [535, 608] on p "Please note that reservations are not final until payment has been processed on…" at bounding box center [768, 622] width 469 height 51
copy p "Please note that reservations are not final until payment has been processed on…"
click at [1217, 176] on icon "button" at bounding box center [1222, 176] width 19 height 19
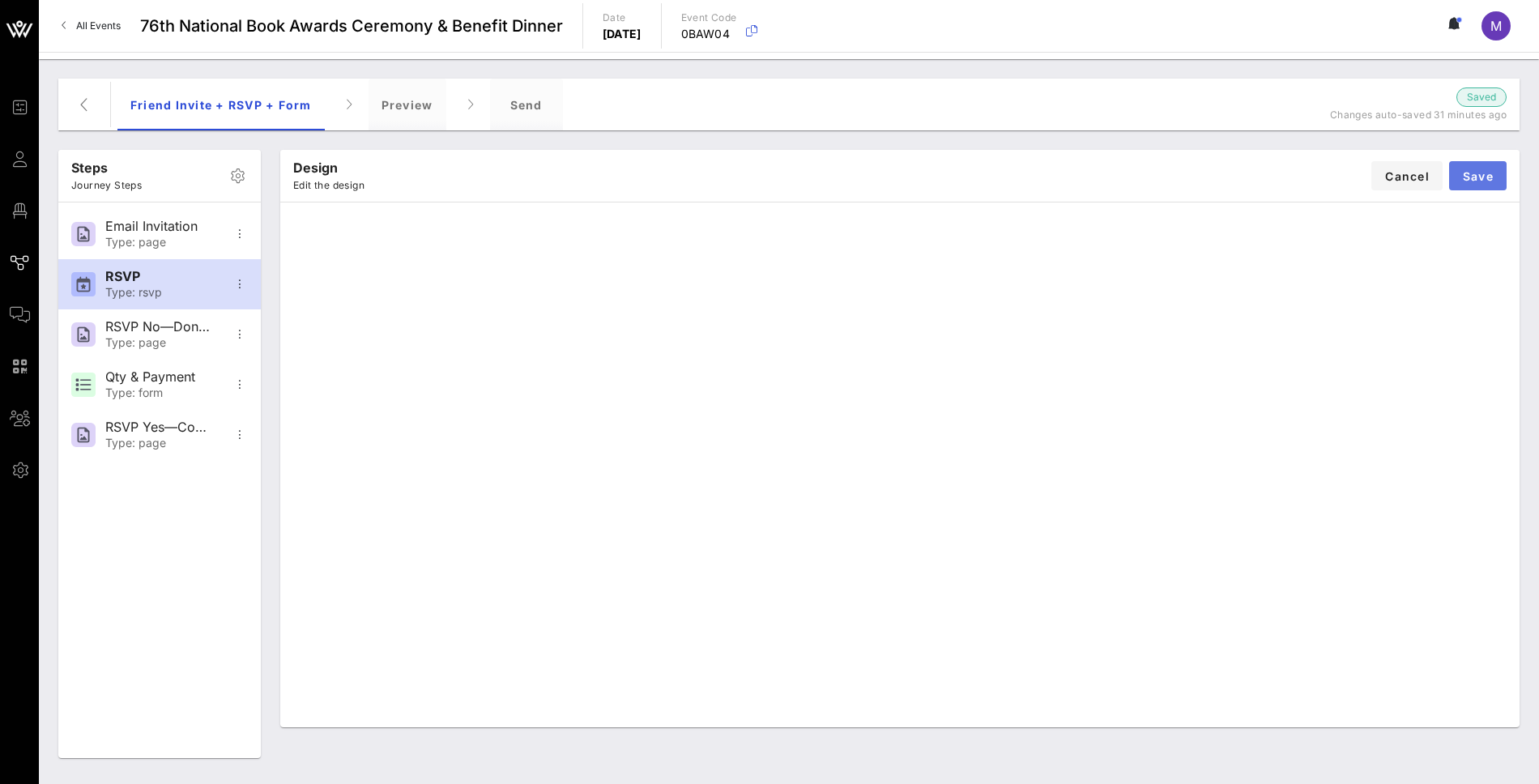
click at [1485, 183] on button "Save" at bounding box center [1477, 175] width 57 height 29
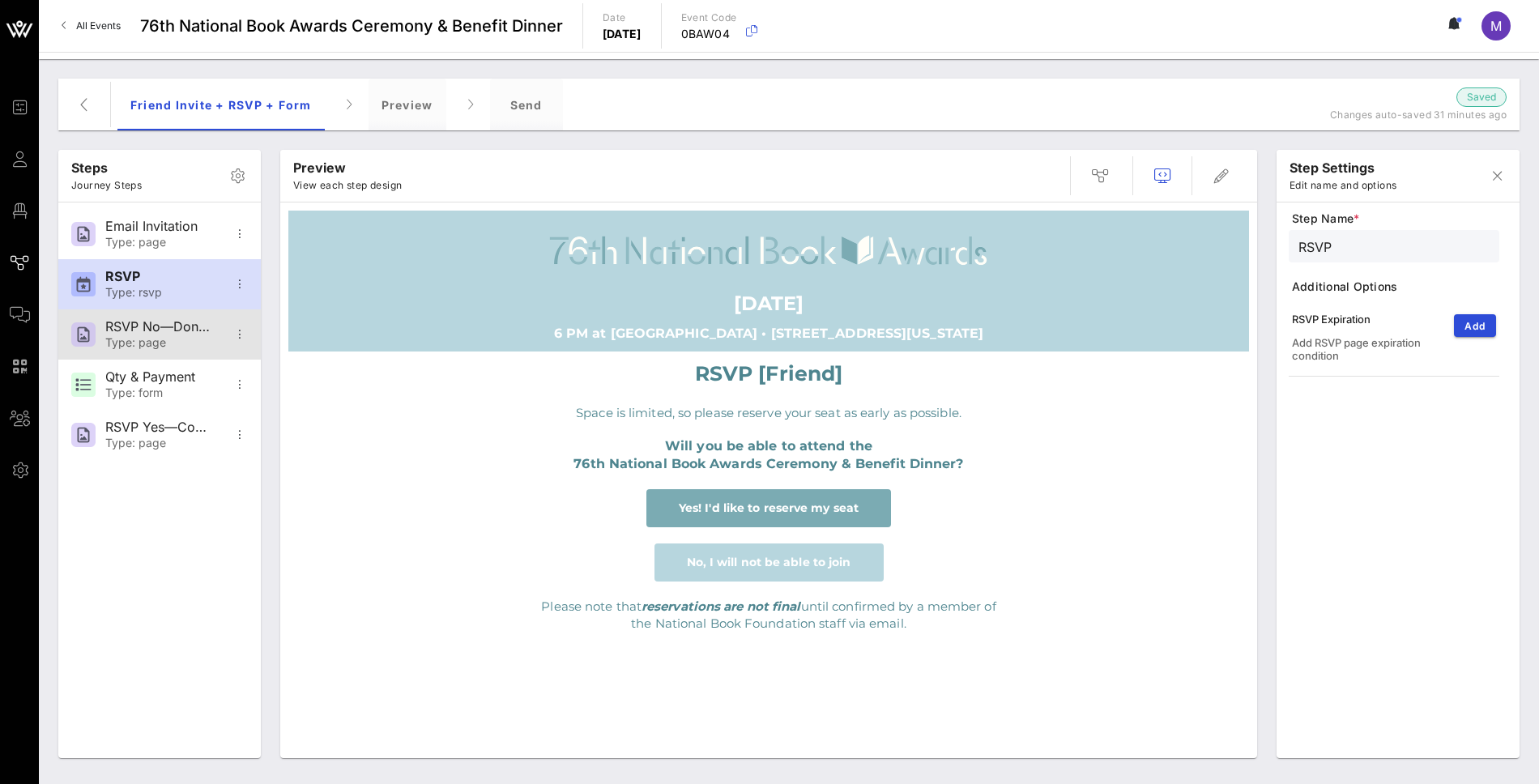
click at [137, 337] on div "Type: page" at bounding box center [159, 343] width 106 height 14
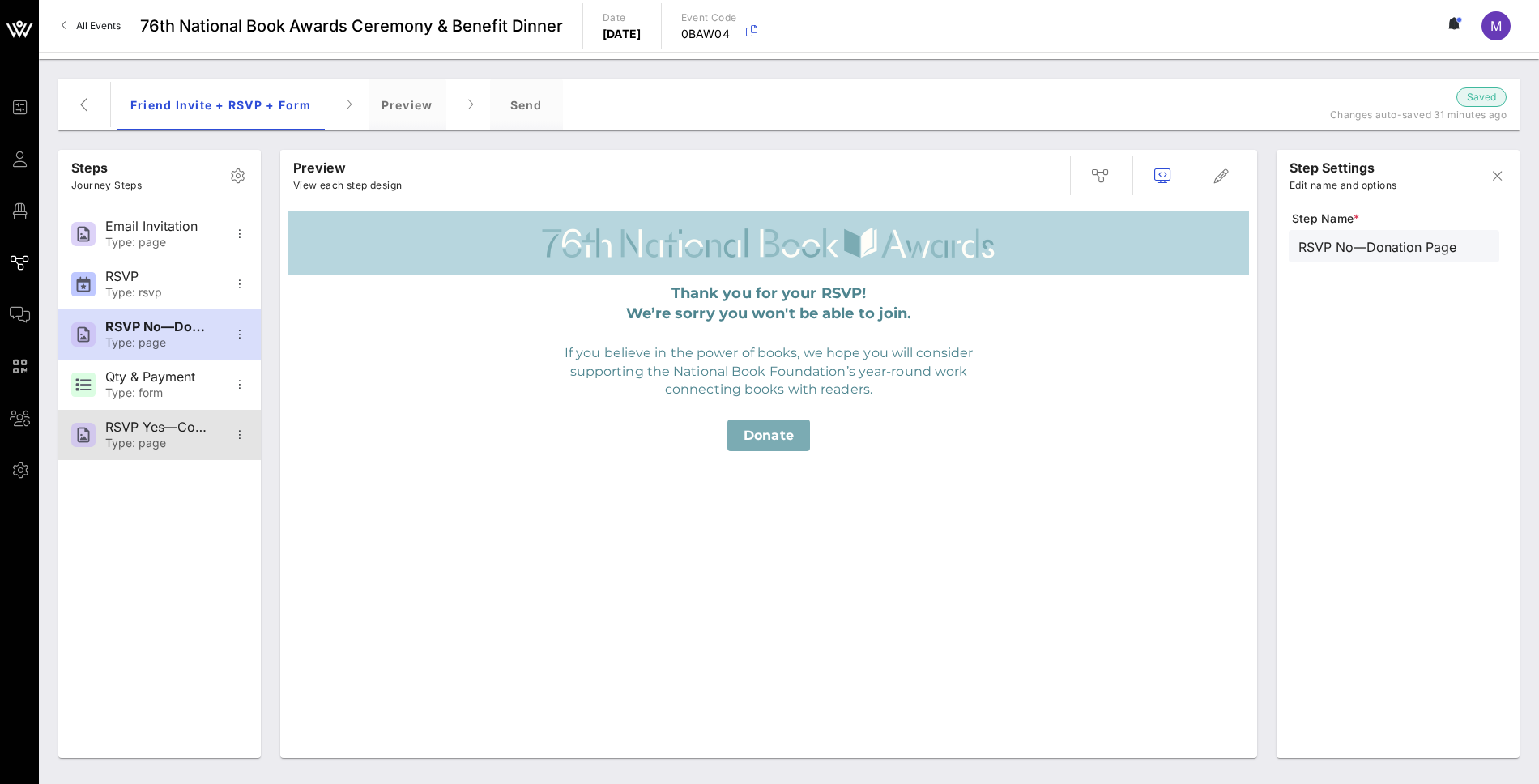
click at [164, 434] on div "RSVP Yes—Confirmation" at bounding box center [159, 427] width 106 height 15
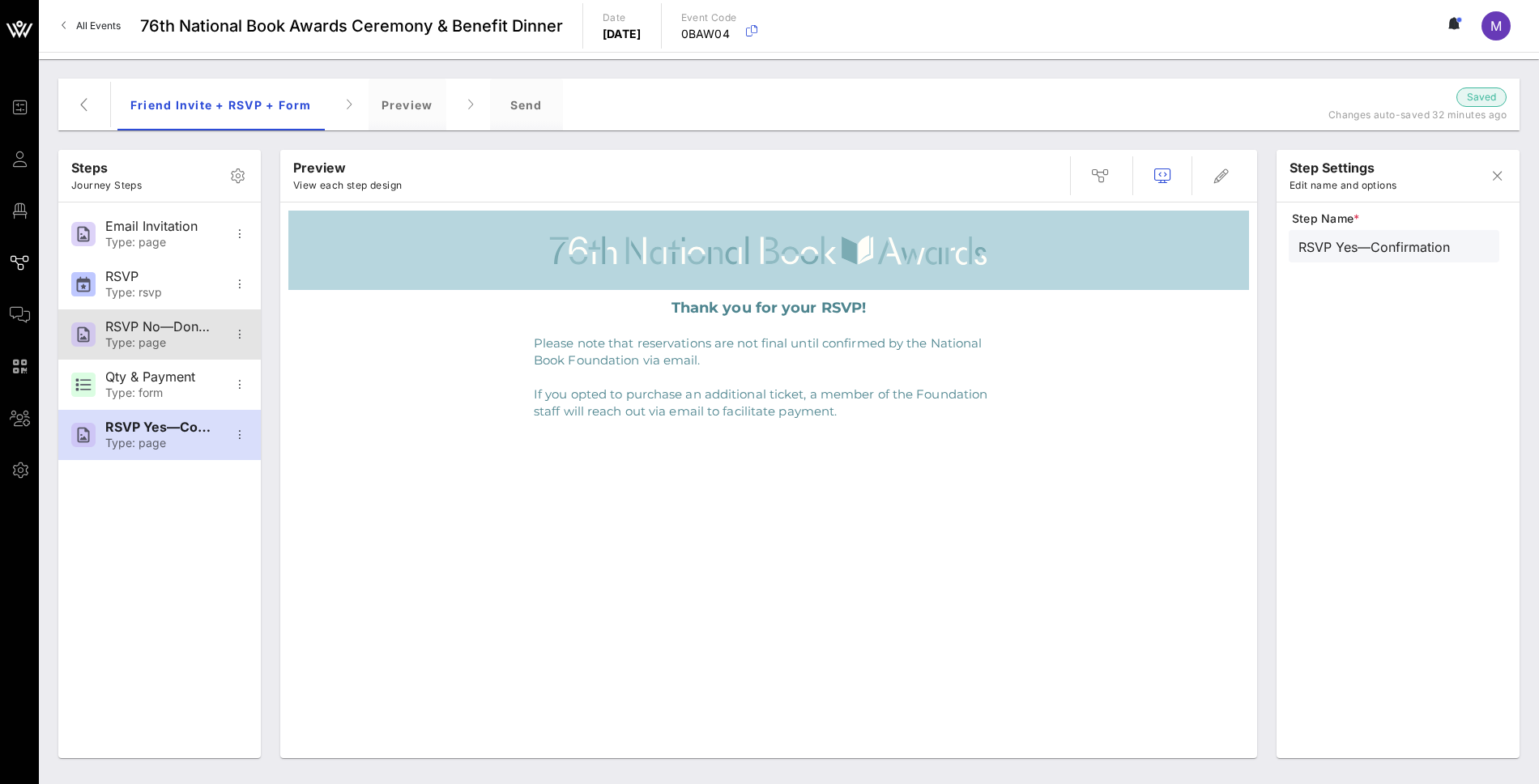
click at [166, 336] on div "Type: page" at bounding box center [159, 343] width 106 height 14
type input "RSVP No—Donation Page"
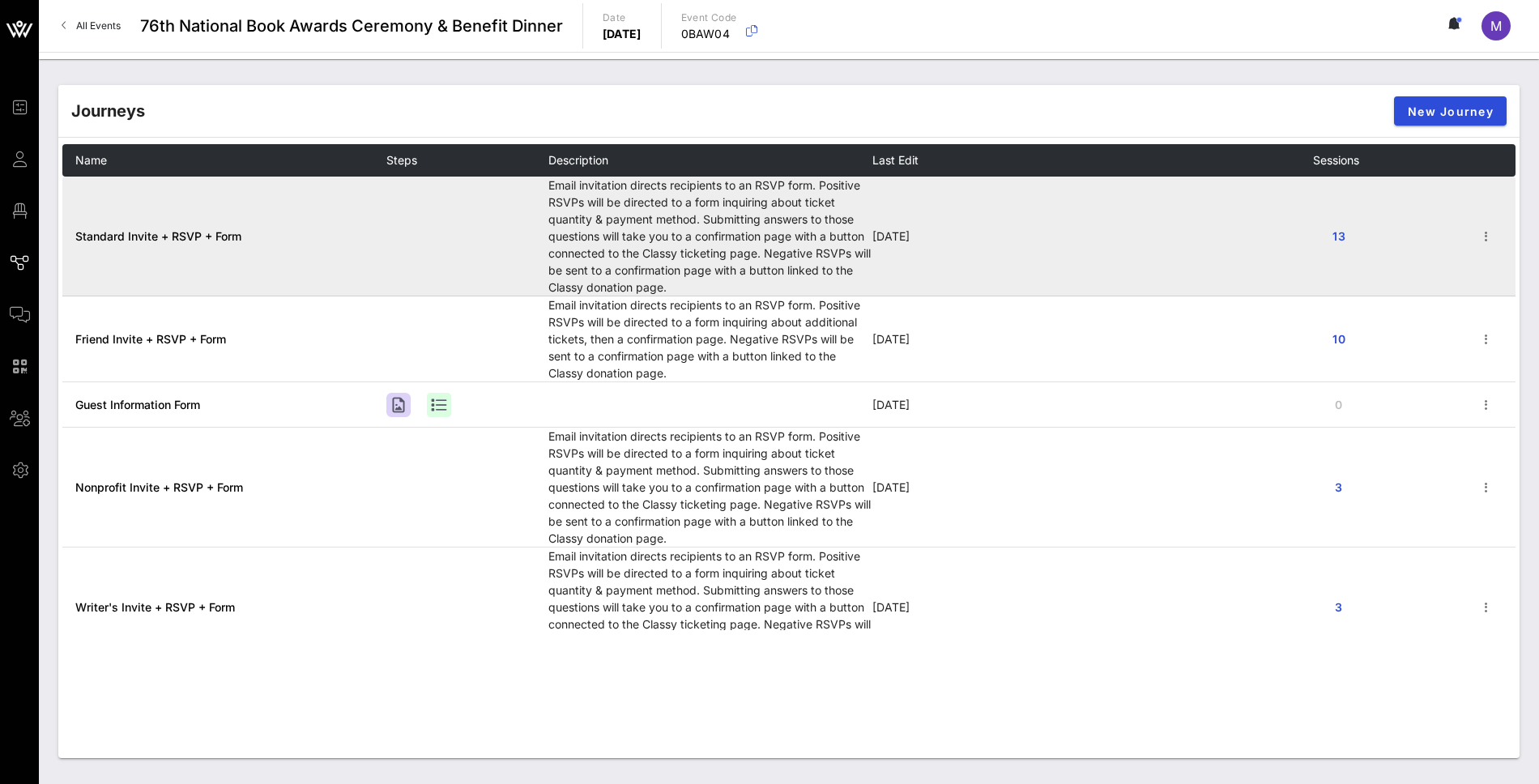
click at [188, 238] on span "Standard Invite + RSVP + Form" at bounding box center [159, 236] width 166 height 14
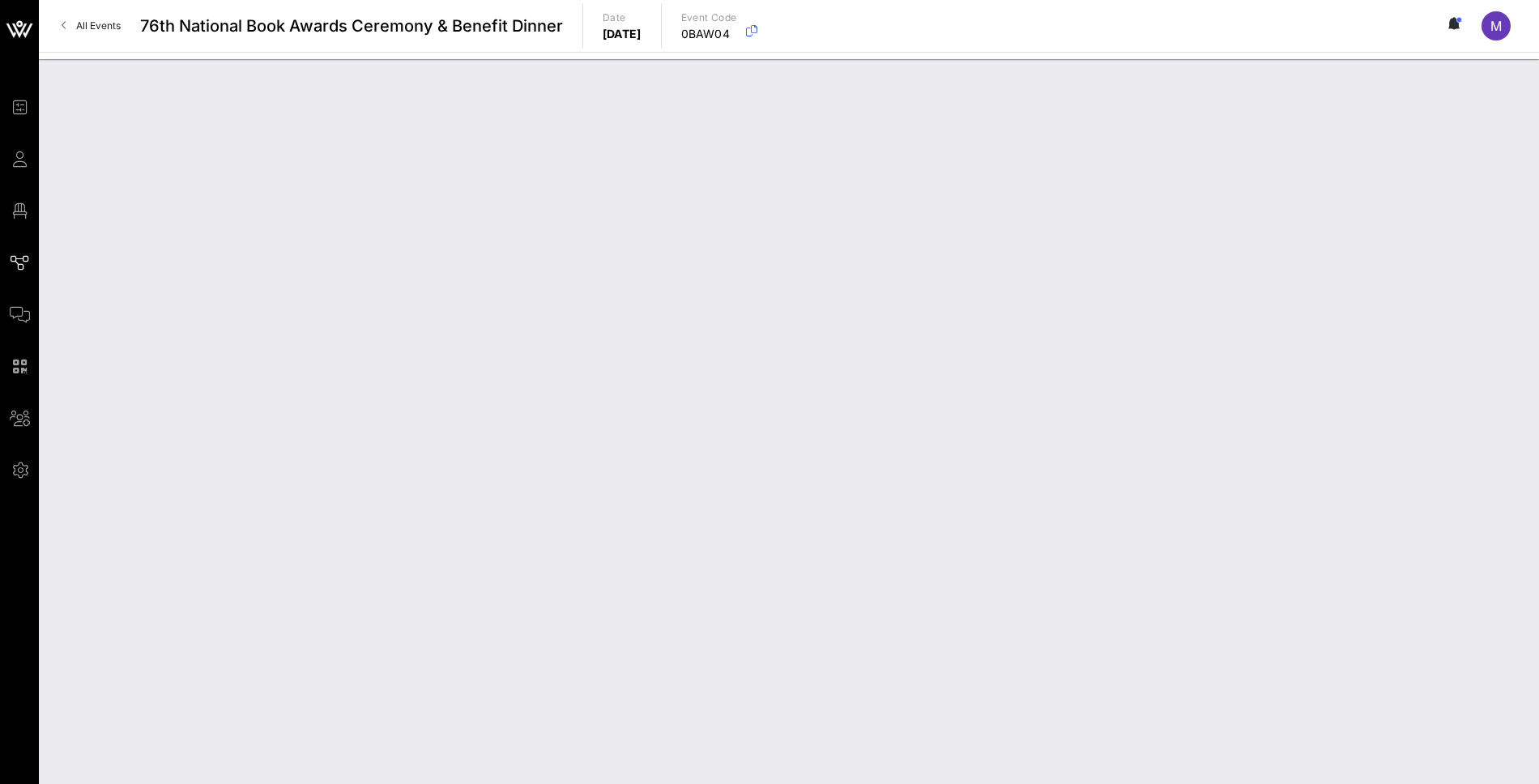
type input "Standard Invite + RSVP + Form"
type textarea "**********"
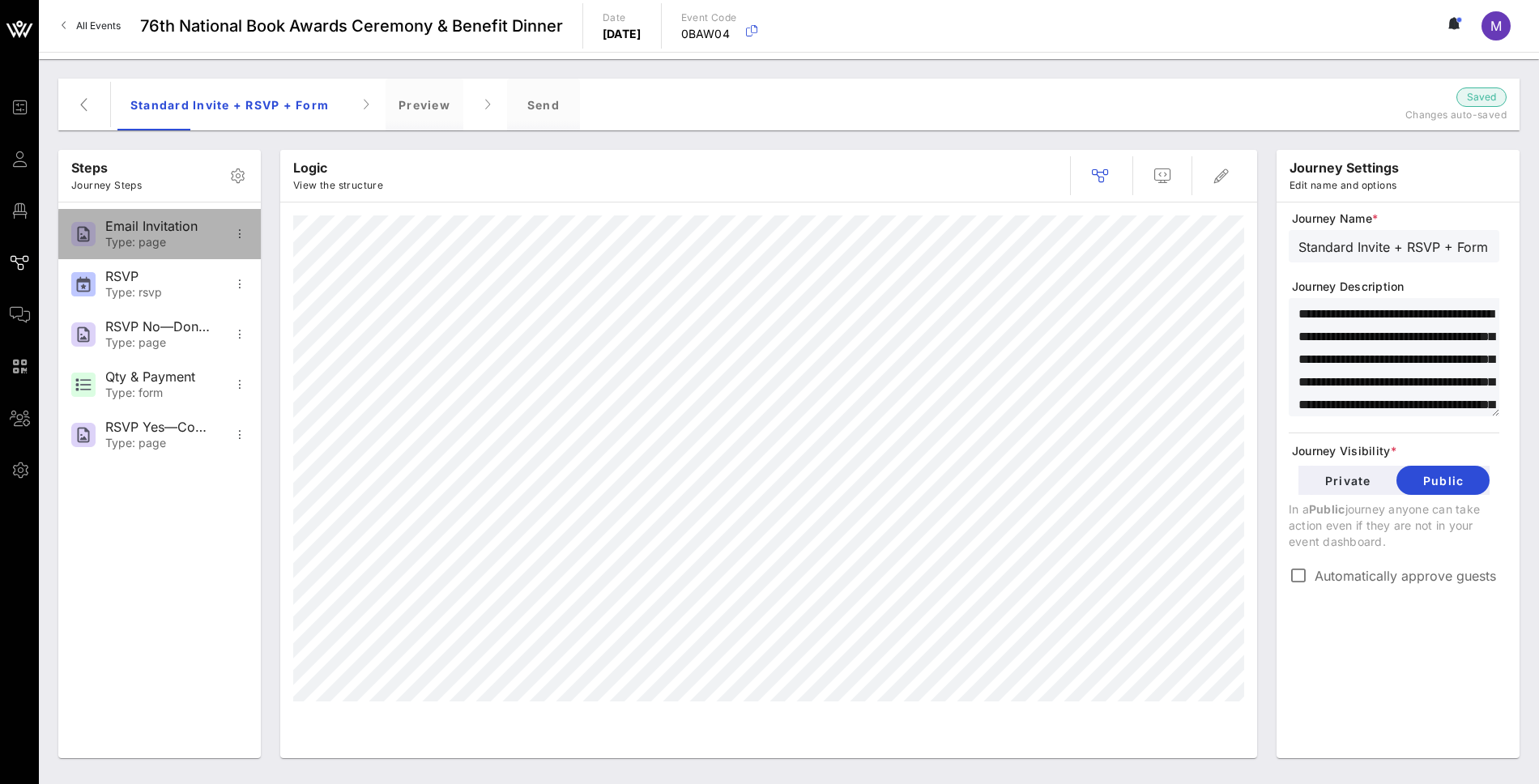
click at [191, 226] on div "Email Invitation" at bounding box center [159, 226] width 106 height 15
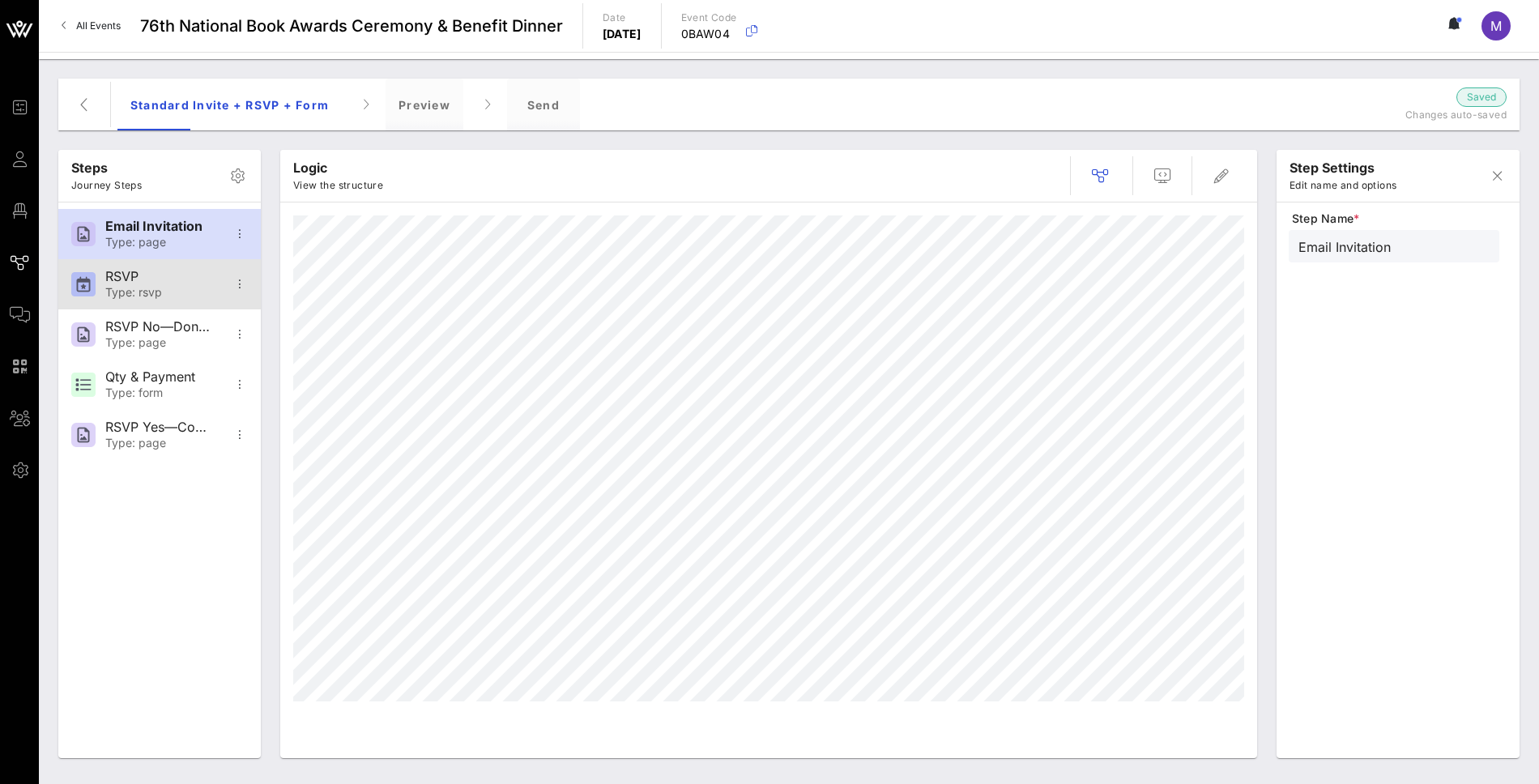
click at [166, 275] on div "RSVP" at bounding box center [159, 277] width 106 height 15
type input "RSVP"
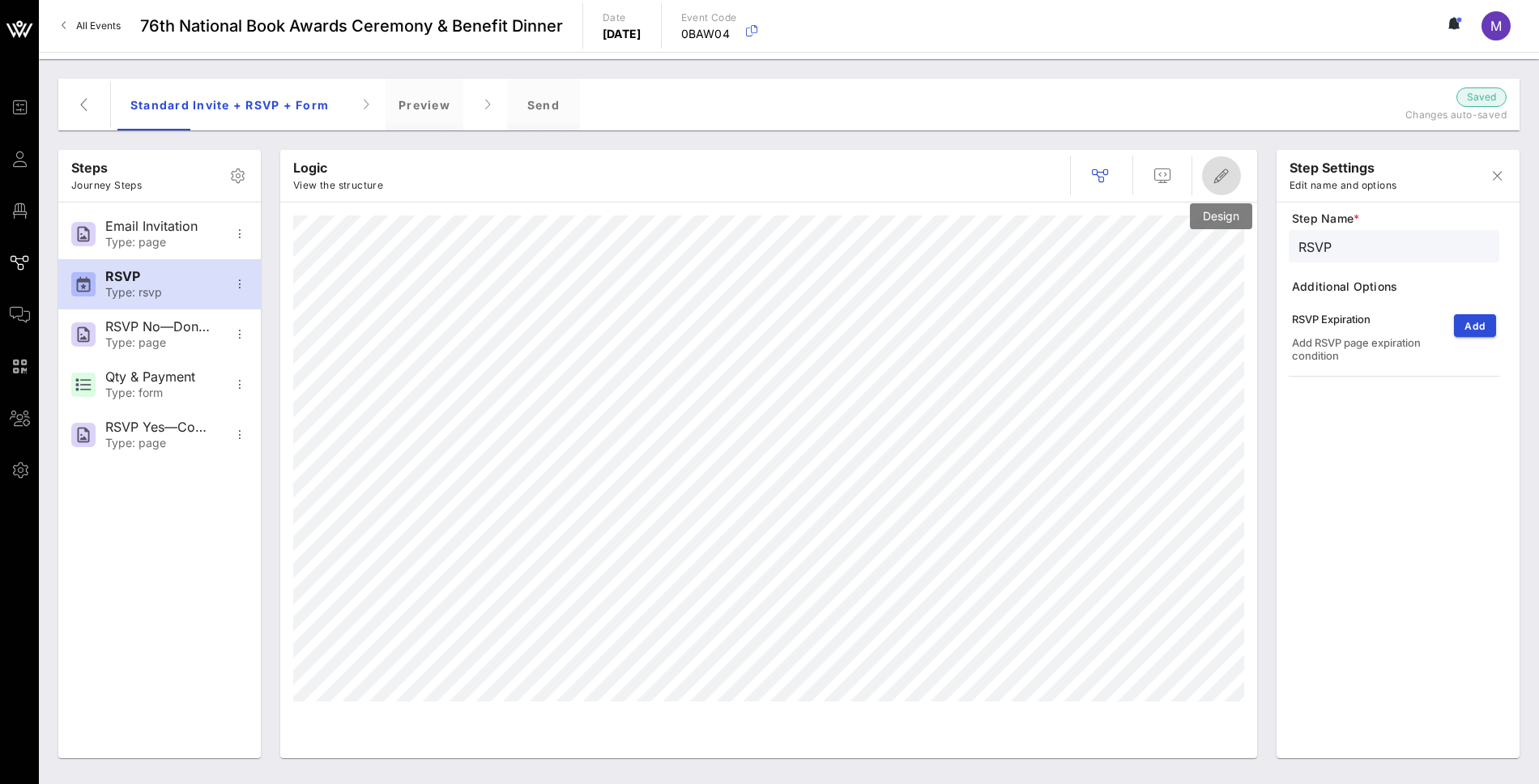
click at [1227, 185] on icon "button" at bounding box center [1222, 176] width 19 height 19
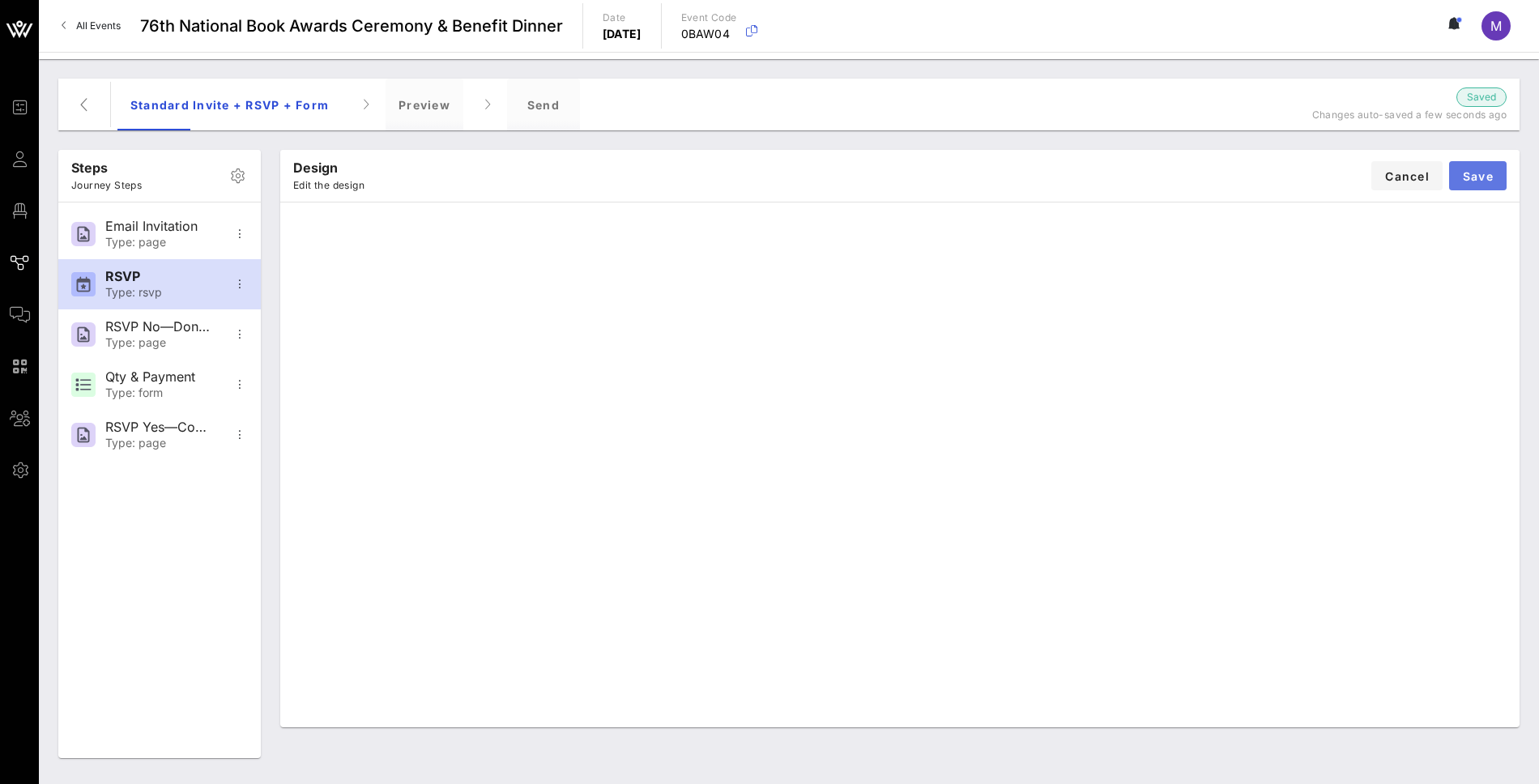
click at [1470, 165] on button "Save" at bounding box center [1477, 175] width 57 height 29
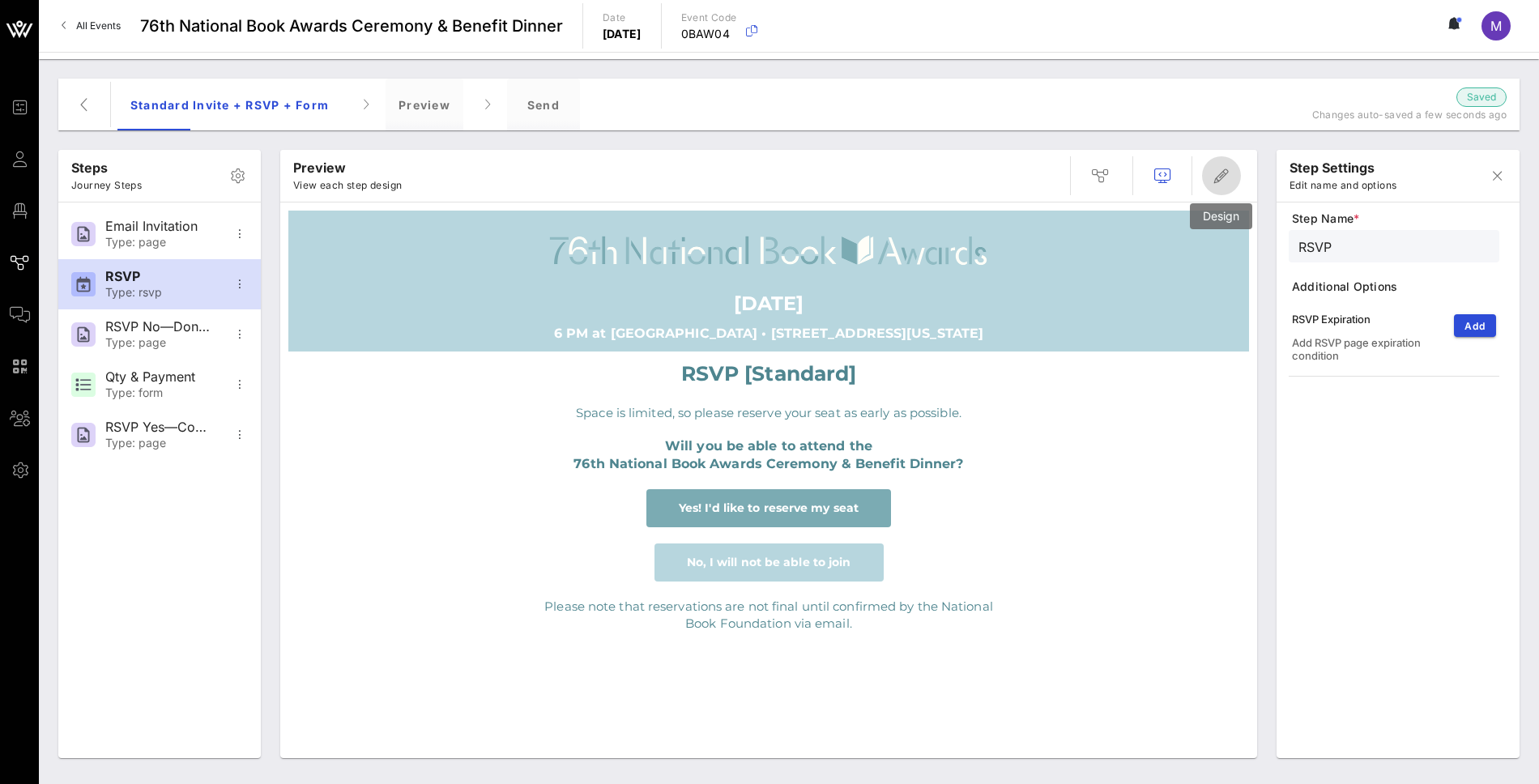
click at [1230, 182] on icon "button" at bounding box center [1222, 176] width 19 height 19
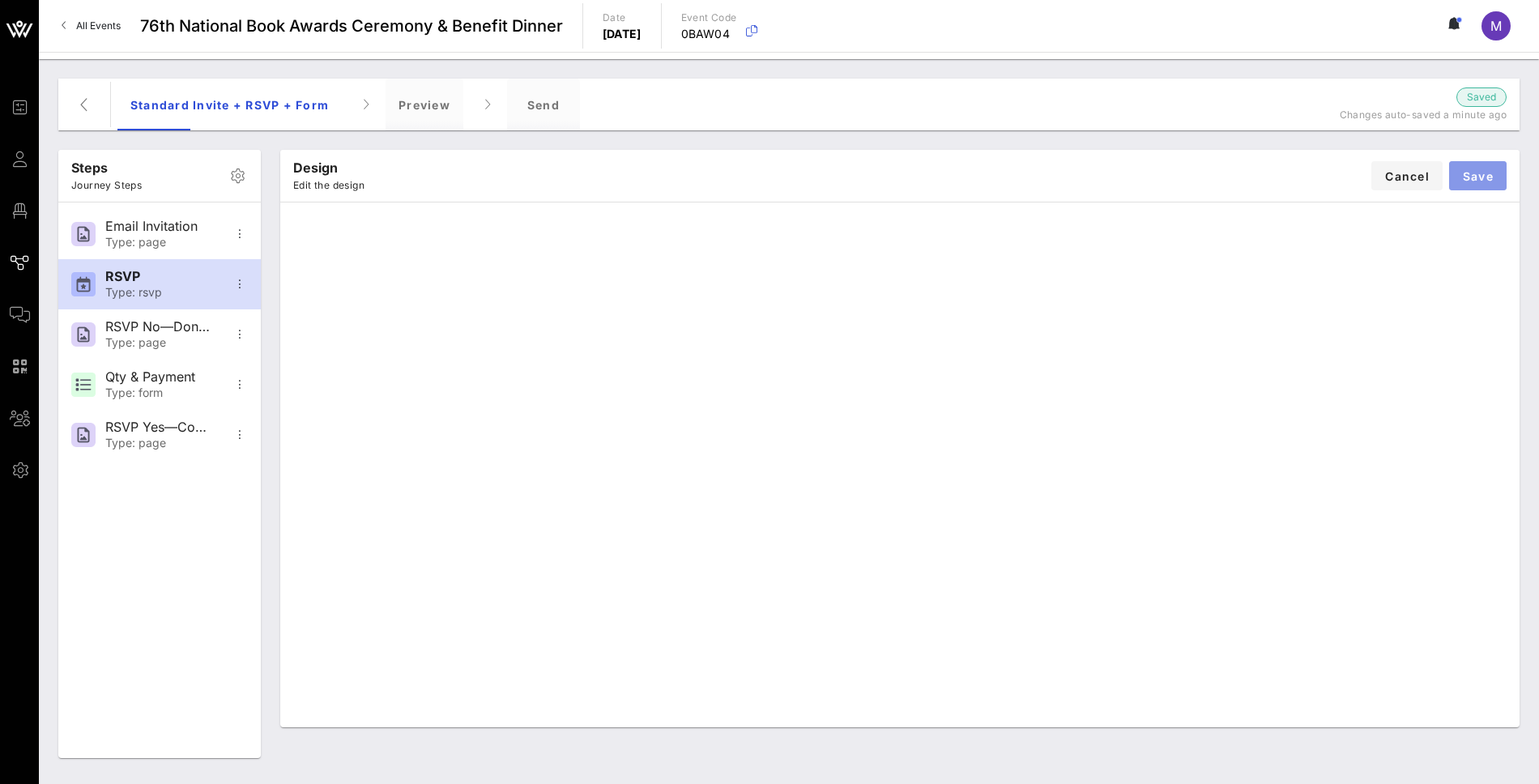
click at [1478, 181] on span "Save" at bounding box center [1477, 176] width 32 height 14
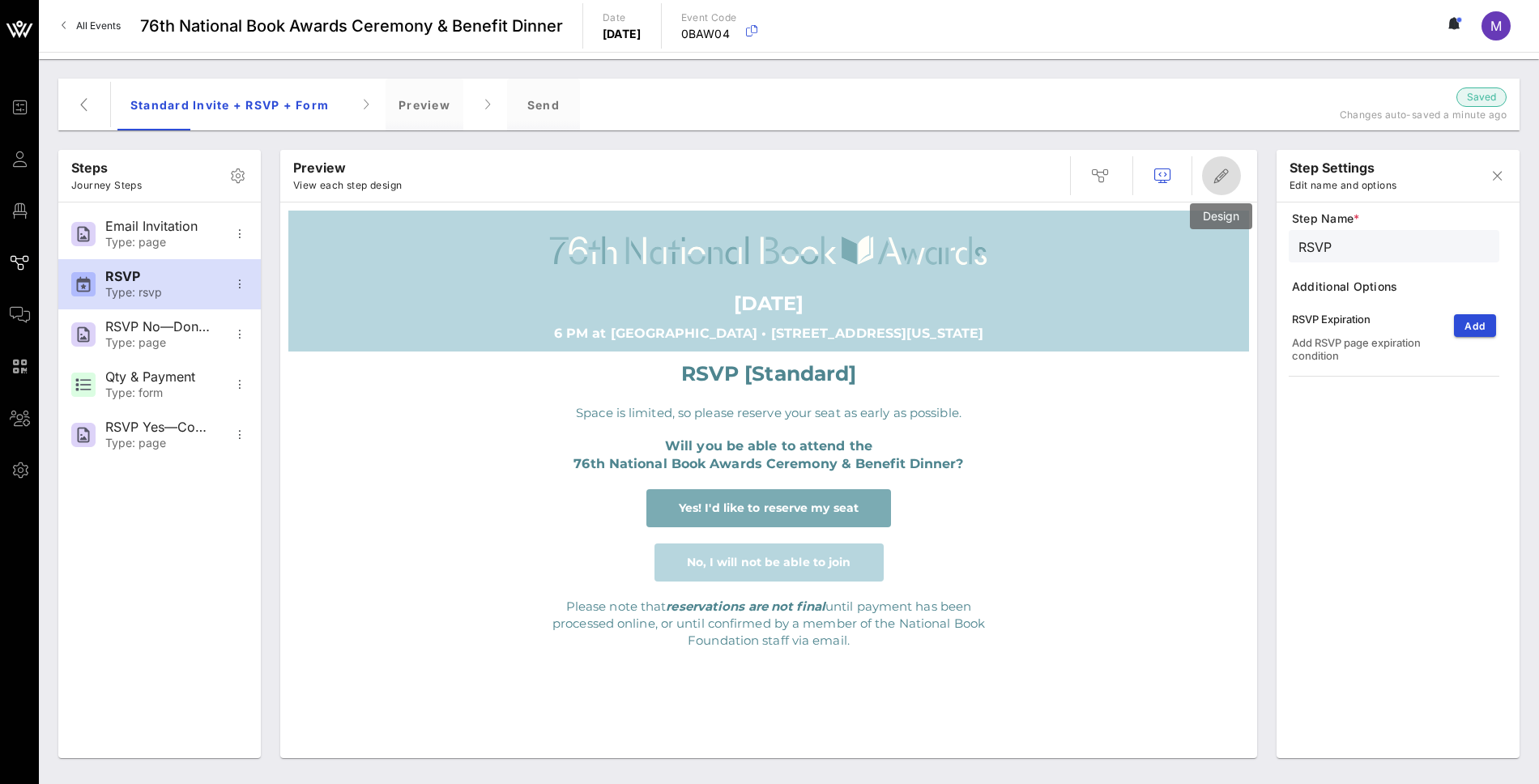
click at [1222, 184] on icon "button" at bounding box center [1222, 176] width 19 height 19
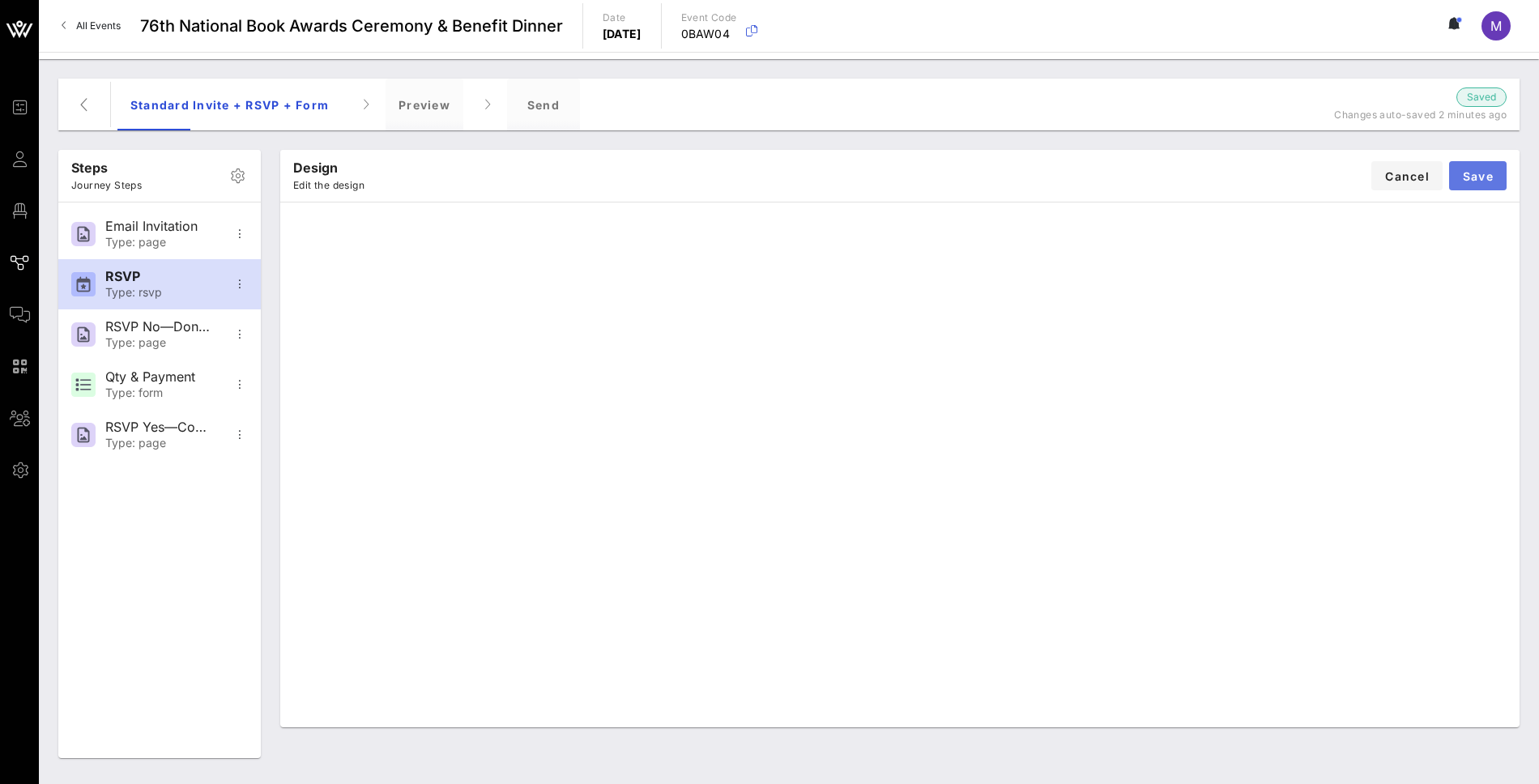
click at [1476, 171] on span "Save" at bounding box center [1477, 176] width 32 height 14
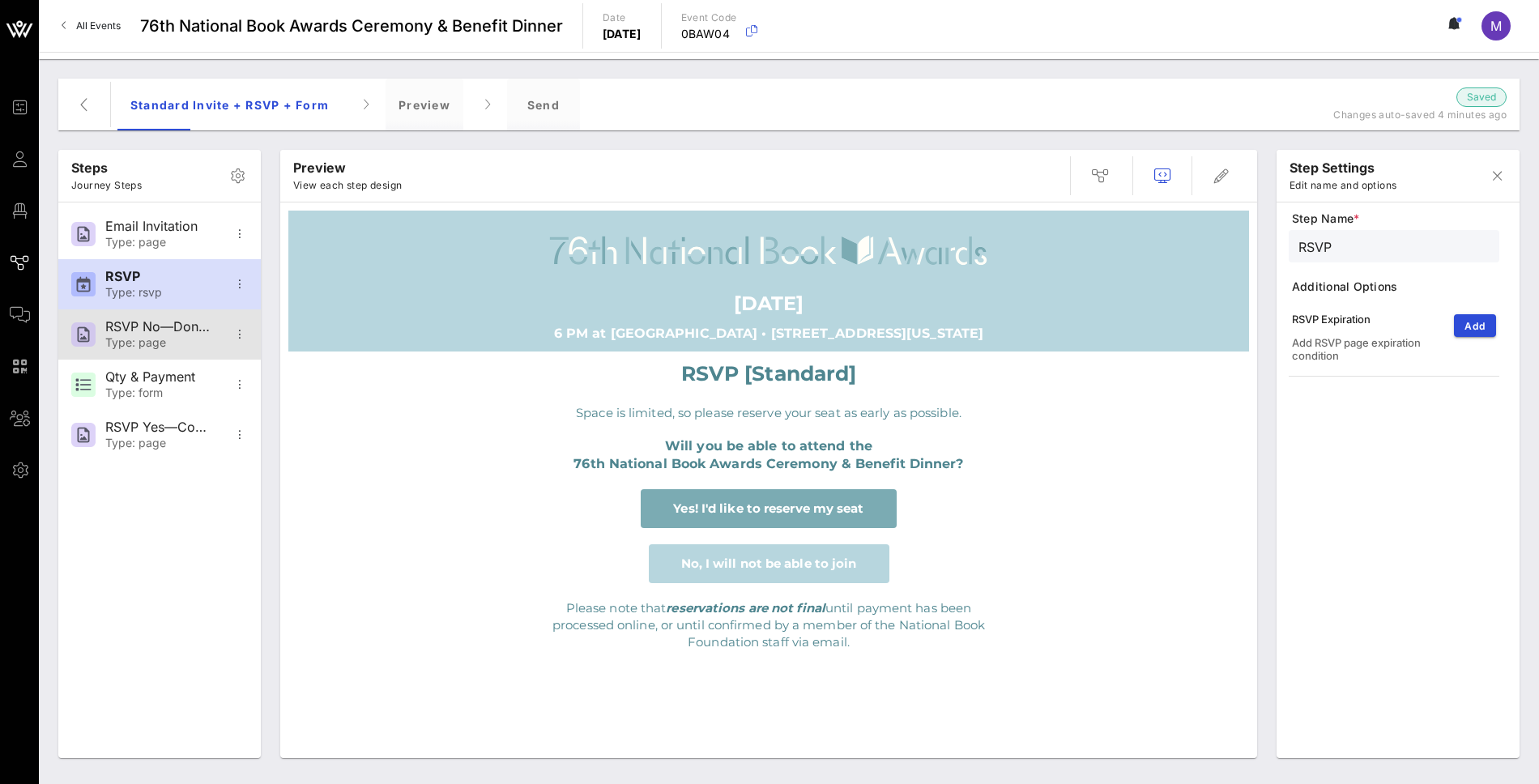
click at [157, 340] on div "Type: page" at bounding box center [159, 343] width 106 height 14
type input "RSVP No—Donation Page"
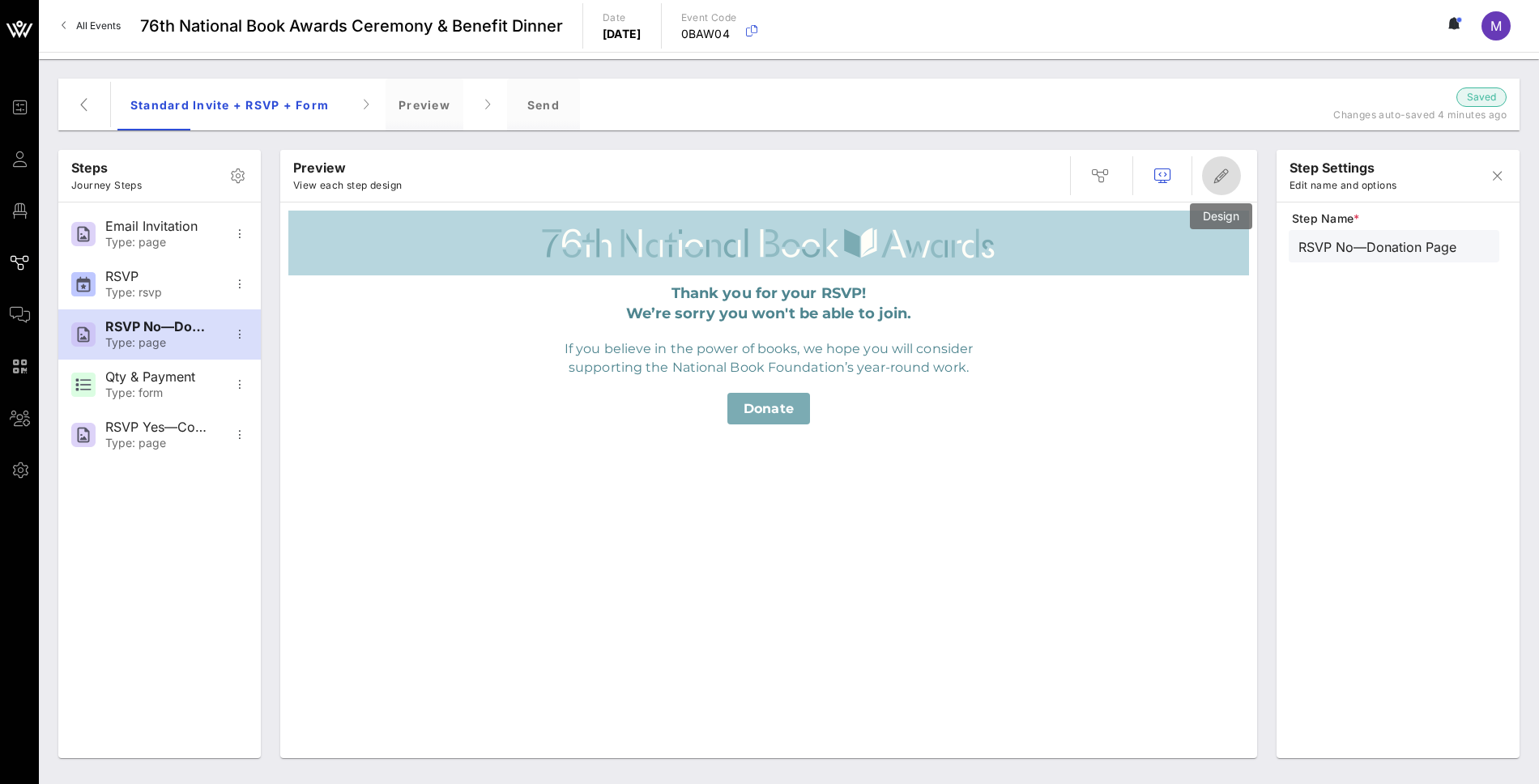
click at [1215, 187] on button "button" at bounding box center [1222, 175] width 39 height 39
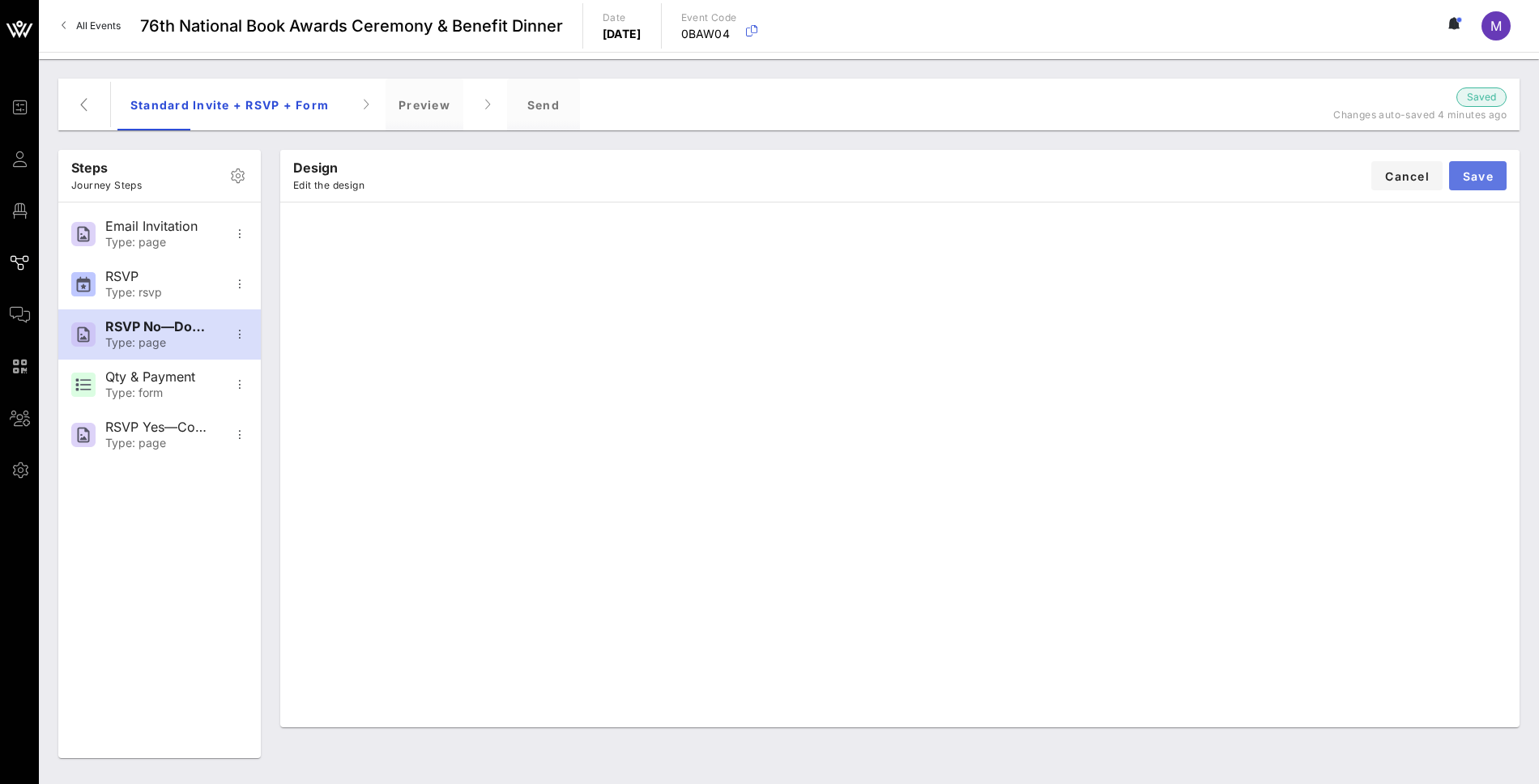
click at [1478, 181] on span "Save" at bounding box center [1477, 176] width 32 height 14
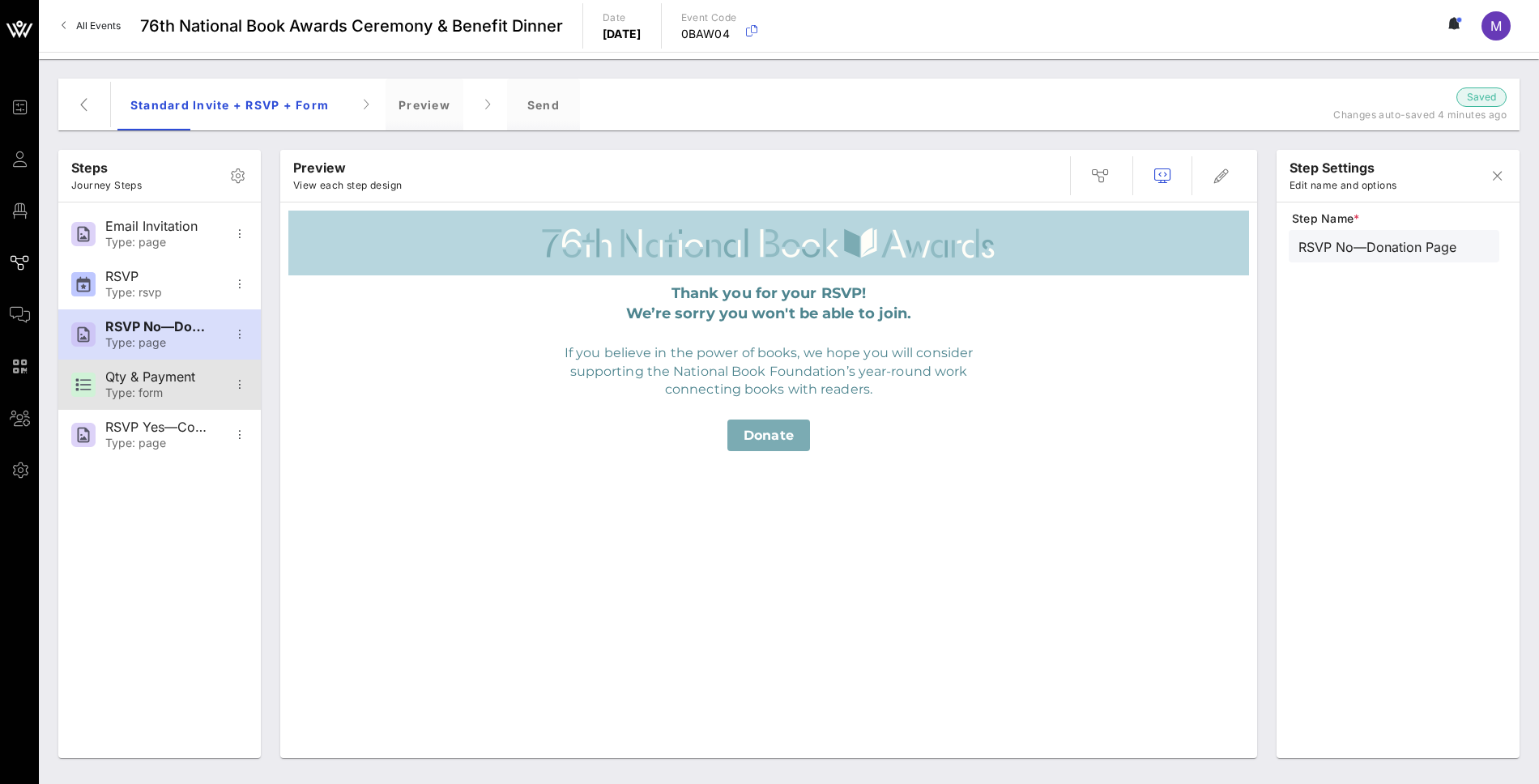
click at [166, 390] on div "Type: form" at bounding box center [159, 393] width 106 height 14
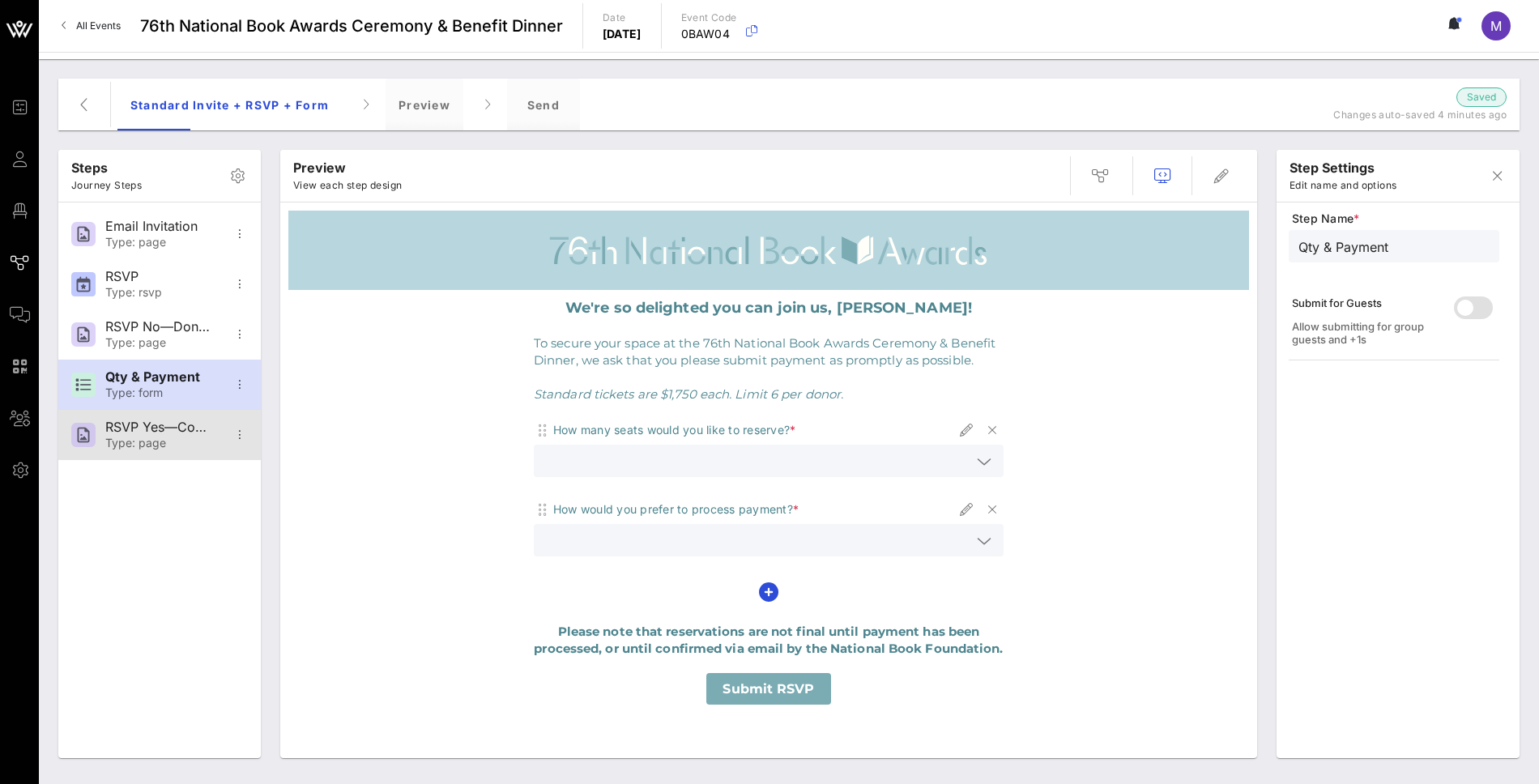
click at [166, 431] on div "RSVP Yes—Confirmation" at bounding box center [159, 427] width 106 height 15
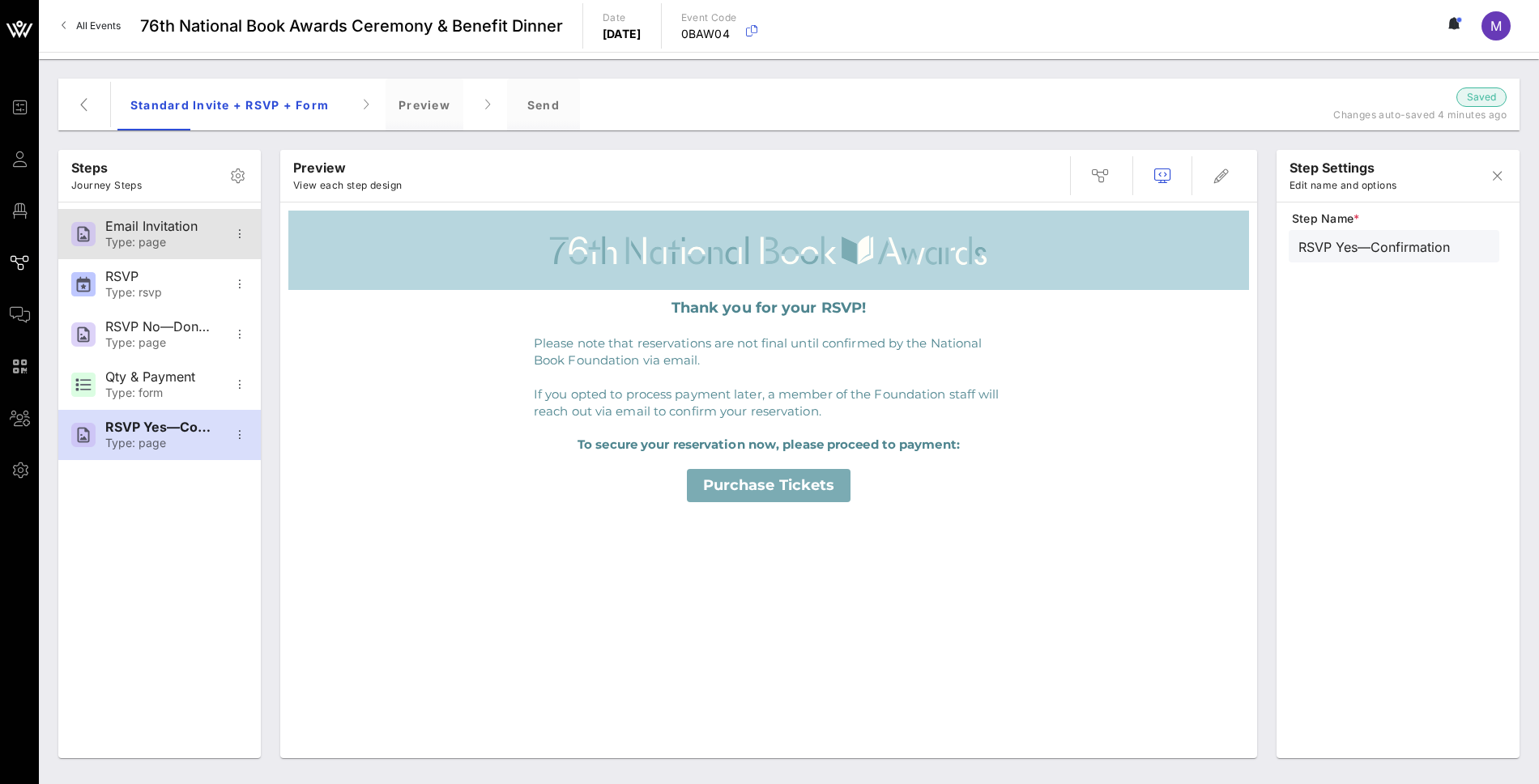
click at [113, 235] on div "Type: page" at bounding box center [159, 242] width 106 height 14
type input "Email Invitation"
